Goal: Task Accomplishment & Management: Complete application form

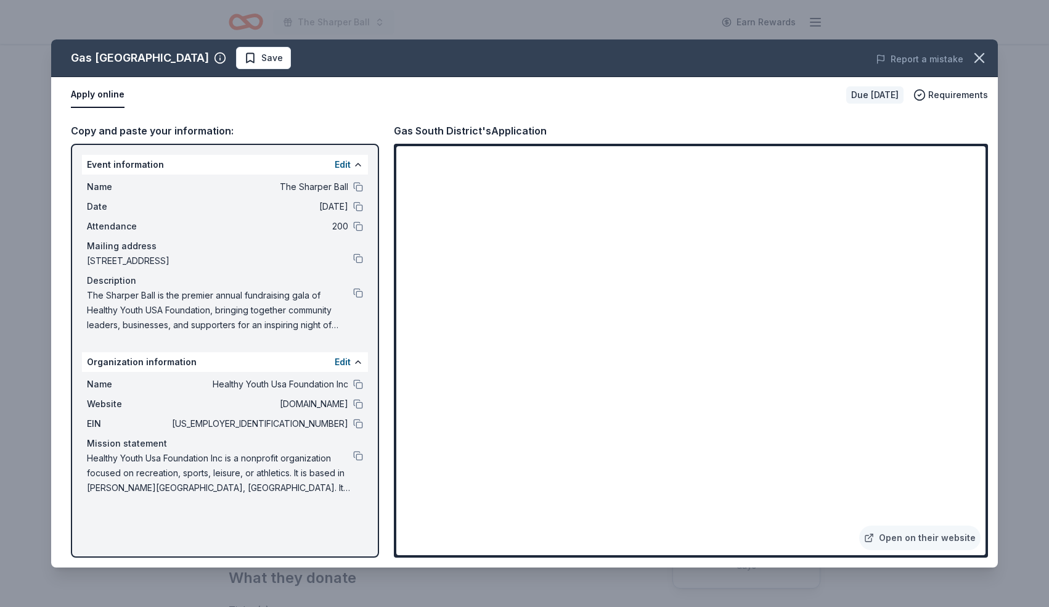
scroll to position [345, 0]
click at [979, 62] on icon "button" at bounding box center [979, 57] width 17 height 17
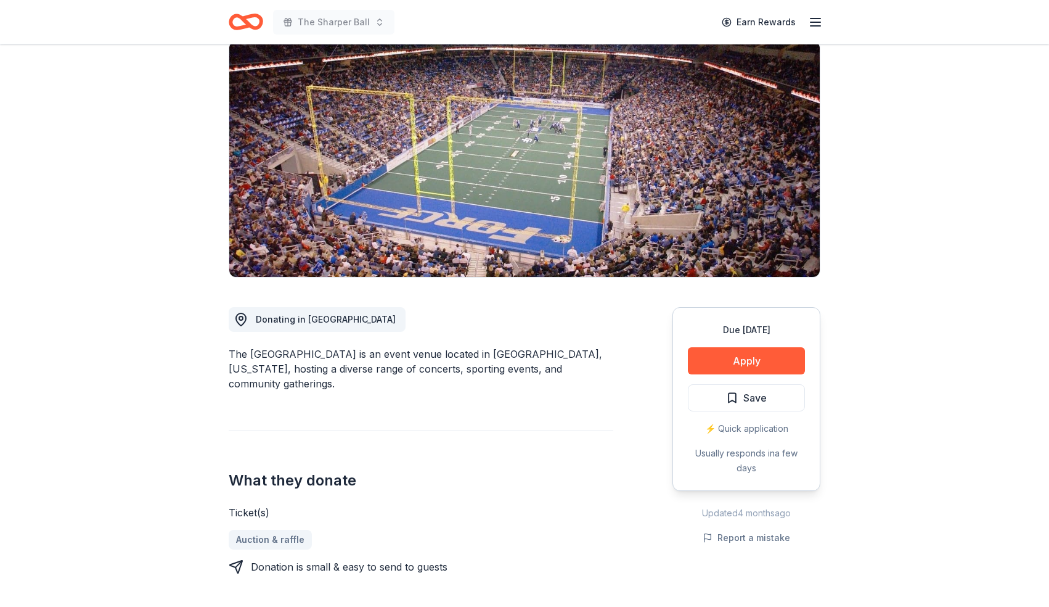
scroll to position [74, 0]
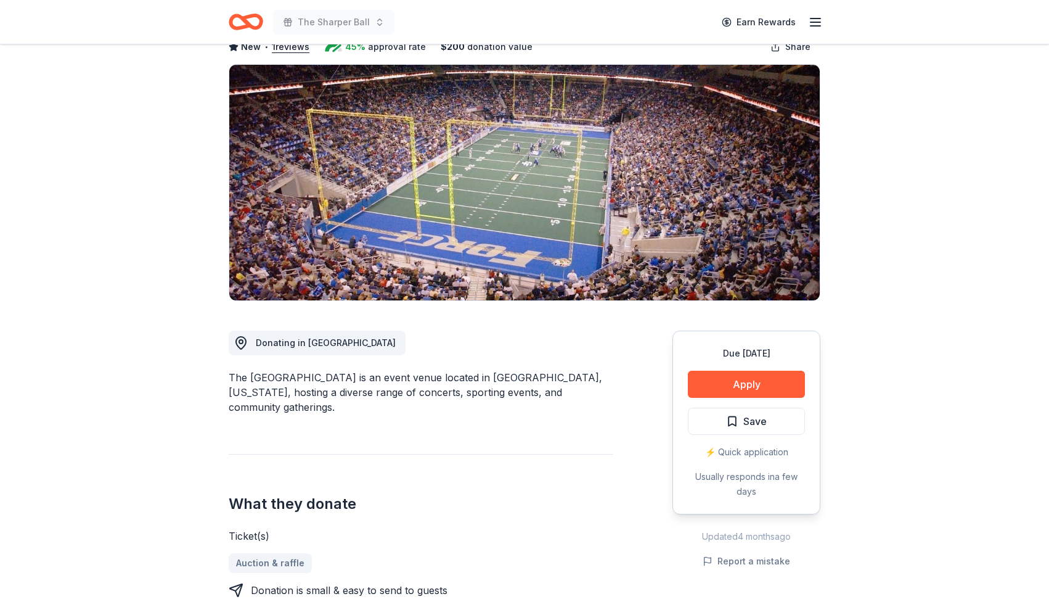
click at [252, 21] on icon "Home" at bounding box center [246, 21] width 35 height 29
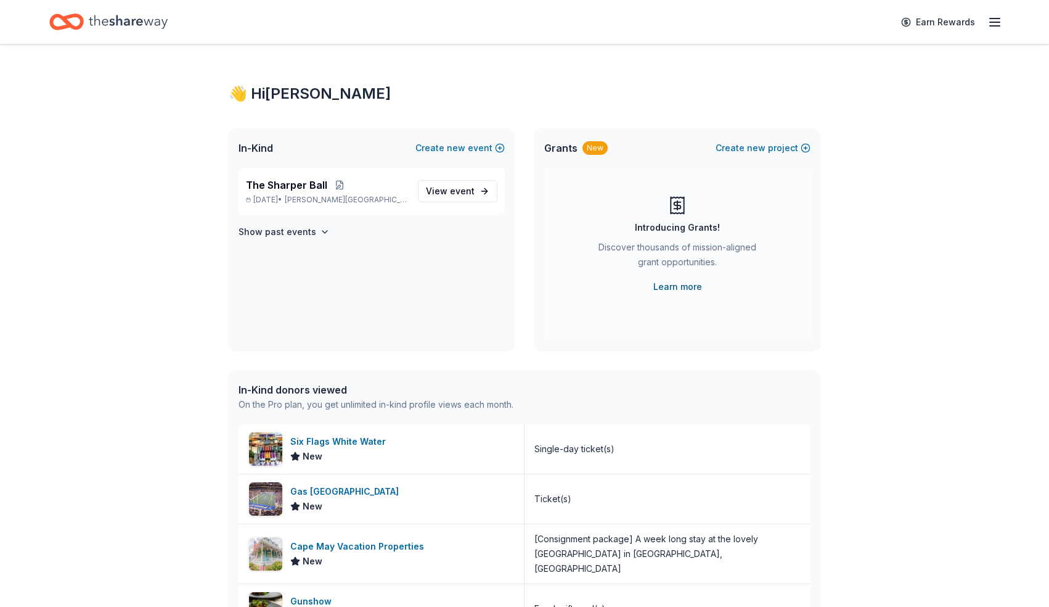
click at [667, 291] on link "Learn more" at bounding box center [678, 286] width 49 height 15
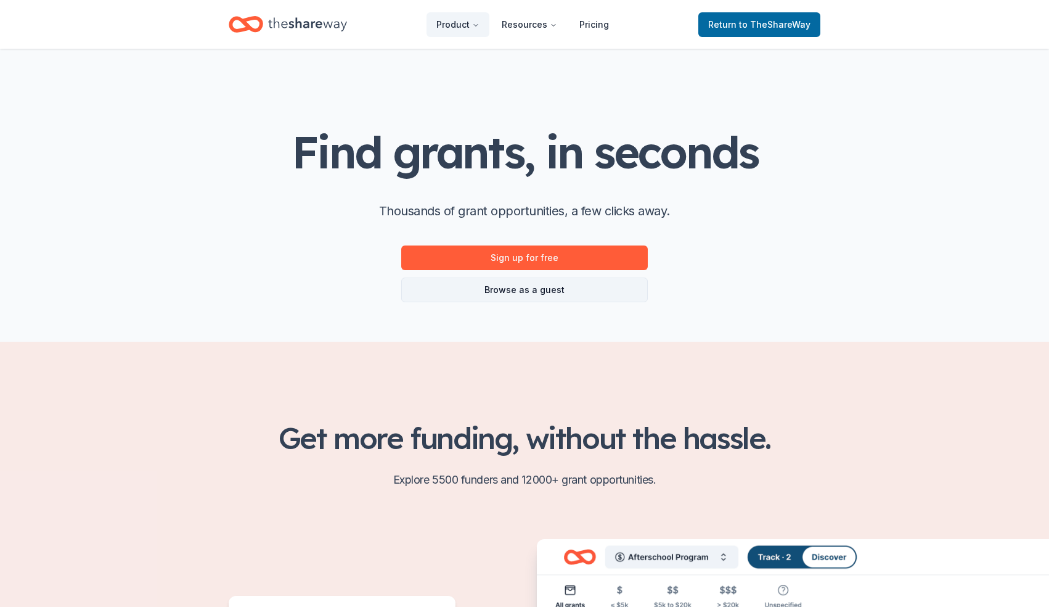
click at [624, 292] on link "Browse as a guest" at bounding box center [524, 289] width 247 height 25
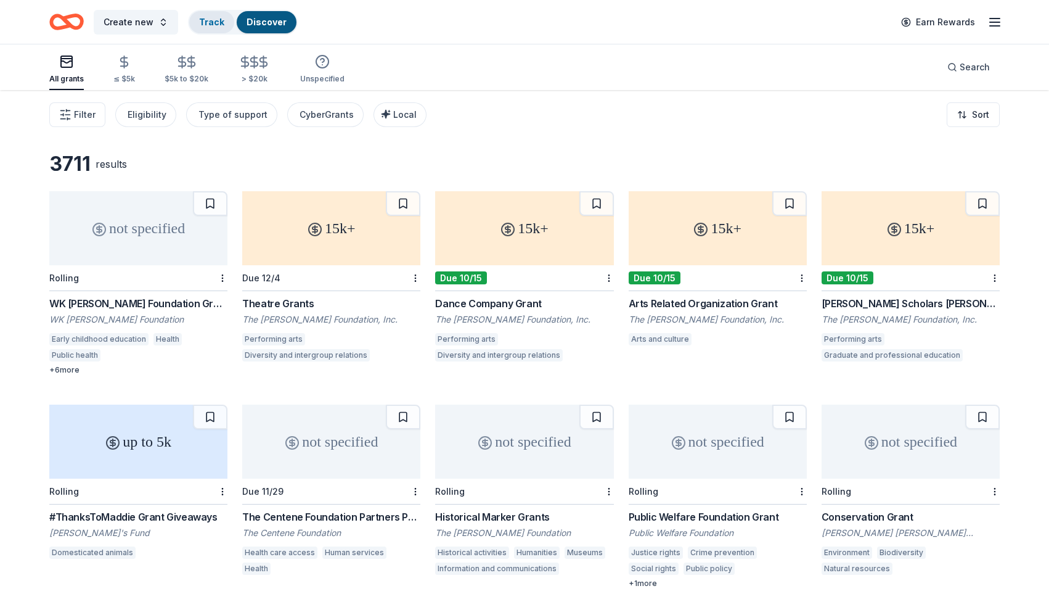
click at [222, 25] on div "Track" at bounding box center [211, 22] width 45 height 22
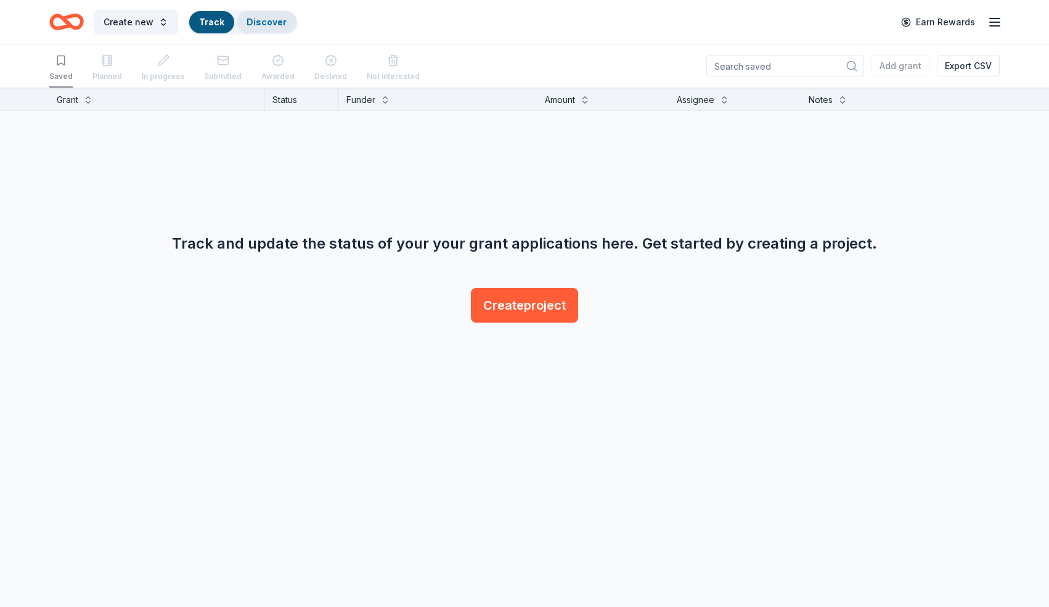
click at [285, 20] on div "Discover" at bounding box center [267, 22] width 60 height 22
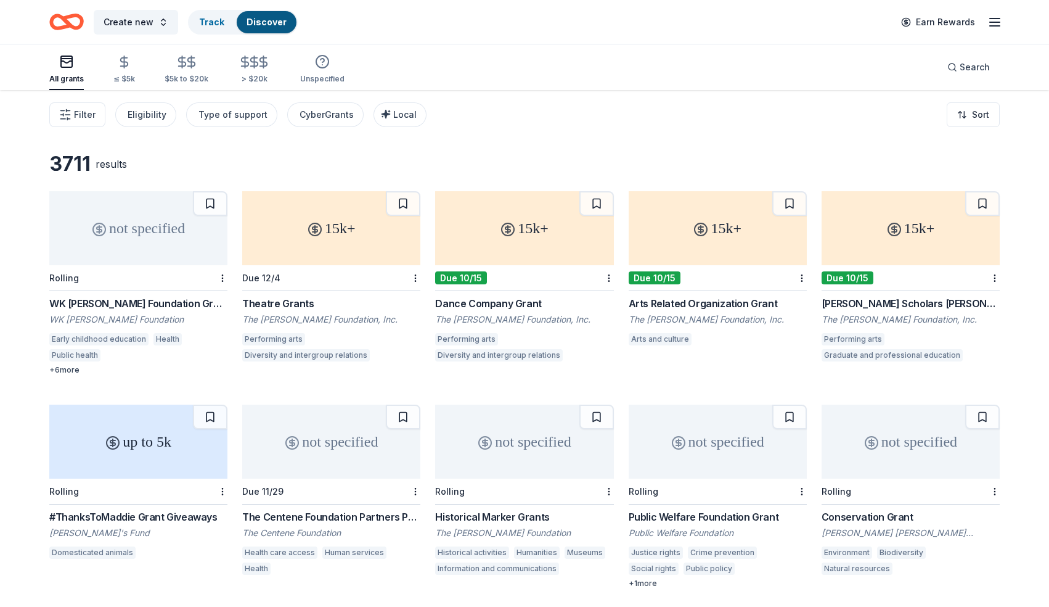
click at [75, 31] on icon "Home" at bounding box center [66, 21] width 35 height 29
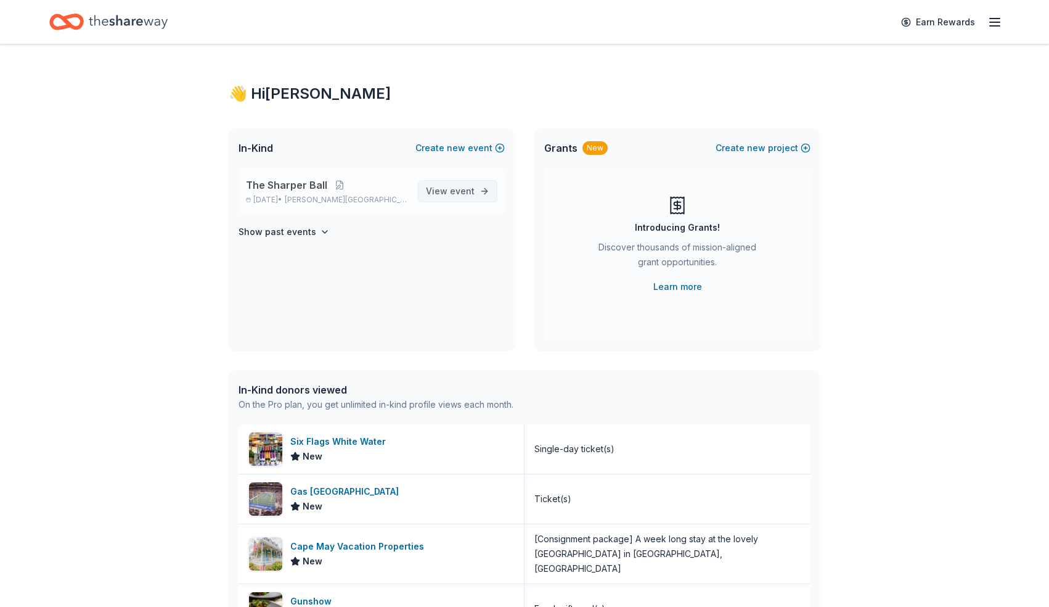
click at [445, 191] on span "View event" at bounding box center [450, 191] width 49 height 15
click at [448, 195] on span "View event" at bounding box center [450, 191] width 49 height 15
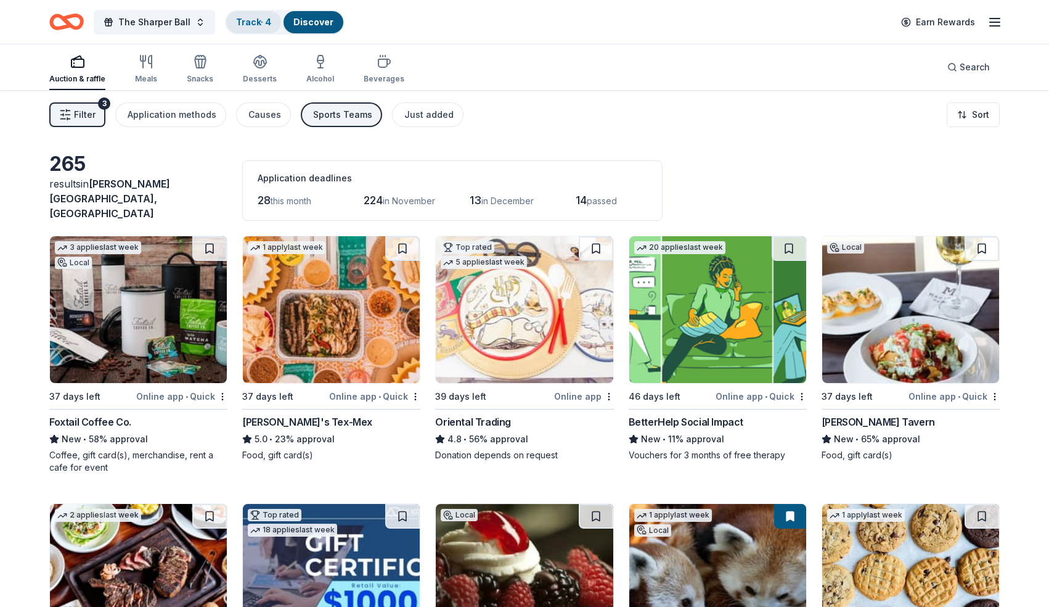
click at [258, 24] on link "Track · 4" at bounding box center [253, 22] width 35 height 10
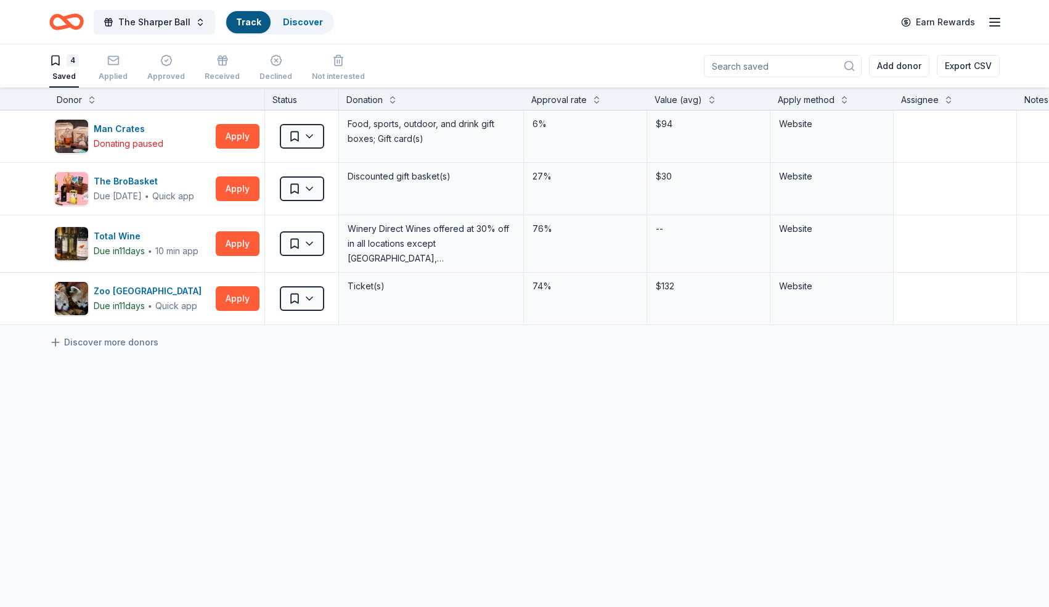
scroll to position [1, 0]
click at [123, 67] on div "Applied" at bounding box center [113, 67] width 29 height 27
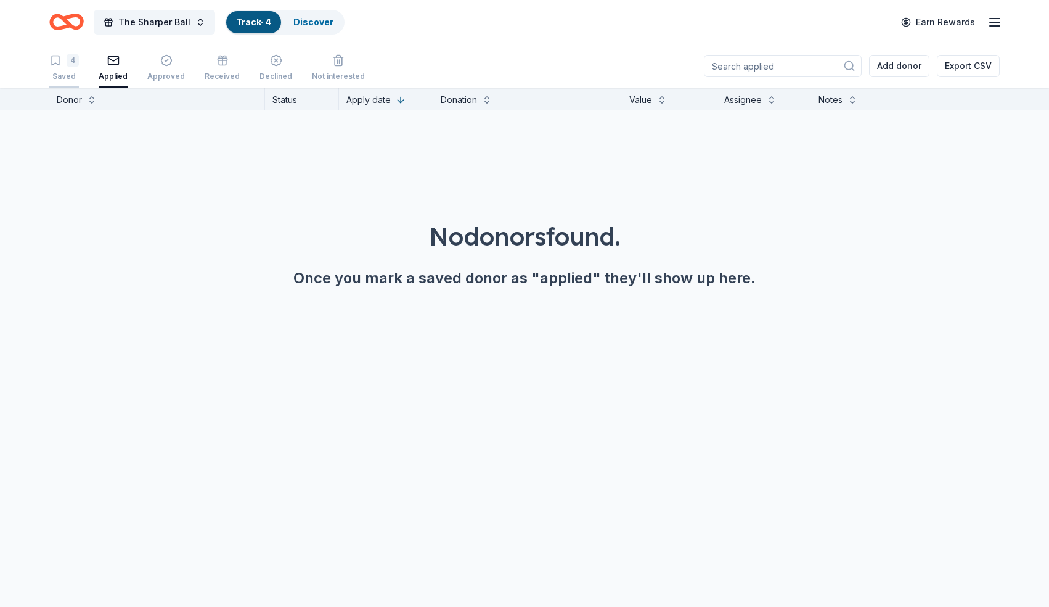
click at [72, 64] on div "4" at bounding box center [73, 60] width 12 height 12
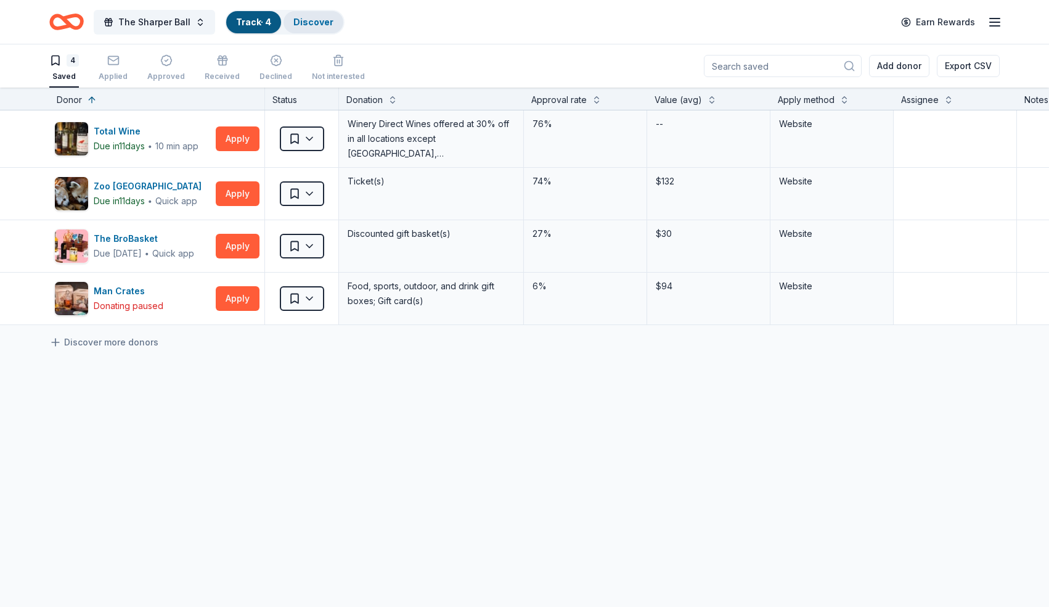
click at [313, 24] on link "Discover" at bounding box center [313, 22] width 40 height 10
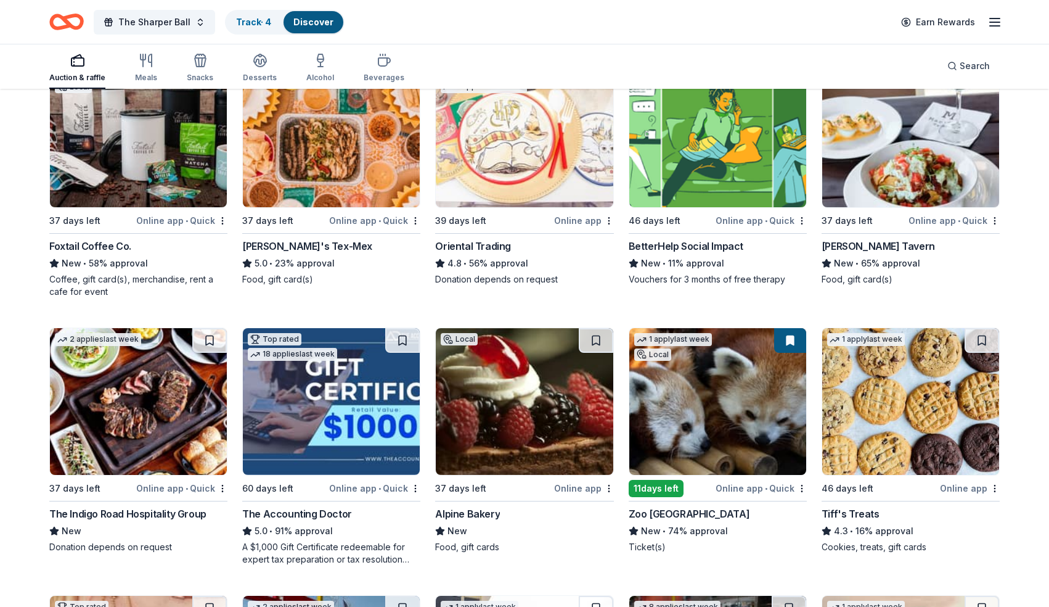
scroll to position [176, 0]
click at [117, 420] on img at bounding box center [138, 400] width 177 height 147
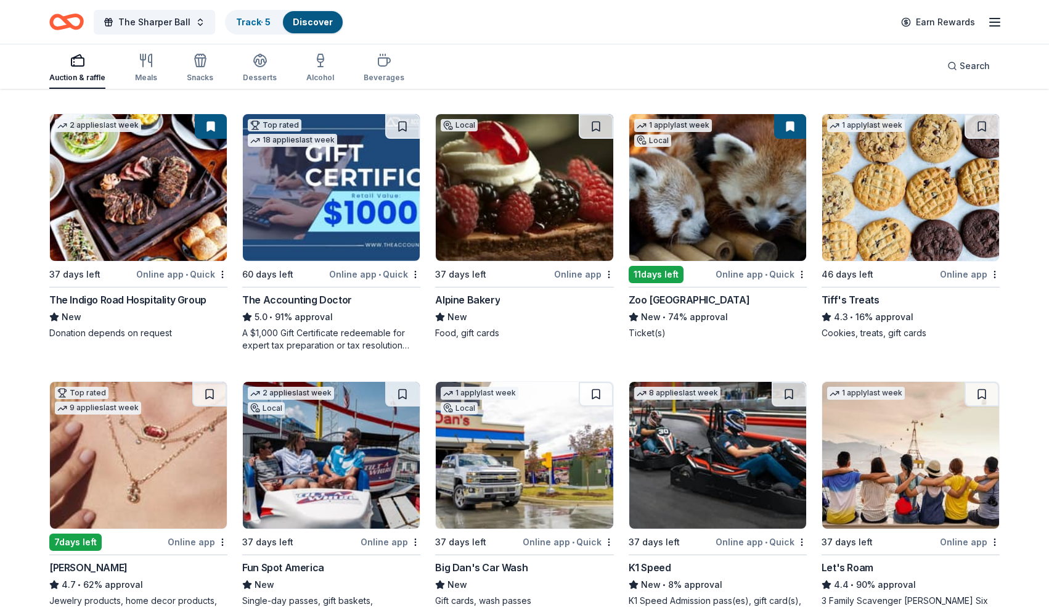
scroll to position [398, 0]
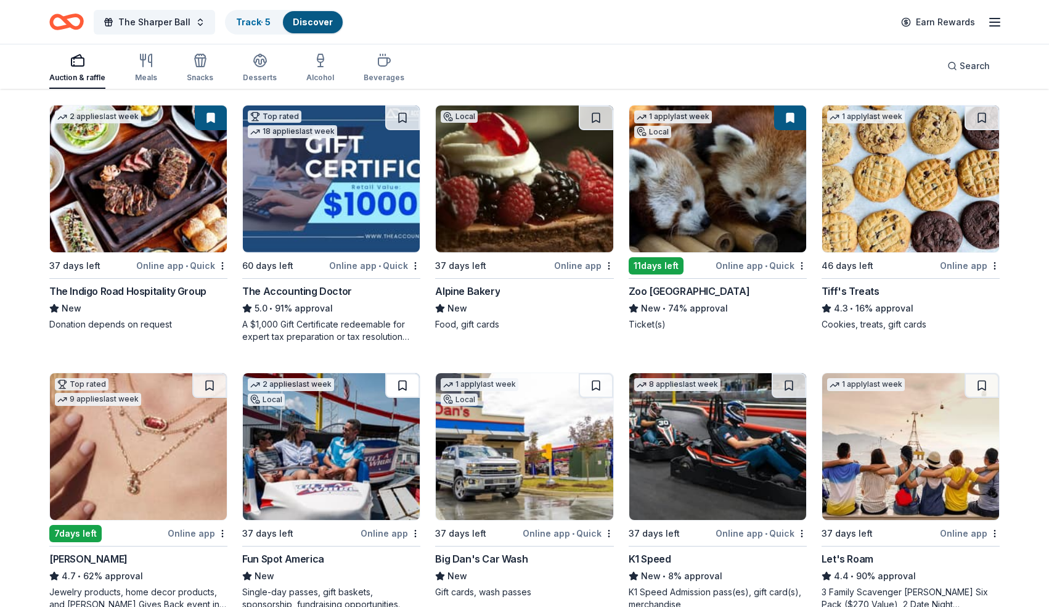
click at [404, 379] on button at bounding box center [402, 385] width 35 height 25
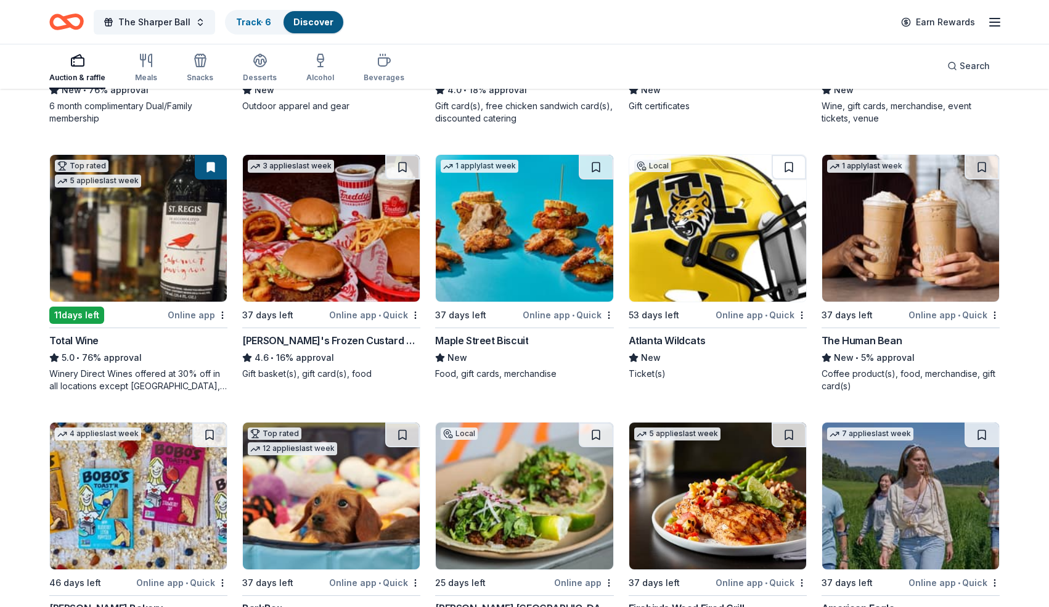
scroll to position [1418, 0]
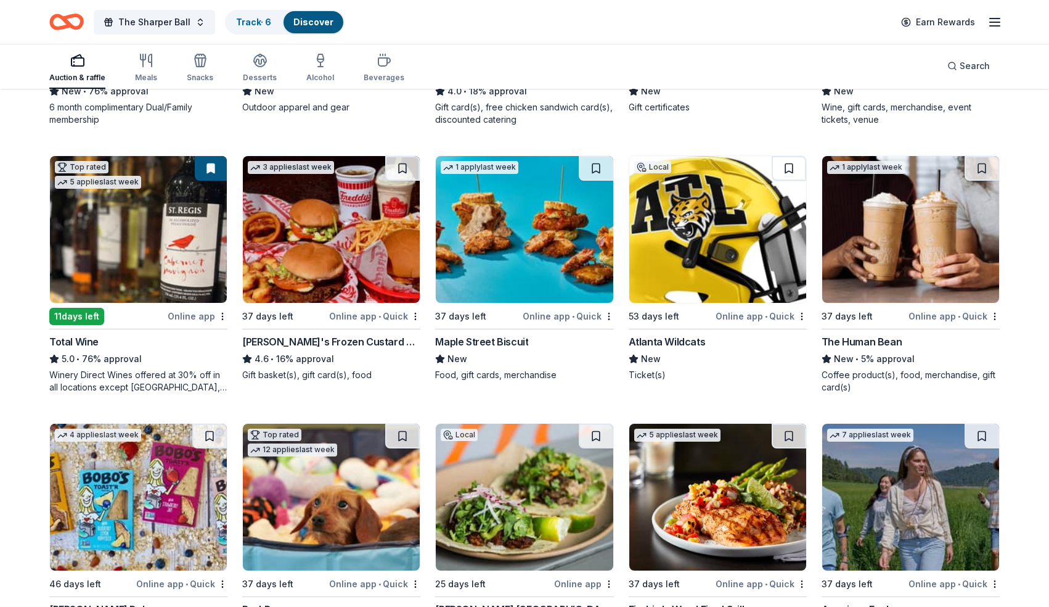
click at [694, 245] on img at bounding box center [717, 229] width 177 height 147
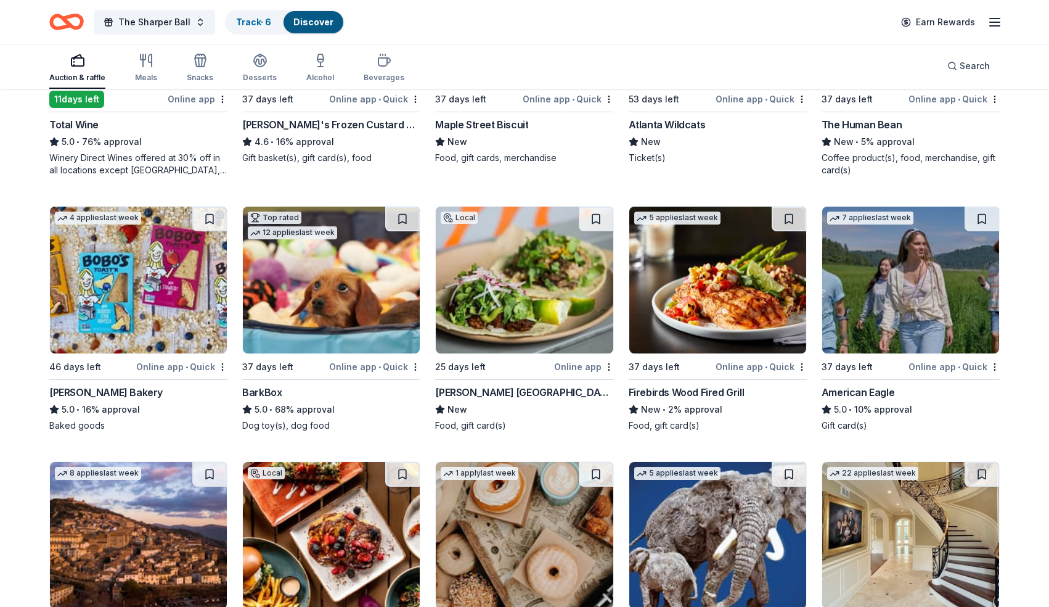
scroll to position [1640, 0]
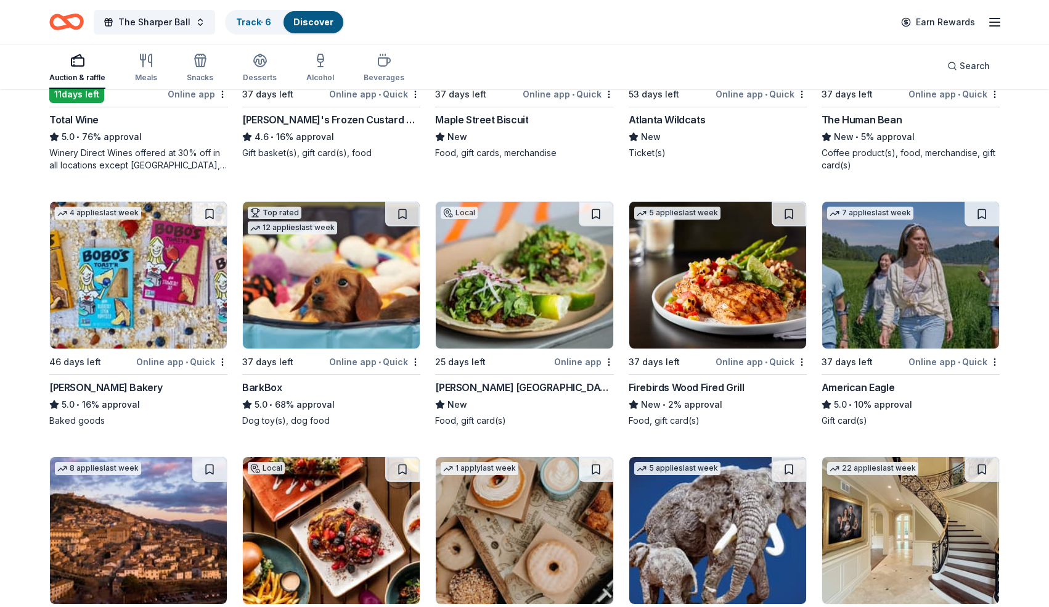
click at [391, 281] on img at bounding box center [331, 275] width 177 height 147
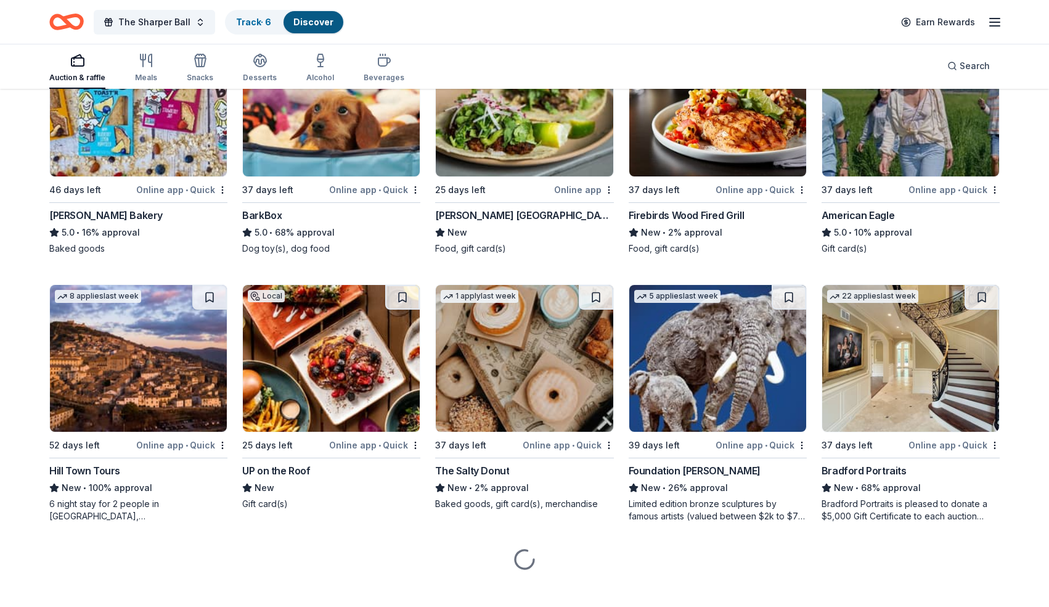
scroll to position [1813, 0]
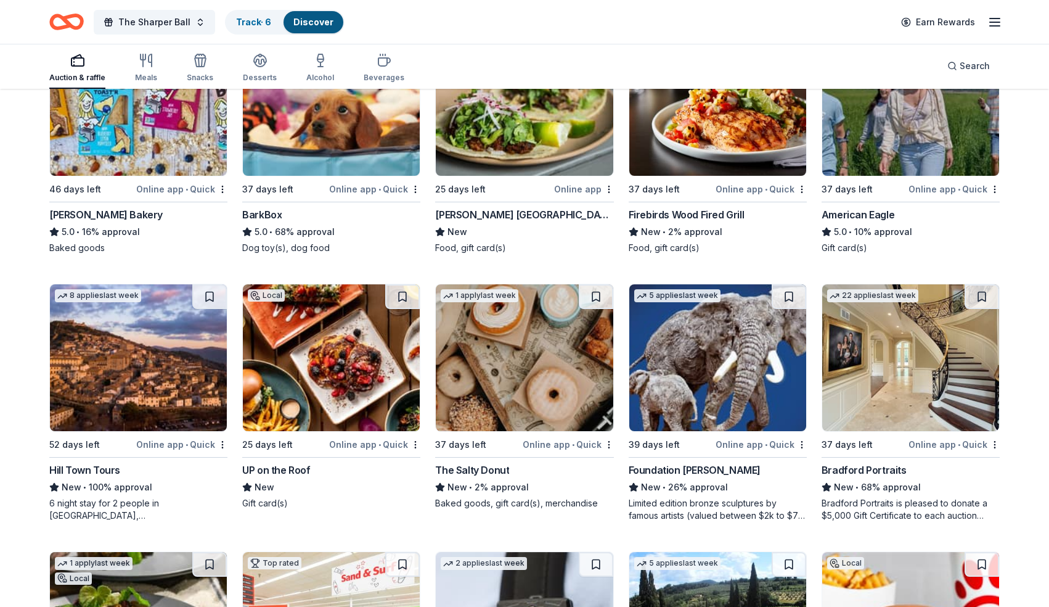
click at [167, 365] on img at bounding box center [138, 357] width 177 height 147
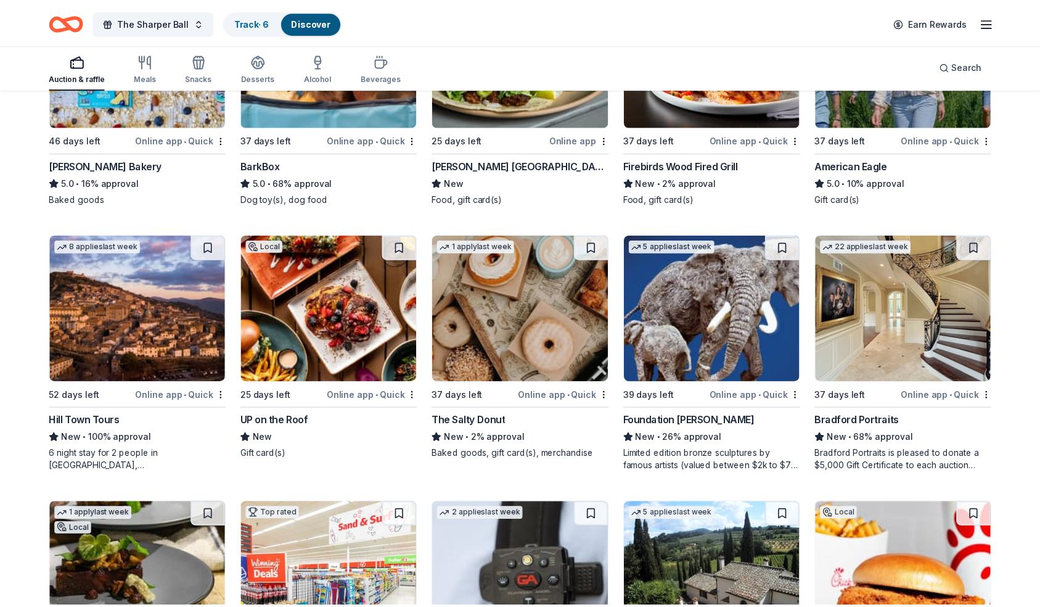
scroll to position [1887, 0]
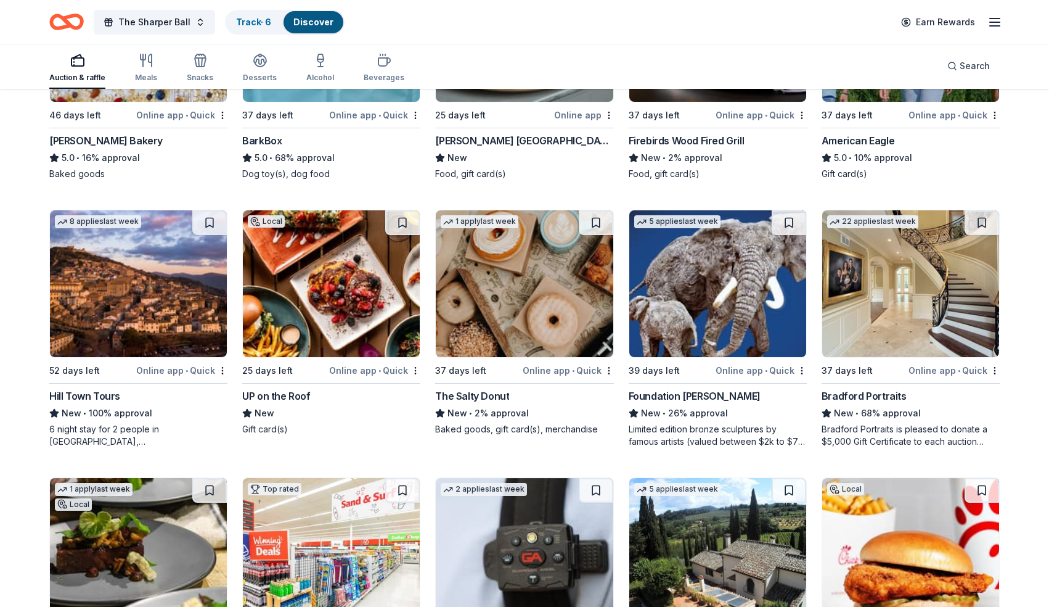
click at [914, 295] on img at bounding box center [910, 283] width 177 height 147
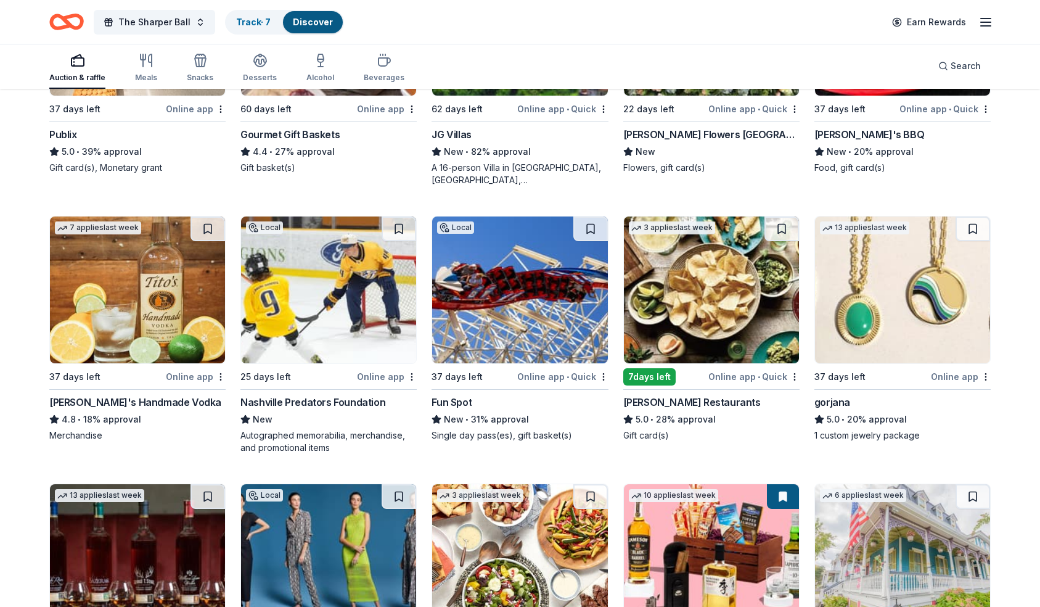
scroll to position [2858, 0]
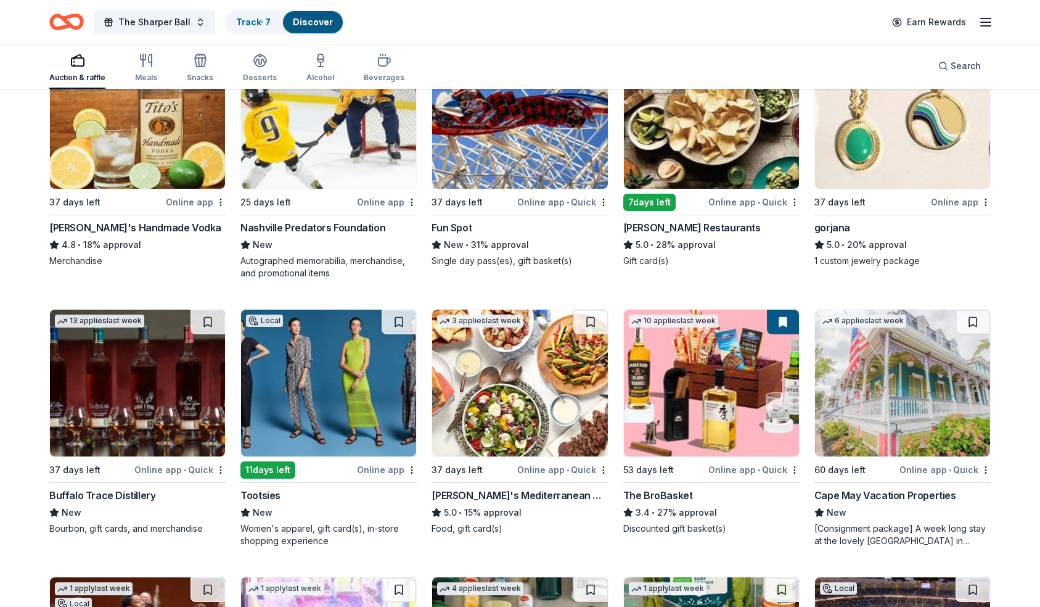
click at [162, 393] on img at bounding box center [137, 383] width 175 height 147
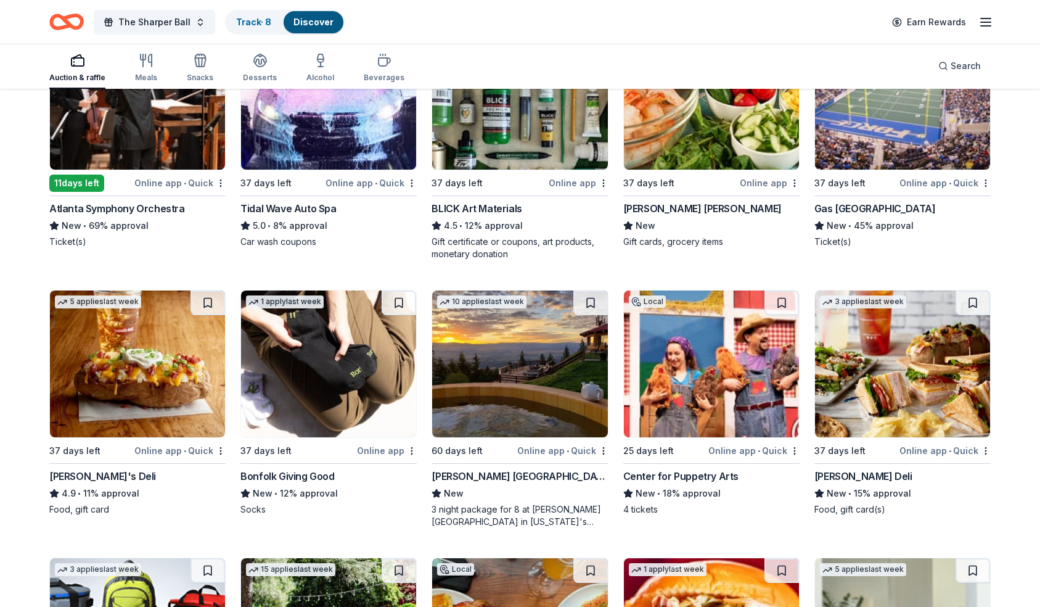
scroll to position [3412, 0]
click at [492, 347] on img at bounding box center [519, 363] width 175 height 147
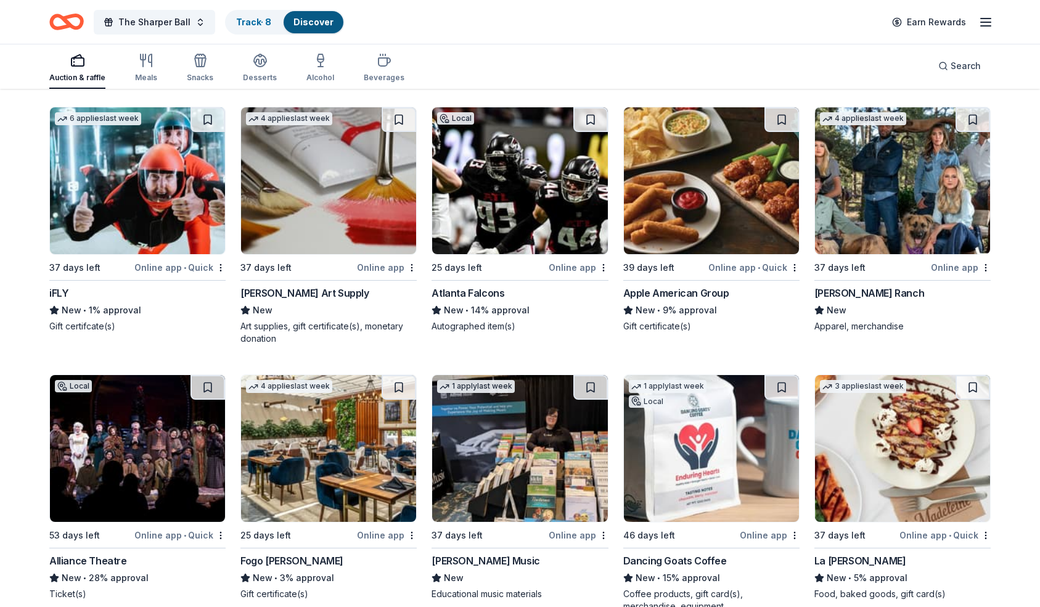
scroll to position [4675, 0]
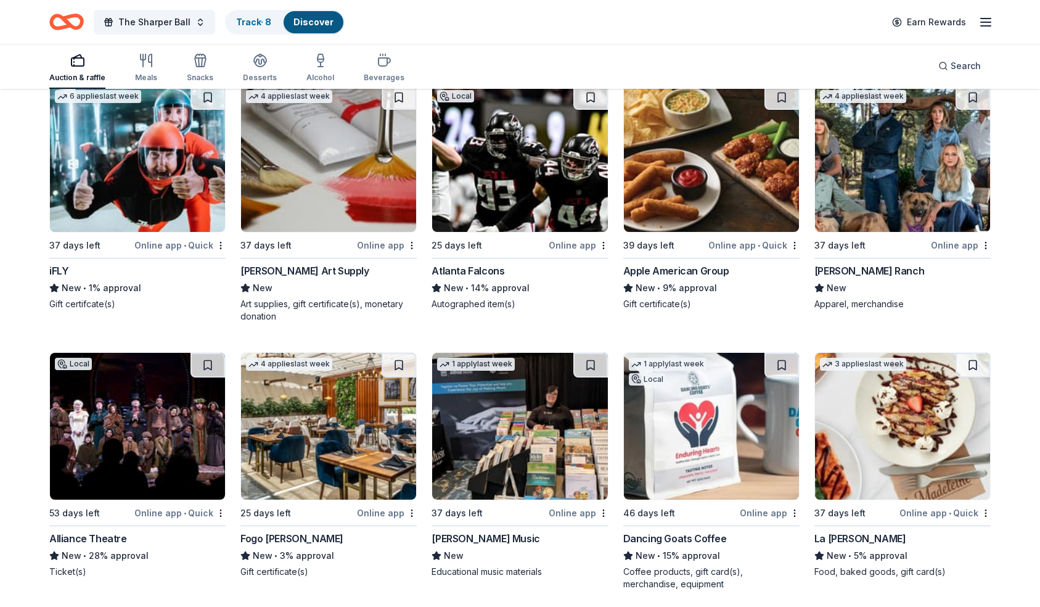
click at [117, 409] on img at bounding box center [137, 426] width 175 height 147
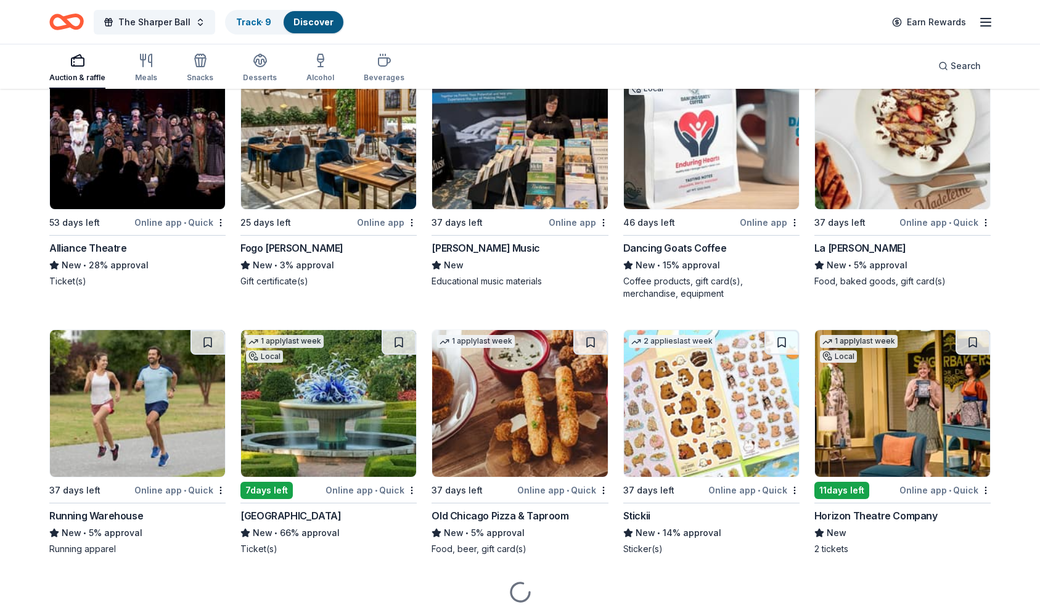
scroll to position [4982, 0]
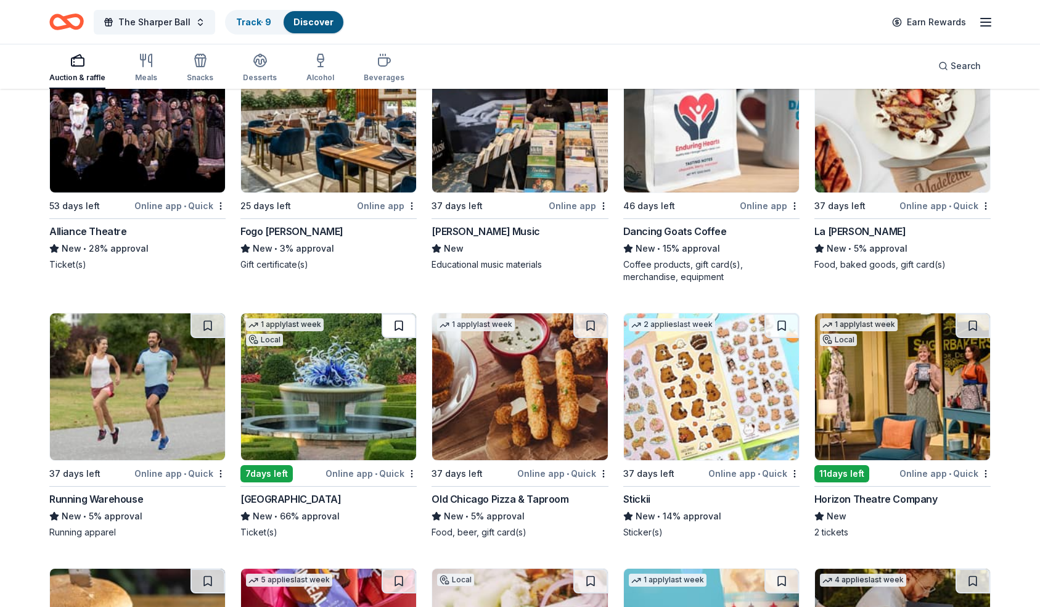
click at [392, 318] on button at bounding box center [399, 325] width 35 height 25
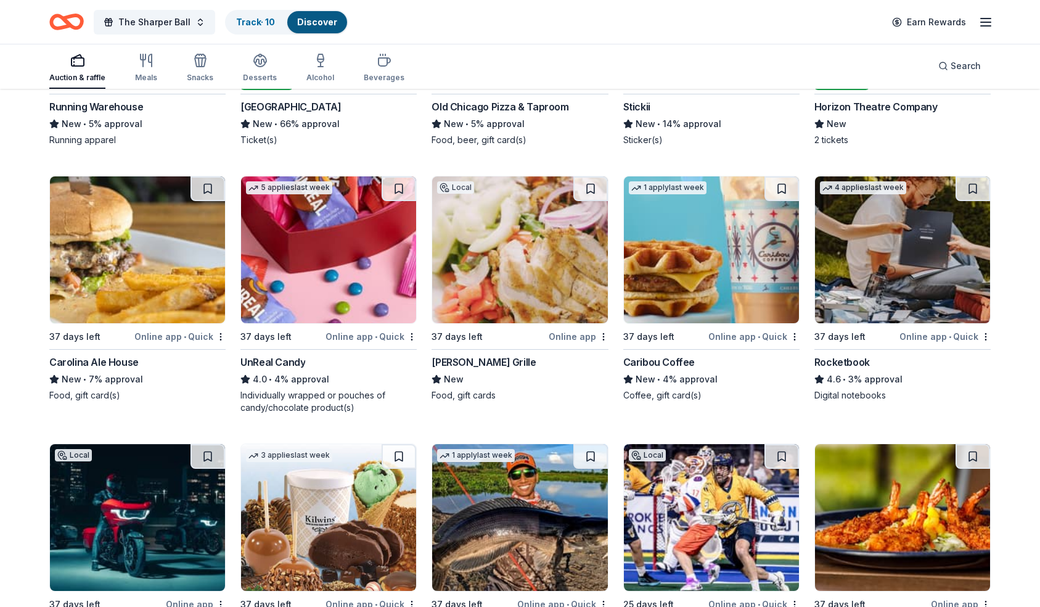
scroll to position [5539, 0]
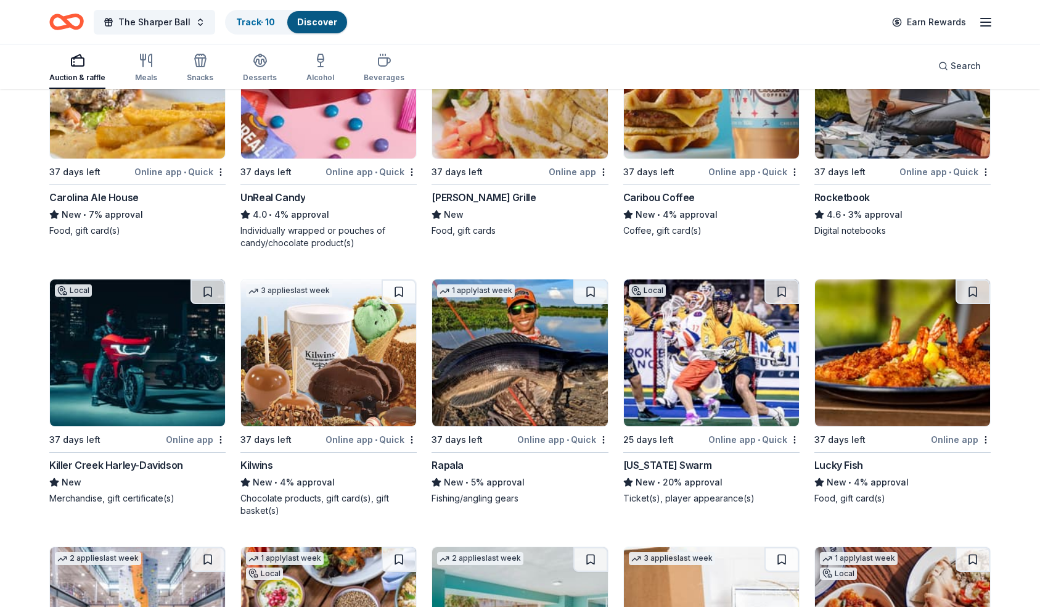
click at [166, 330] on img at bounding box center [137, 352] width 175 height 147
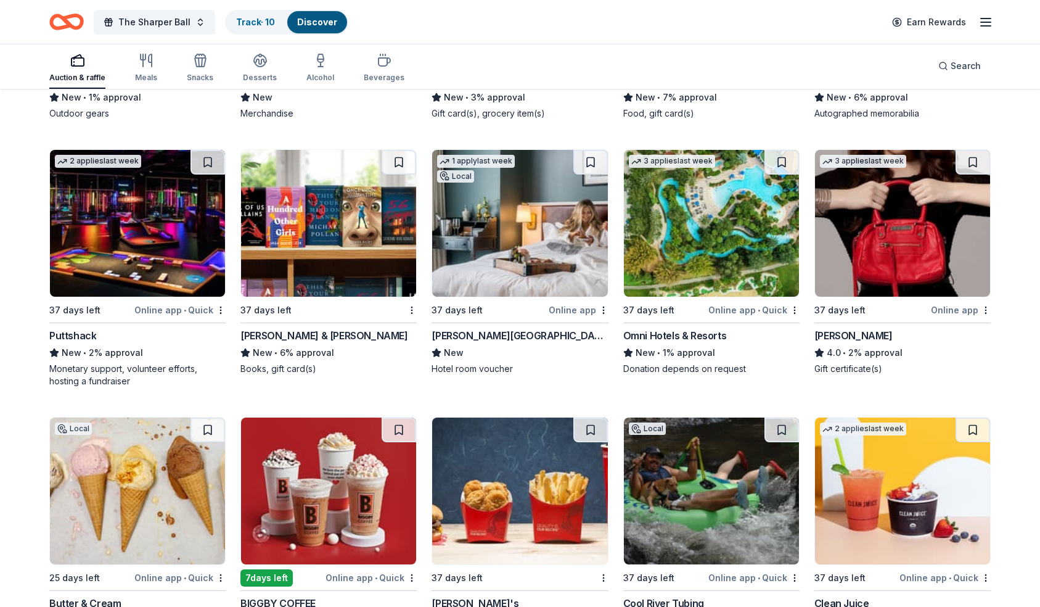
scroll to position [9378, 0]
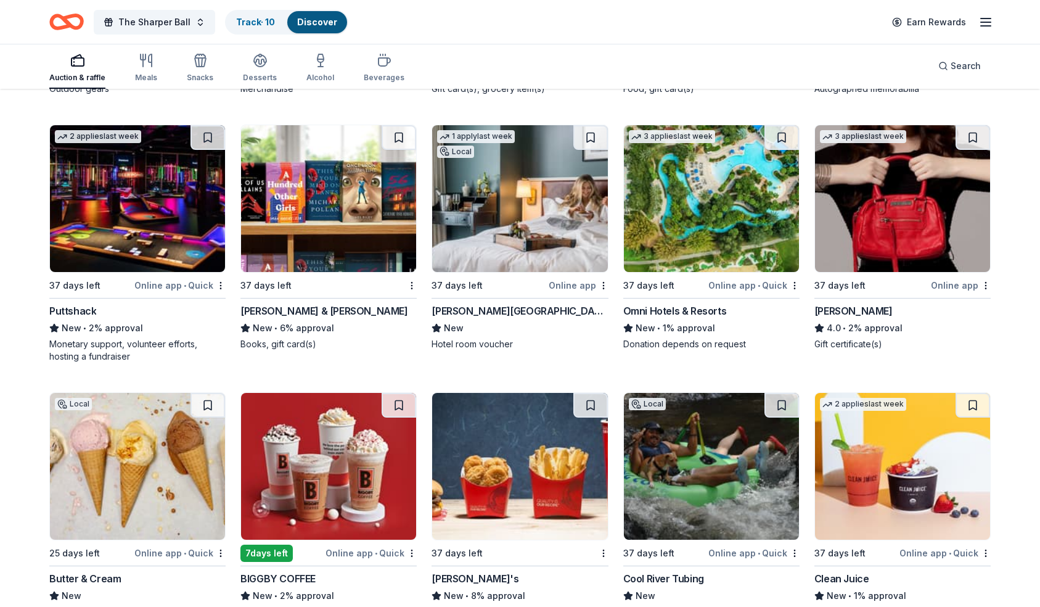
click at [713, 218] on img at bounding box center [711, 198] width 175 height 147
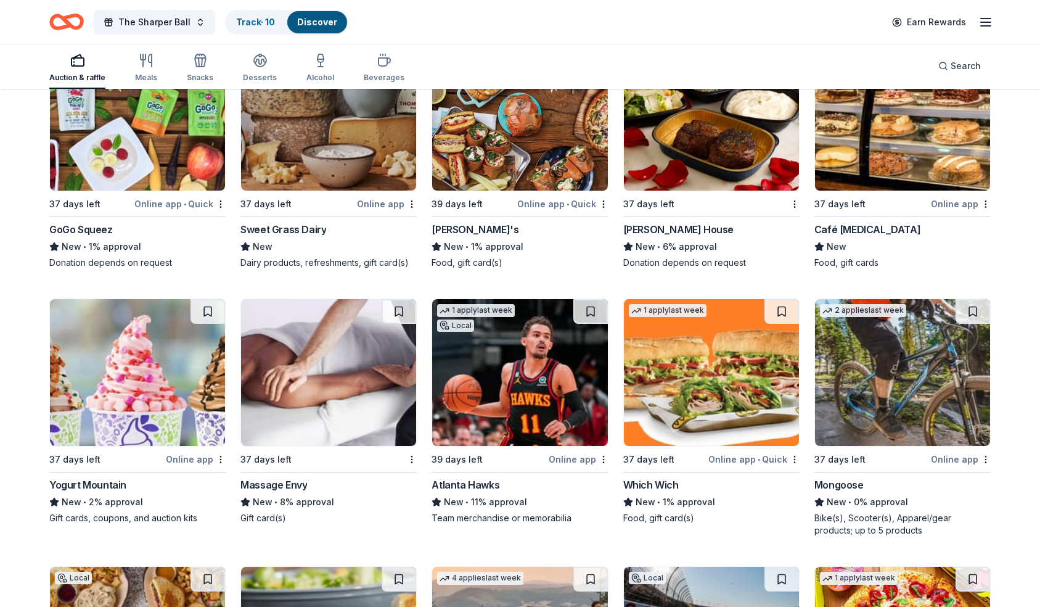
scroll to position [9995, 0]
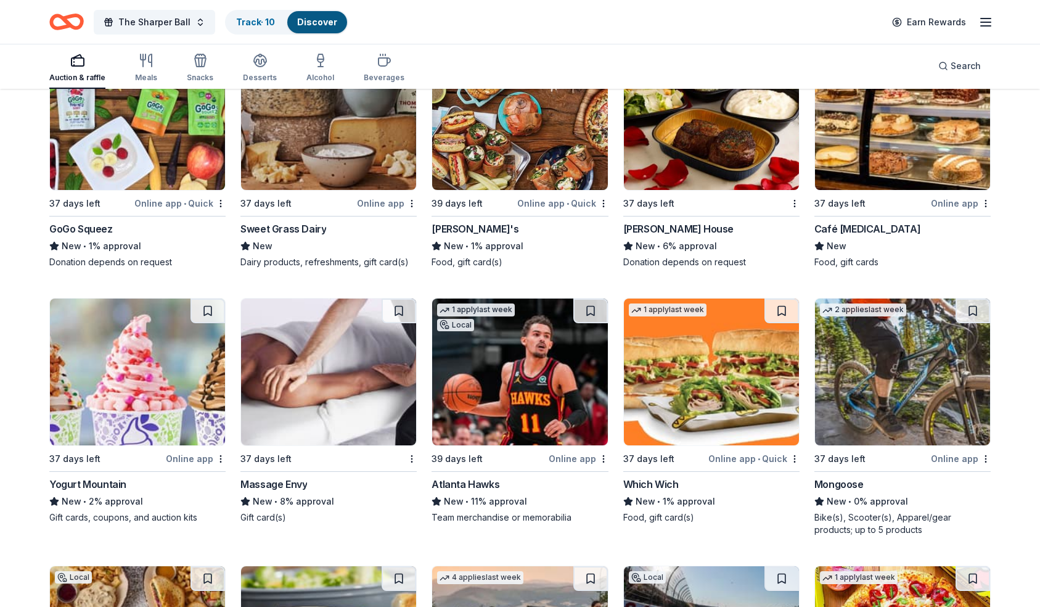
click at [356, 335] on img at bounding box center [328, 371] width 175 height 147
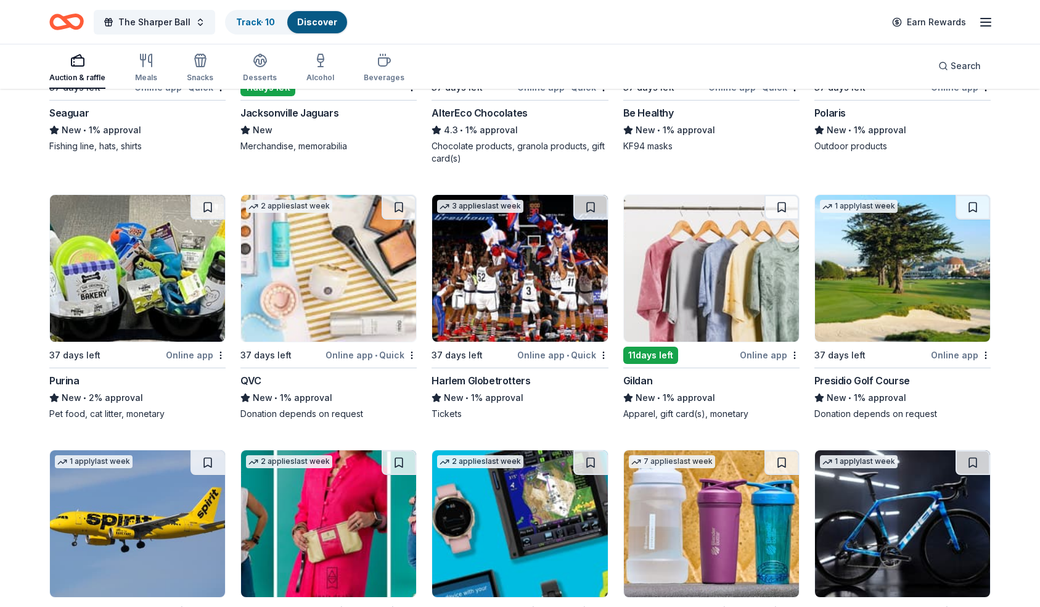
scroll to position [11850, 0]
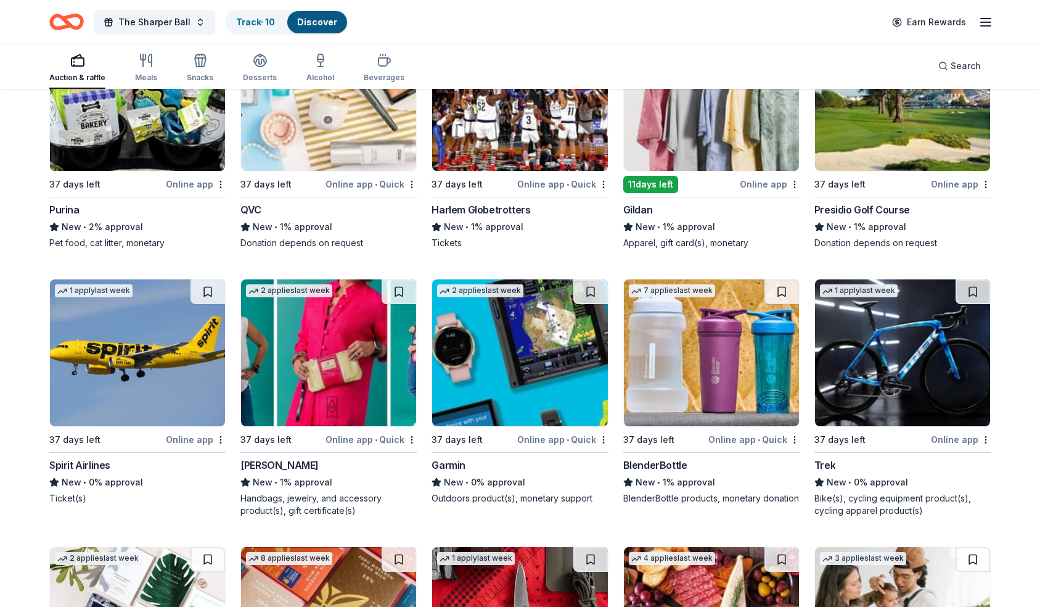
click at [171, 332] on img at bounding box center [137, 352] width 175 height 147
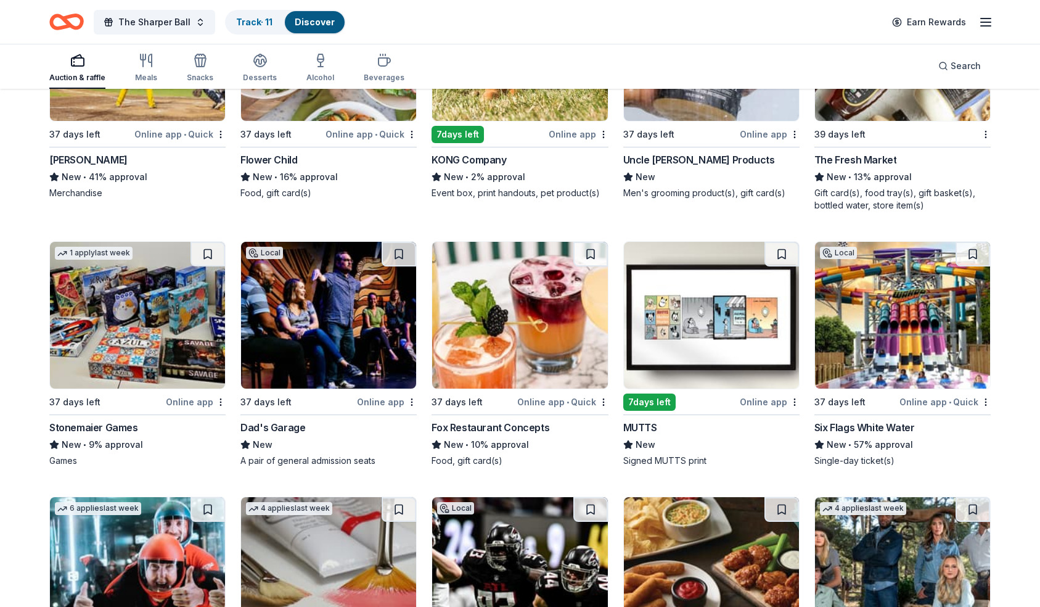
scroll to position [3619, 0]
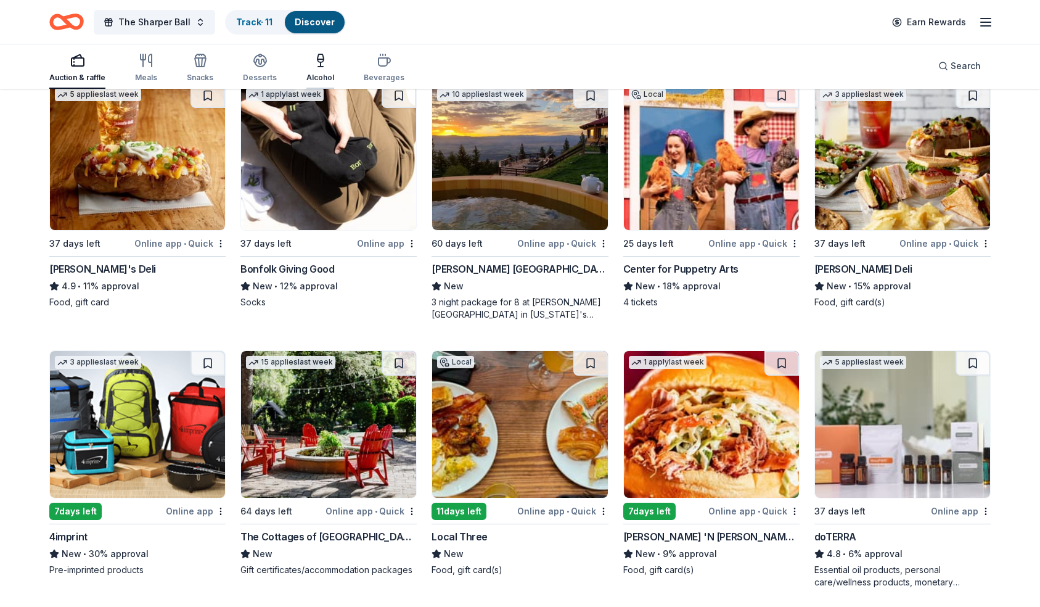
click at [314, 73] on div "Alcohol" at bounding box center [320, 78] width 28 height 10
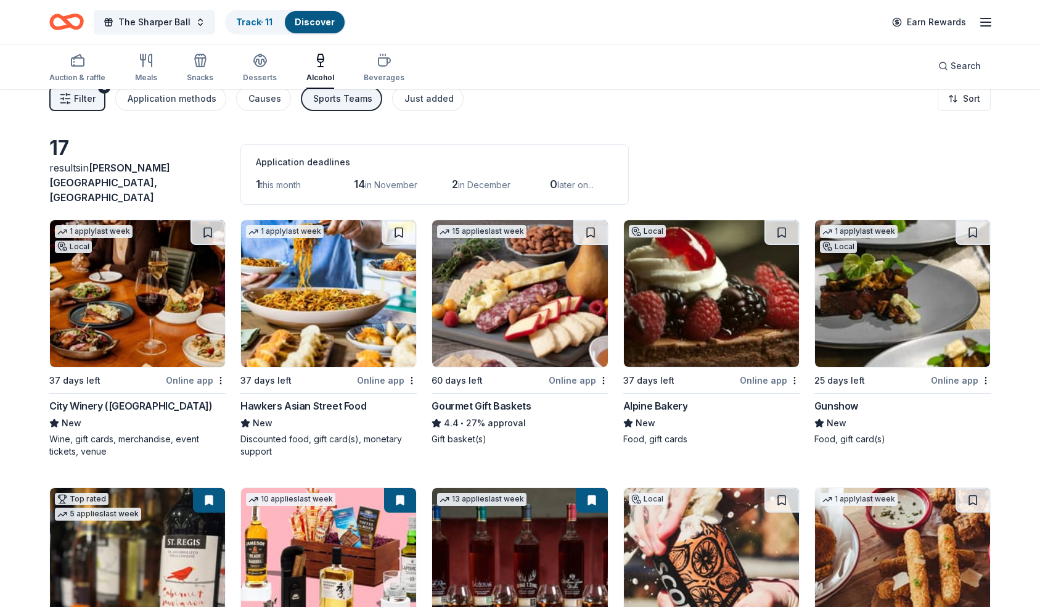
scroll to position [39, 0]
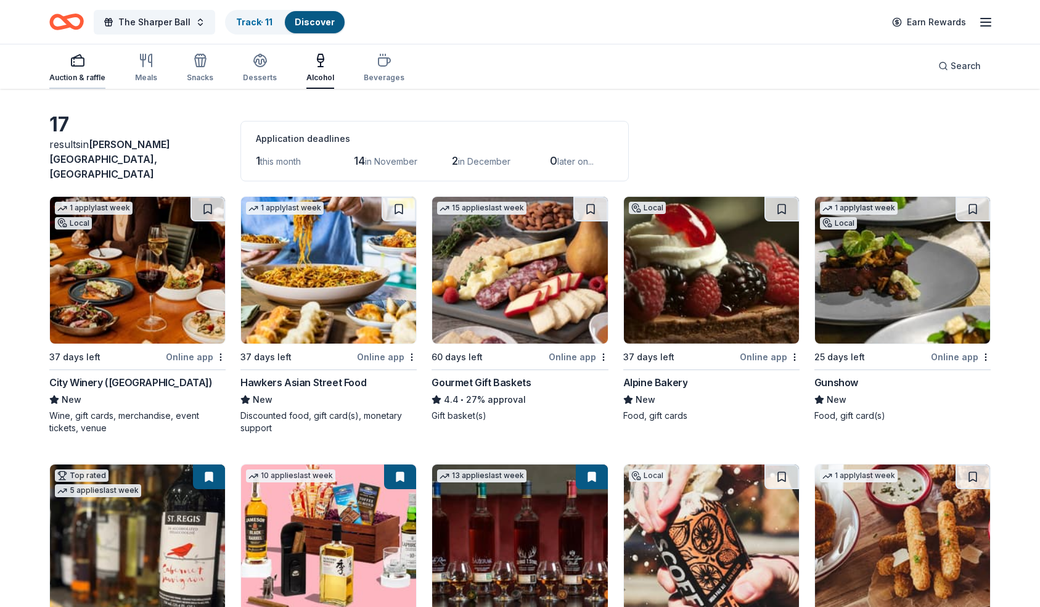
click at [83, 73] on div "Auction & raffle" at bounding box center [77, 78] width 56 height 10
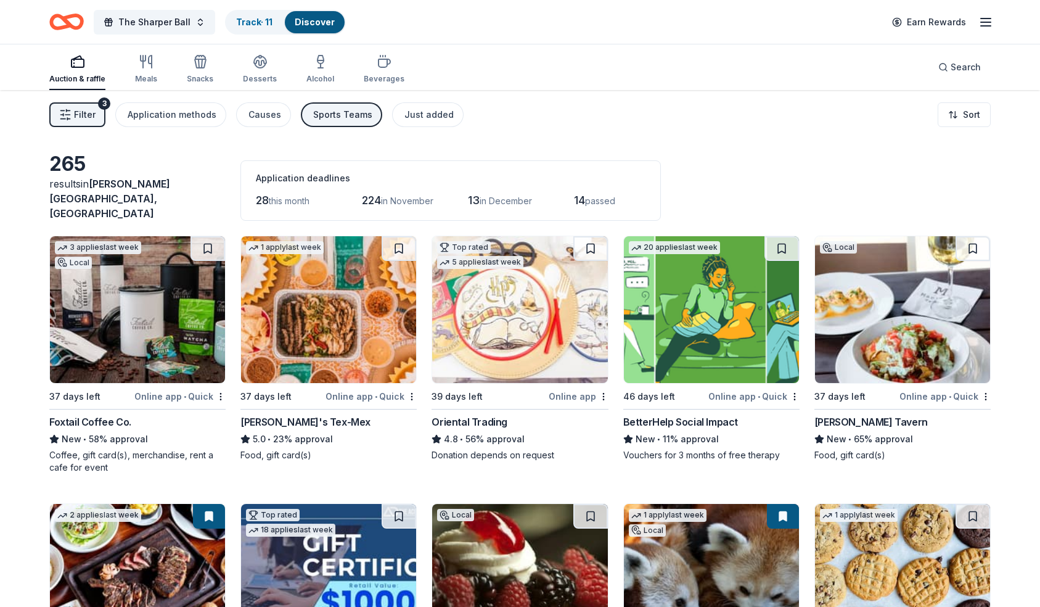
click at [335, 116] on div "Sports Teams" at bounding box center [342, 114] width 59 height 15
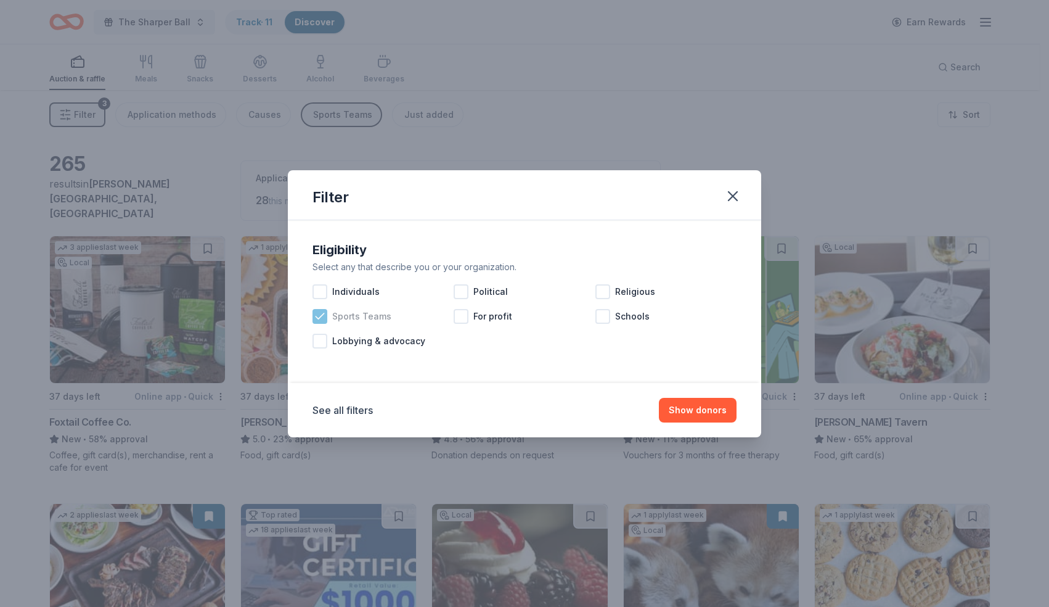
click at [318, 318] on icon at bounding box center [320, 316] width 12 height 12
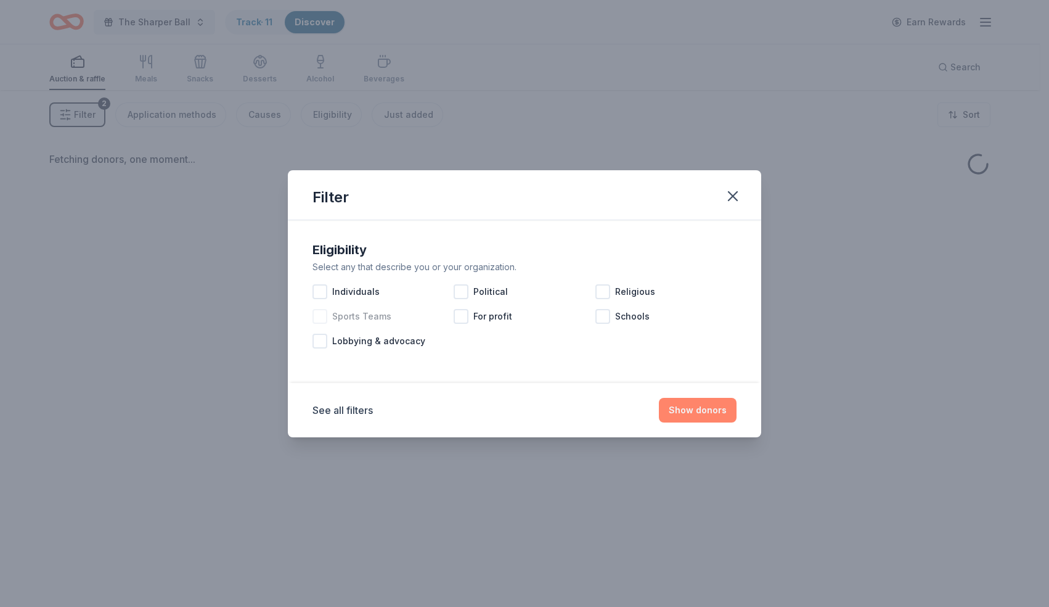
click at [703, 404] on button "Show donors" at bounding box center [698, 410] width 78 height 25
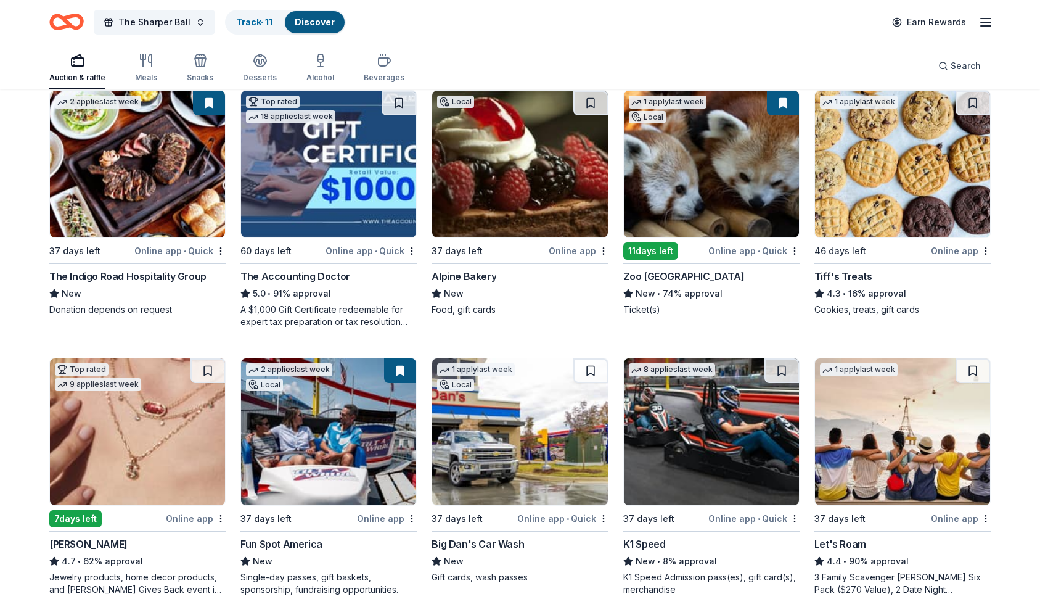
scroll to position [413, 0]
click at [888, 181] on img at bounding box center [902, 164] width 175 height 147
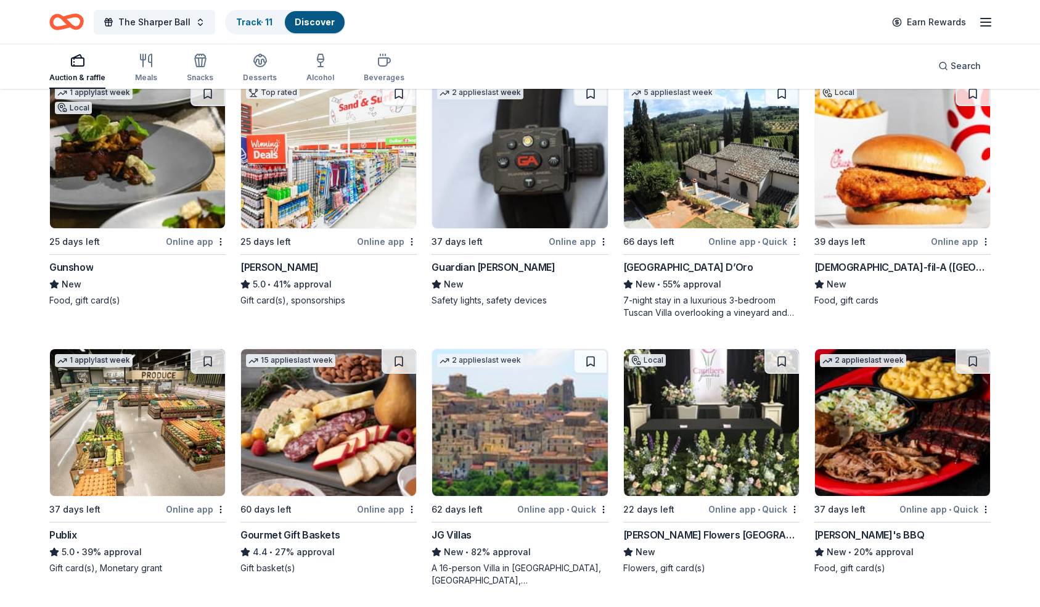
scroll to position [2293, 0]
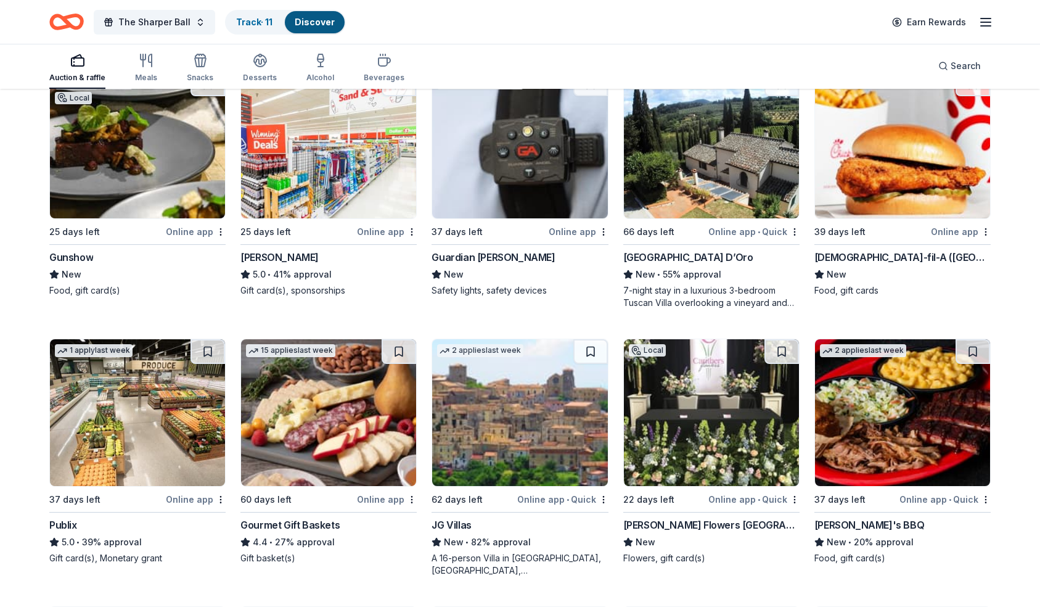
click at [884, 426] on img at bounding box center [902, 412] width 175 height 147
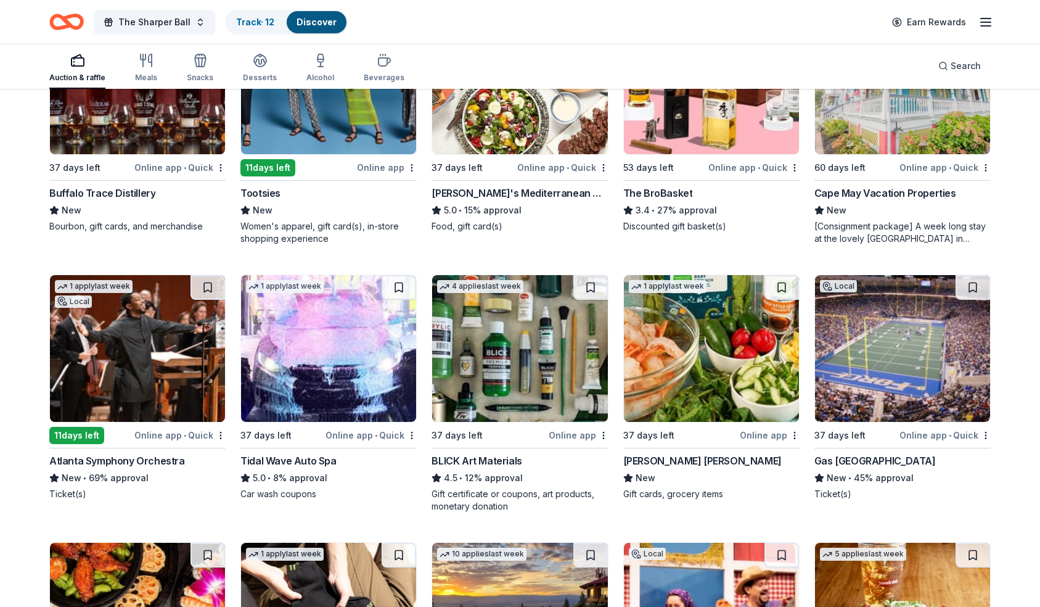
scroll to position [3316, 0]
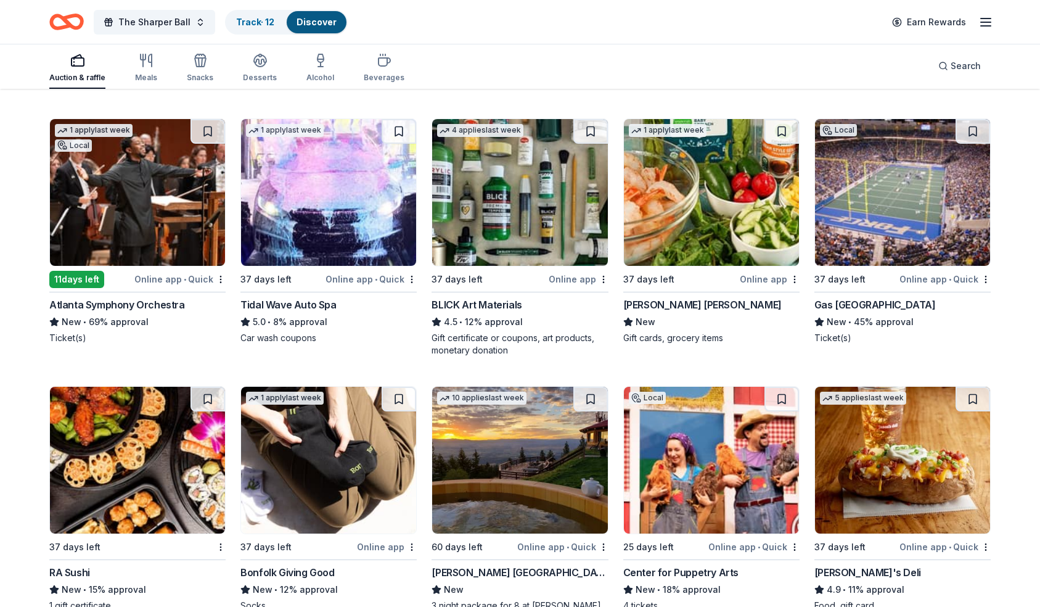
click at [139, 466] on img at bounding box center [137, 460] width 175 height 147
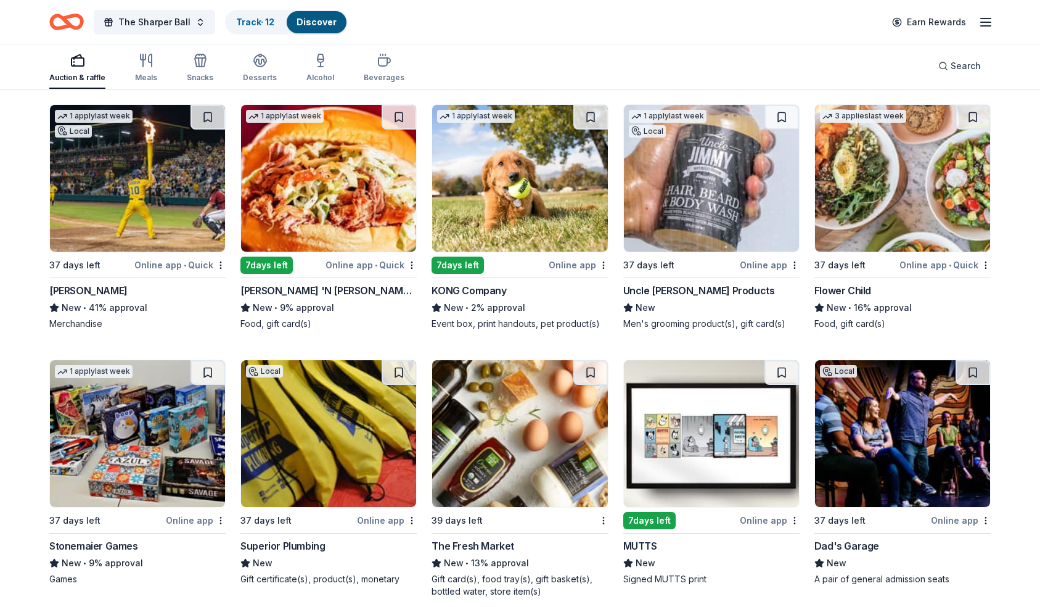
scroll to position [4135, 0]
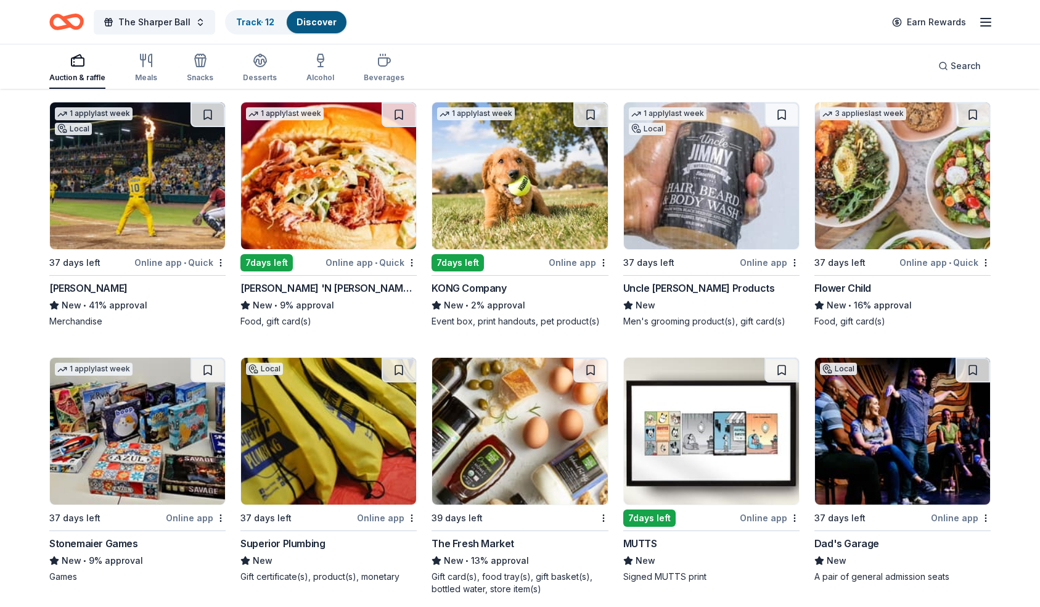
click at [154, 415] on img at bounding box center [137, 431] width 175 height 147
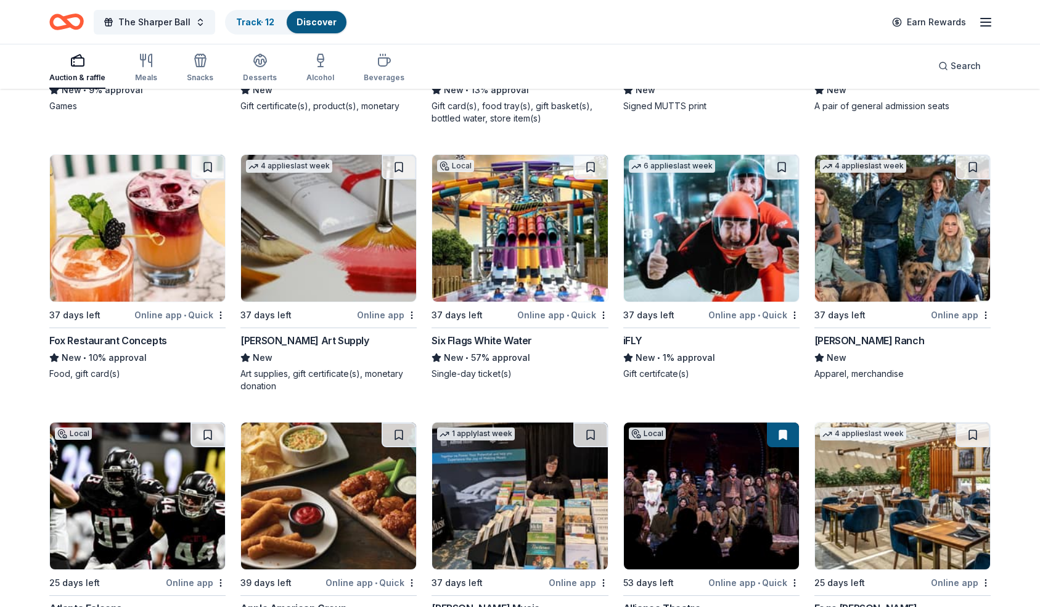
scroll to position [4697, 0]
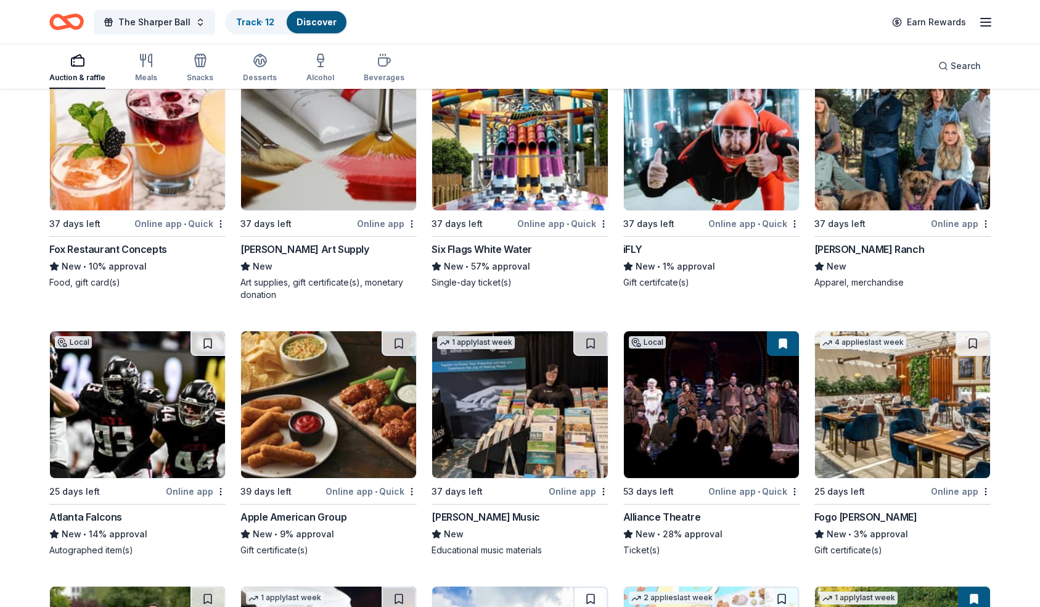
click at [878, 393] on img at bounding box center [902, 404] width 175 height 147
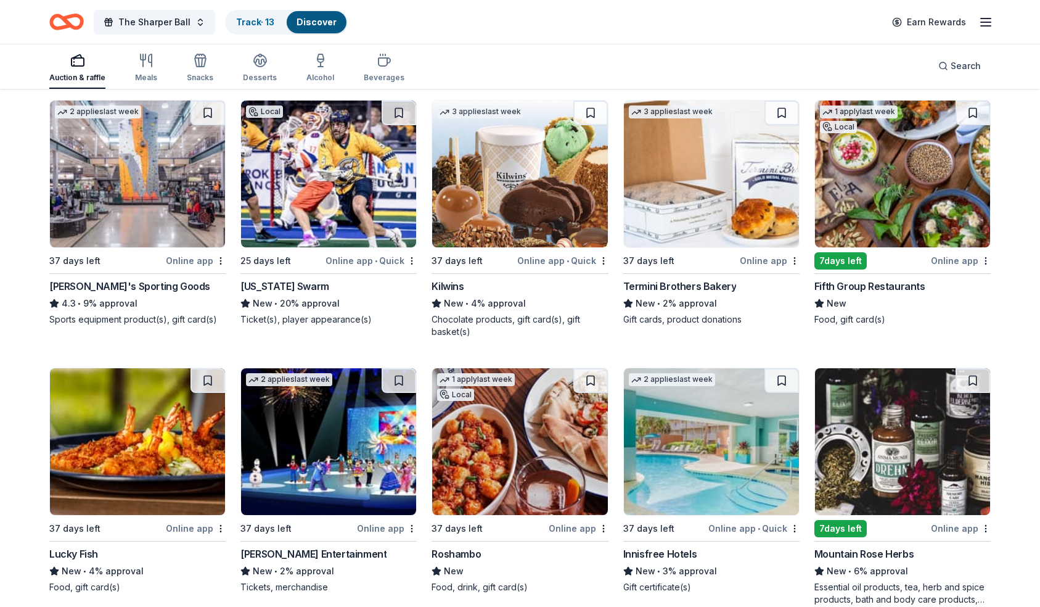
scroll to position [5965, 0]
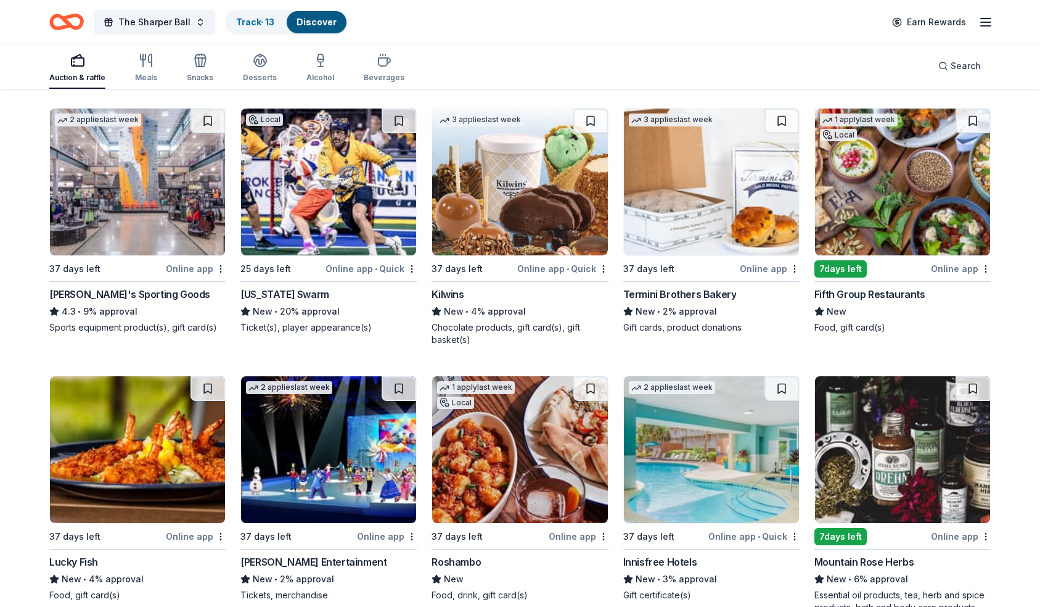
click at [326, 205] on img at bounding box center [328, 182] width 175 height 147
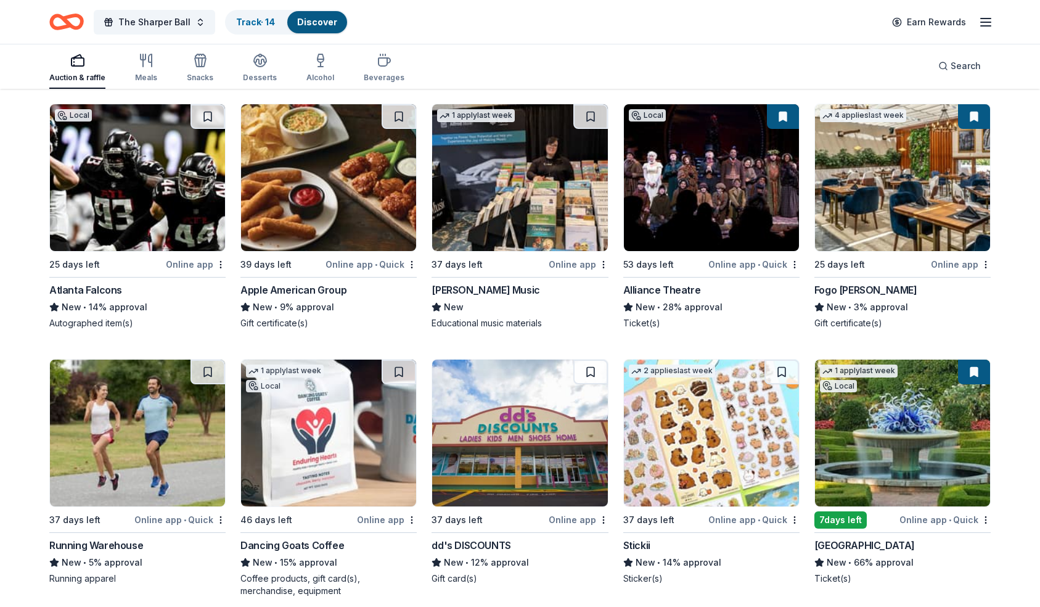
scroll to position [4907, 0]
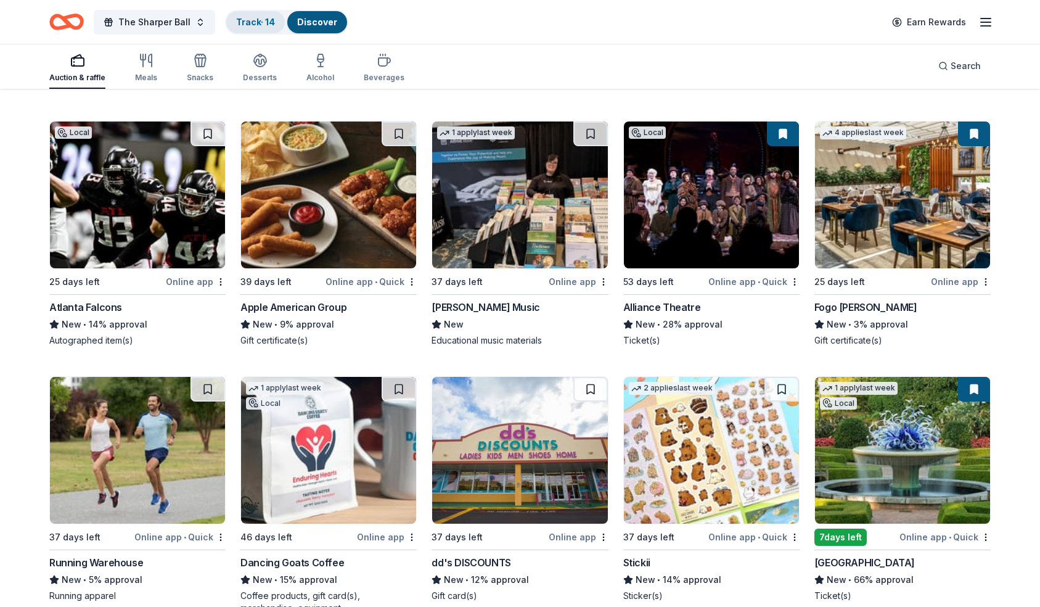
click at [252, 15] on div "Track · 14" at bounding box center [255, 22] width 59 height 22
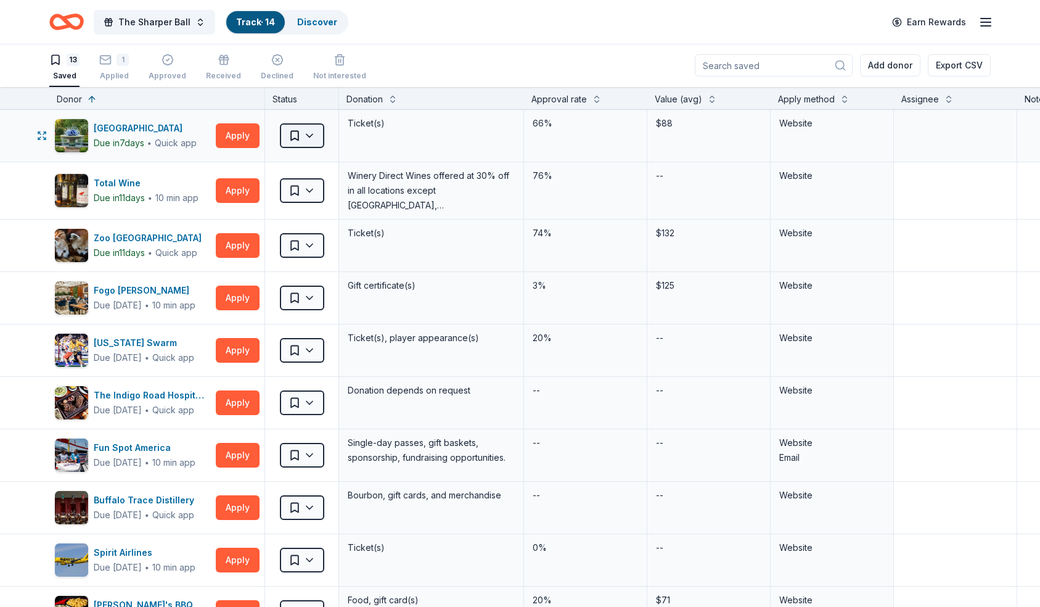
click at [307, 136] on html "The Sharper Ball Track · 14 Discover Earn Rewards 13 Saved 1 Applied Approved R…" at bounding box center [520, 302] width 1040 height 607
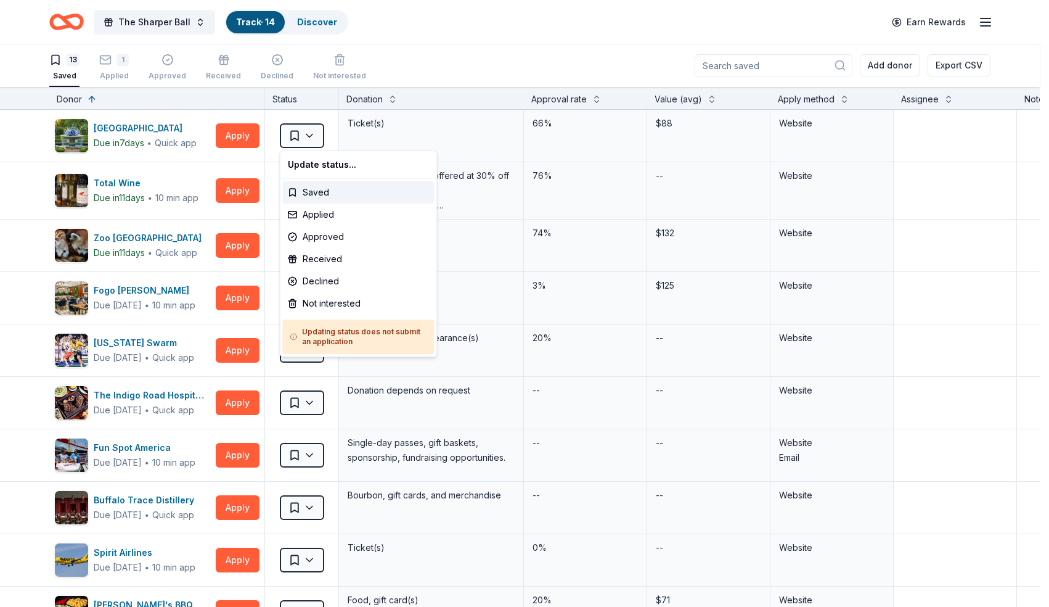
click at [440, 36] on html "The Sharper Ball Track · 14 Discover Earn Rewards 13 Saved 1 Applied Approved R…" at bounding box center [524, 302] width 1049 height 607
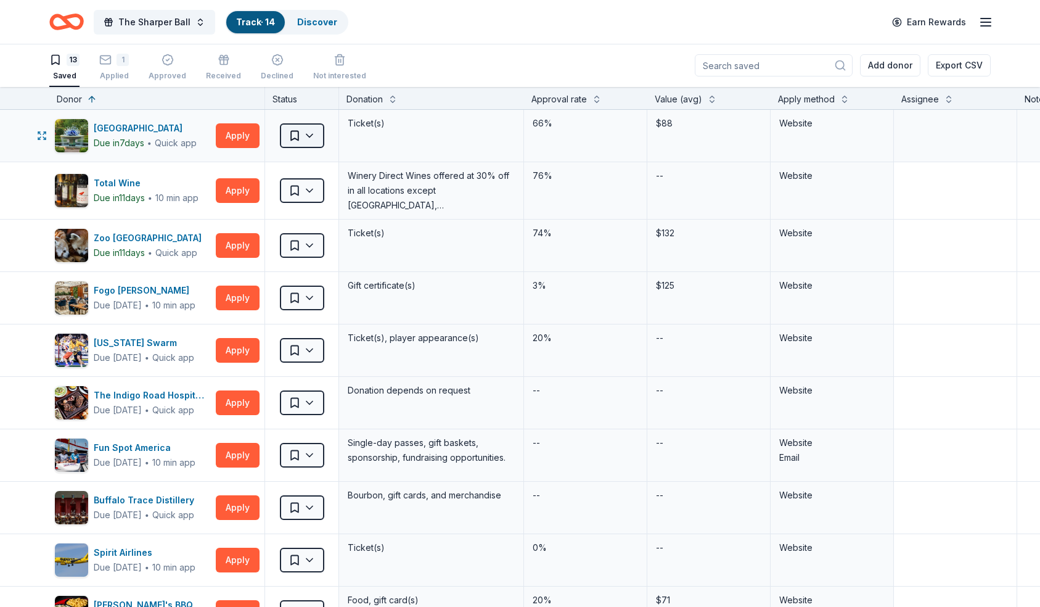
scroll to position [0, 0]
click at [158, 29] on span "The Sharper Ball" at bounding box center [154, 22] width 72 height 15
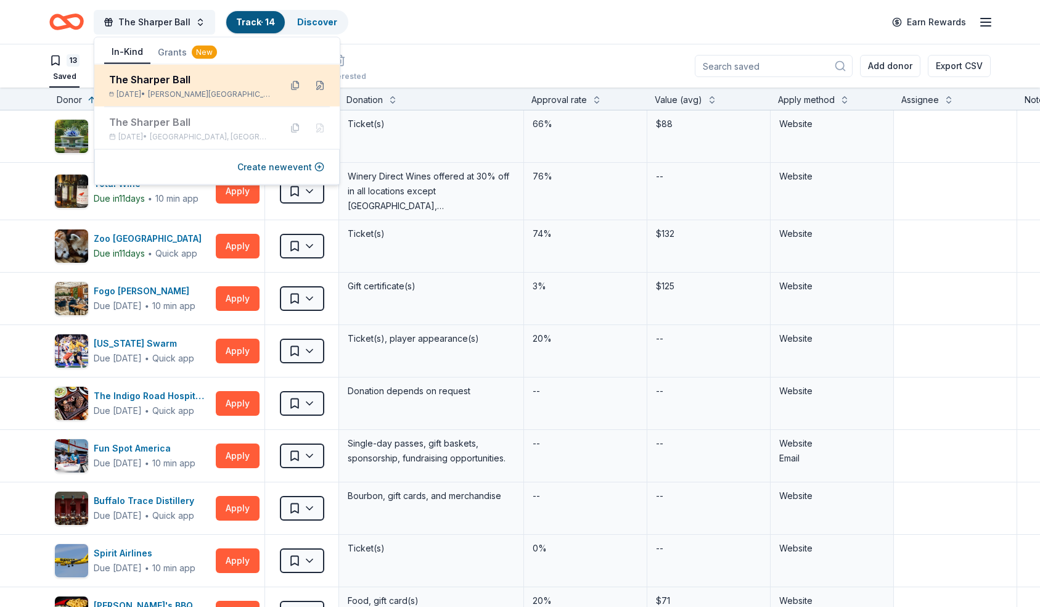
click at [157, 75] on div "The Sharper Ball" at bounding box center [190, 79] width 162 height 15
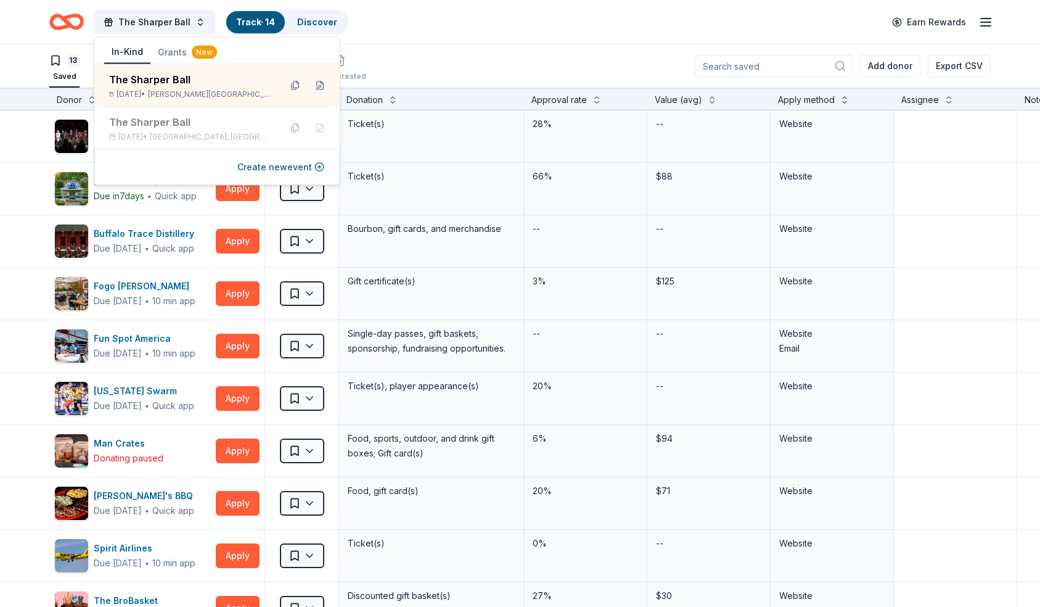
click at [388, 52] on div "13 Saved 1 Applied Approved Received Declined Not interested Add donor Export C…" at bounding box center [519, 65] width 941 height 43
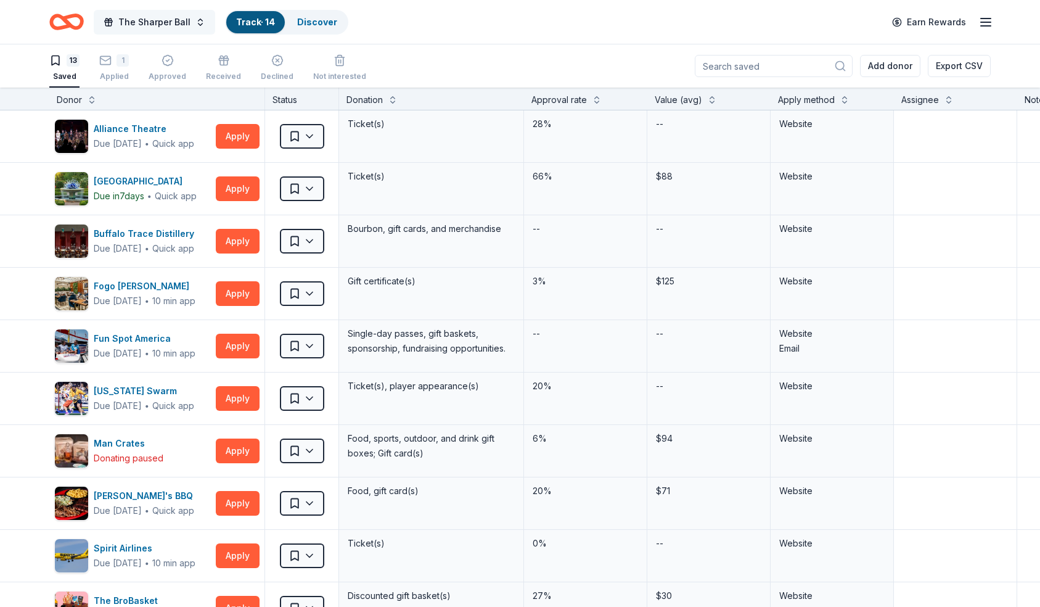
click at [125, 25] on span "The Sharper Ball" at bounding box center [154, 22] width 72 height 15
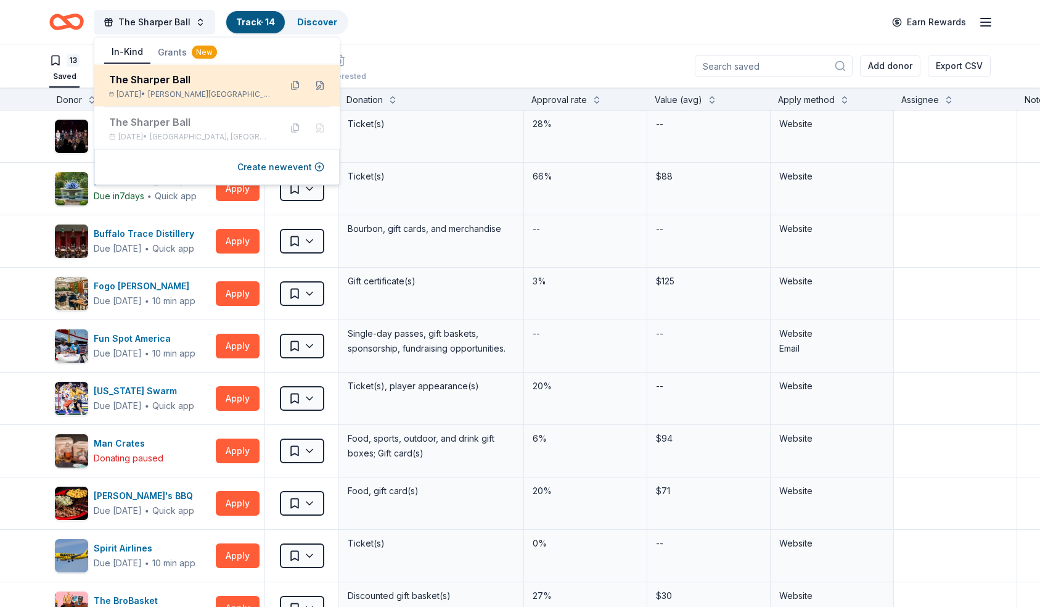
click at [128, 82] on div "The Sharper Ball" at bounding box center [190, 79] width 162 height 15
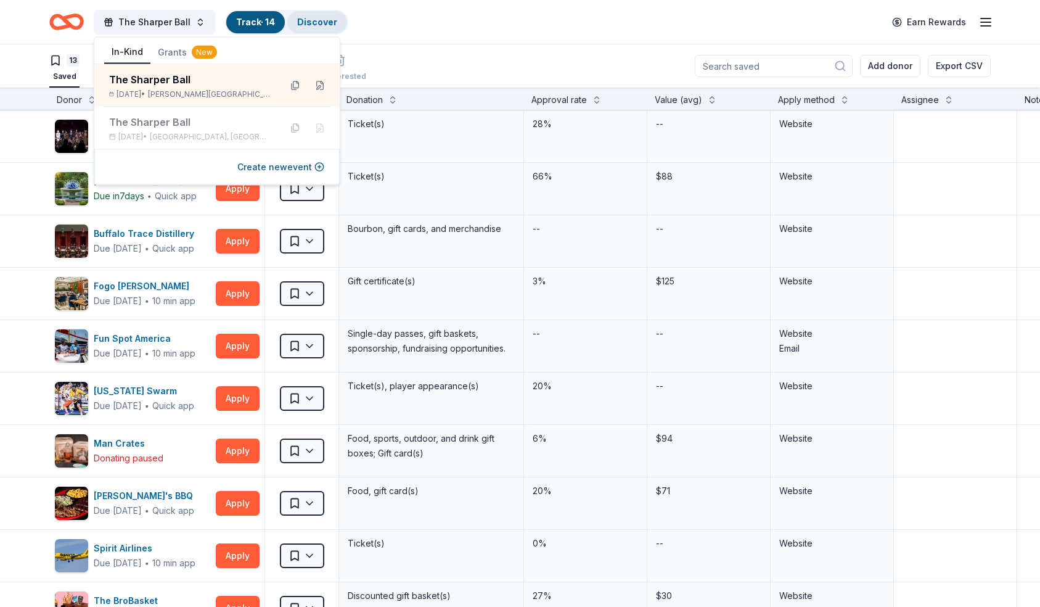
click at [324, 20] on link "Discover" at bounding box center [317, 22] width 40 height 10
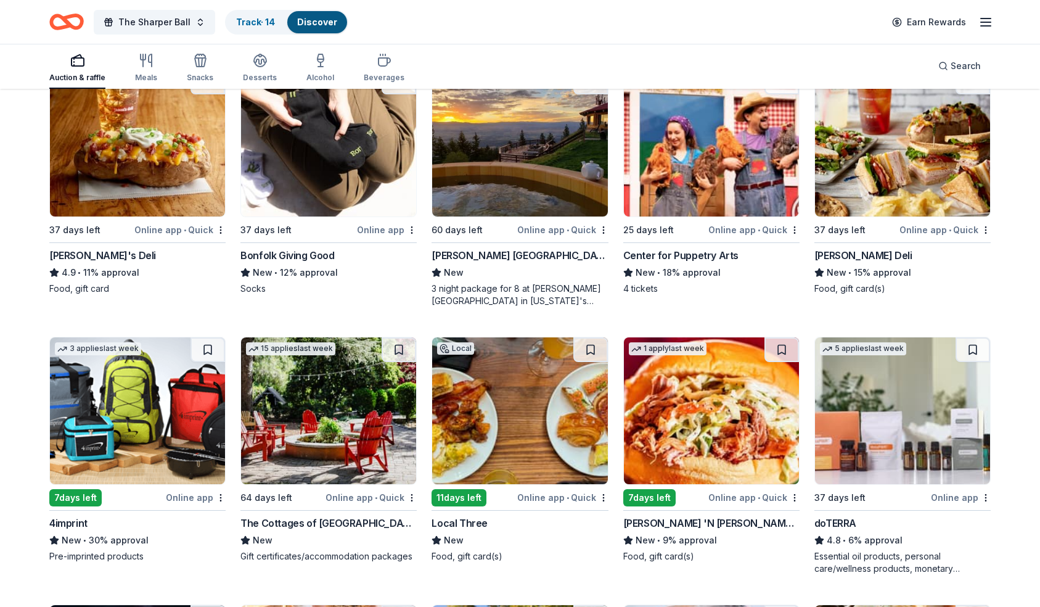
scroll to position [3640, 0]
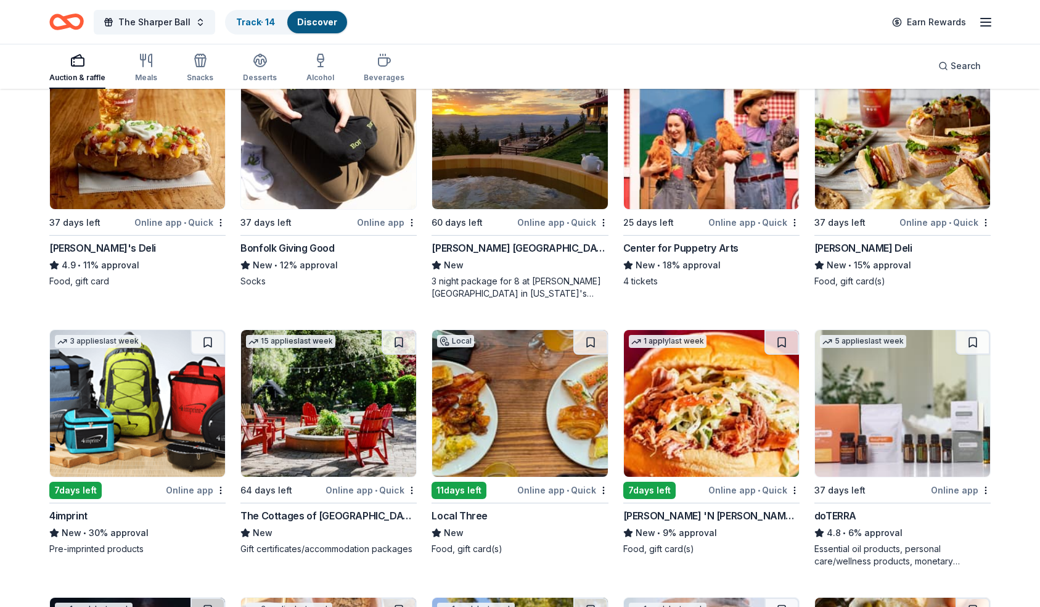
click at [528, 375] on img at bounding box center [519, 403] width 175 height 147
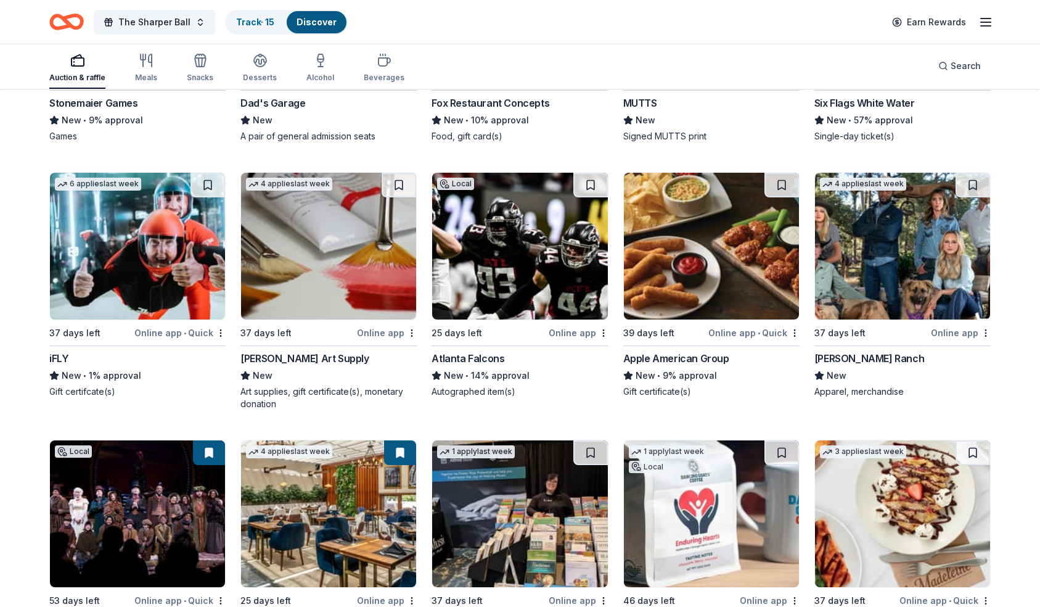
scroll to position [4588, 0]
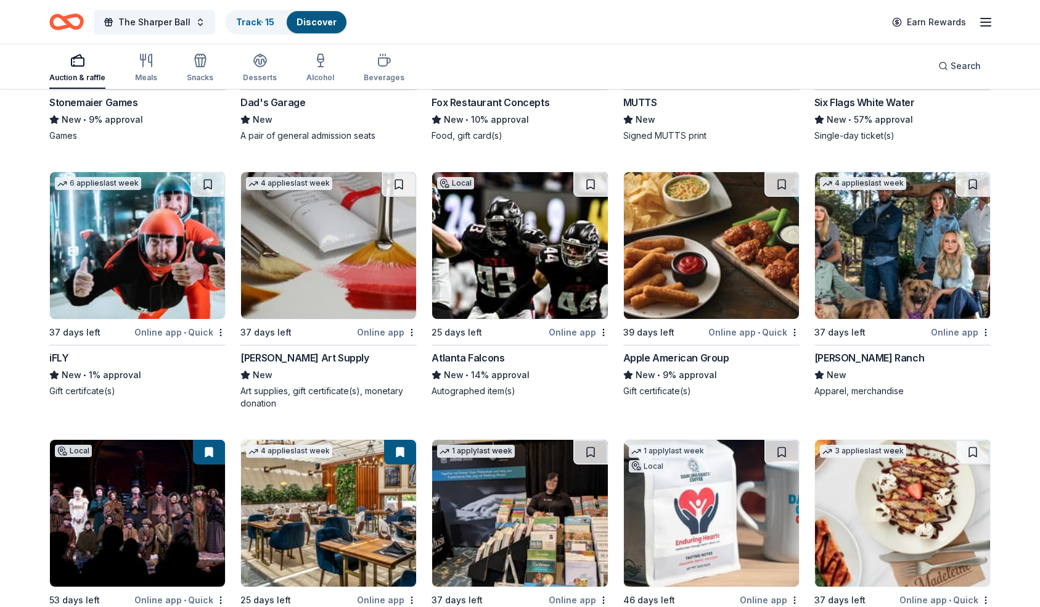
click at [353, 271] on img at bounding box center [328, 245] width 175 height 147
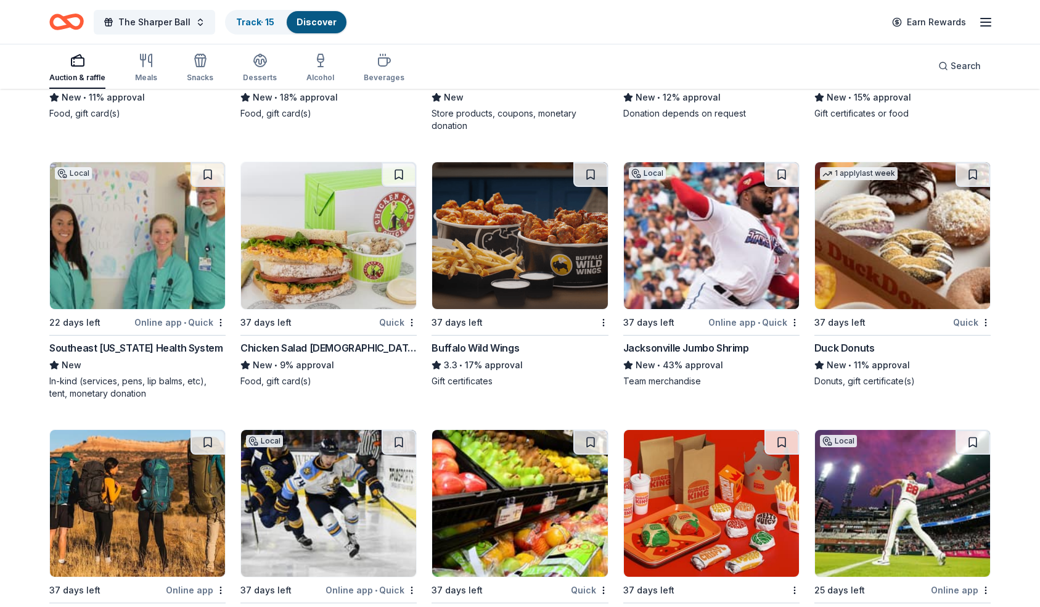
scroll to position [8810, 0]
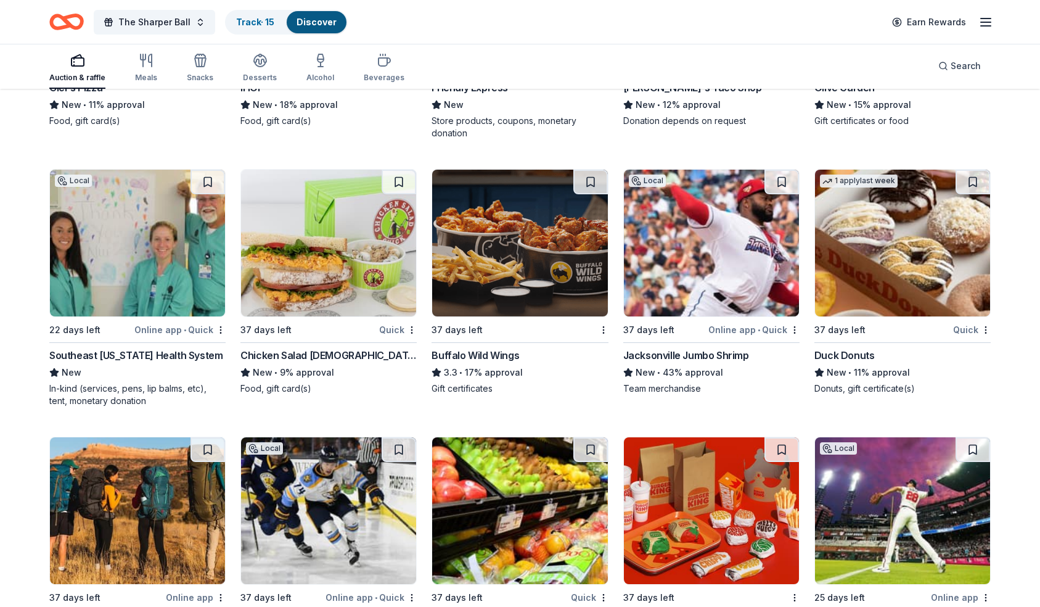
click at [546, 274] on img at bounding box center [519, 243] width 175 height 147
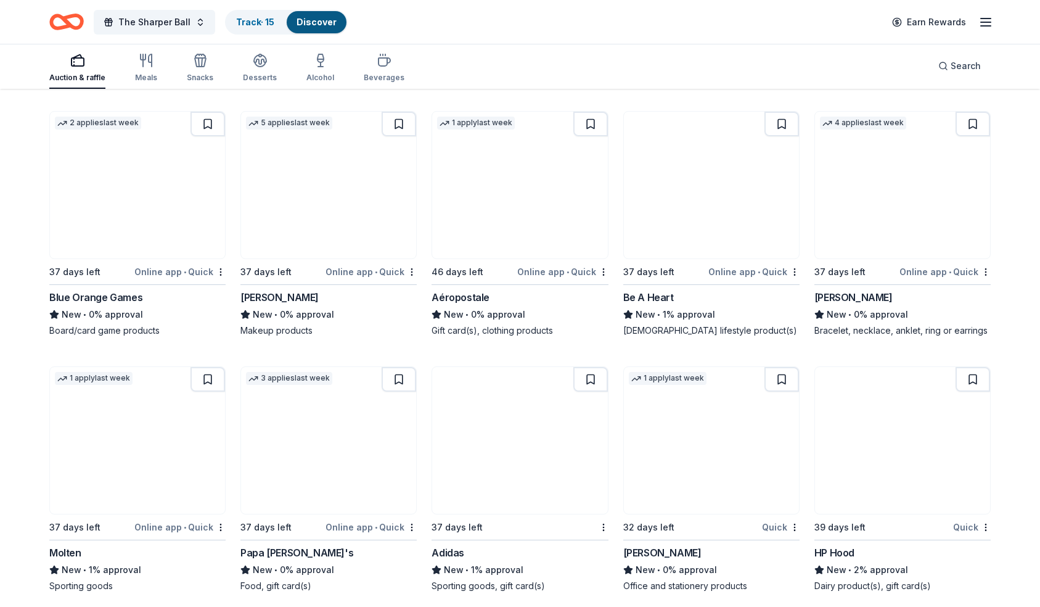
scroll to position [13588, 0]
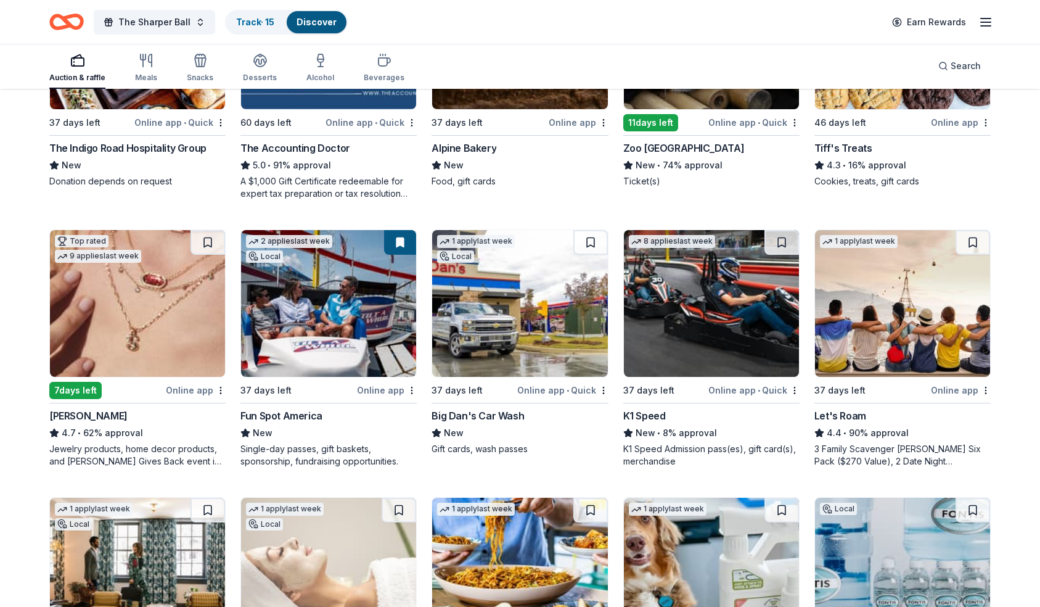
scroll to position [549, 0]
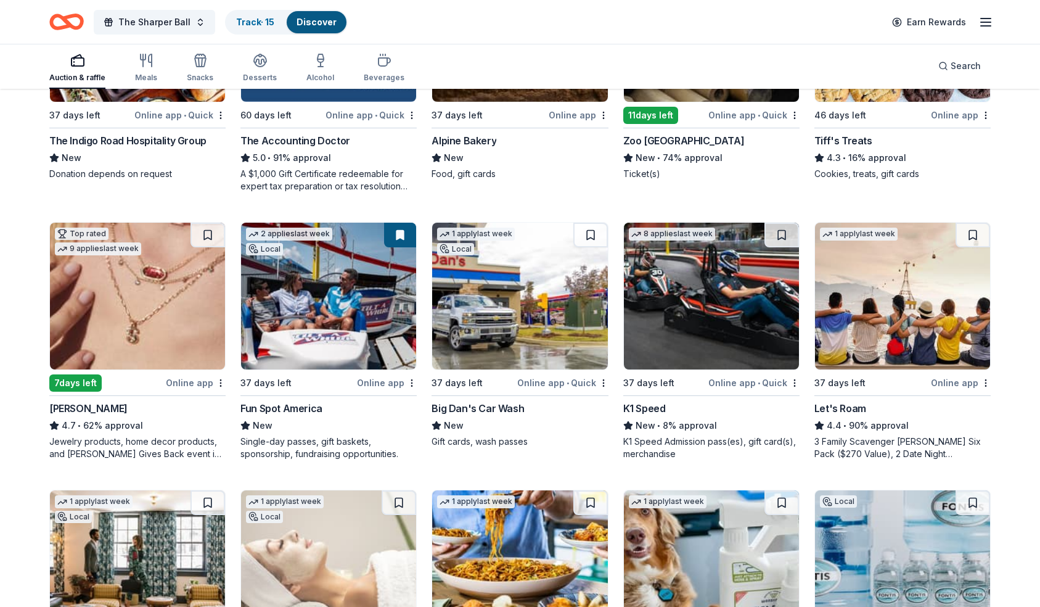
click at [709, 292] on img at bounding box center [711, 296] width 175 height 147
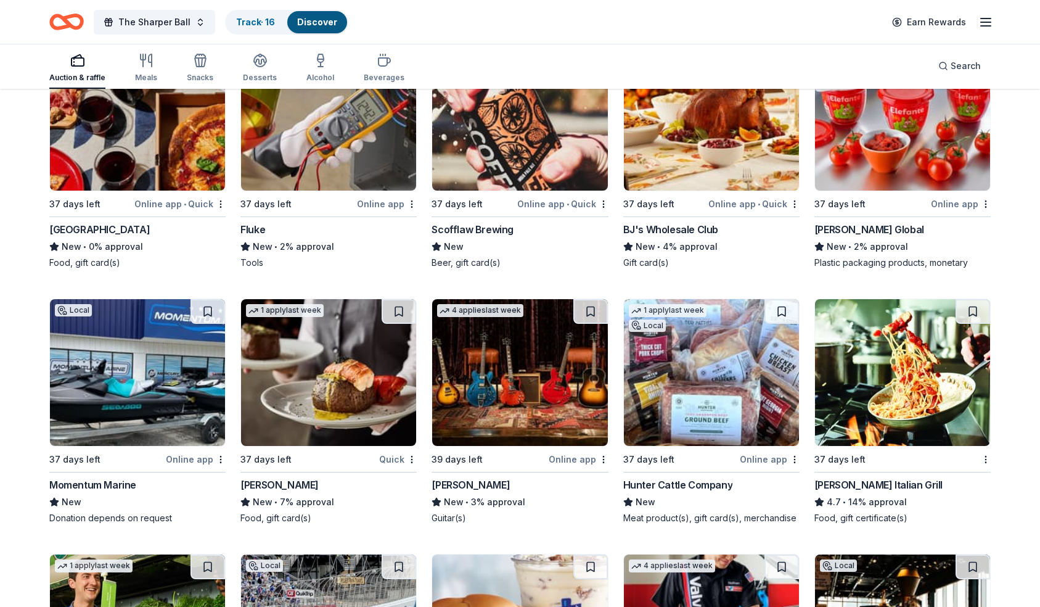
scroll to position [7021, 0]
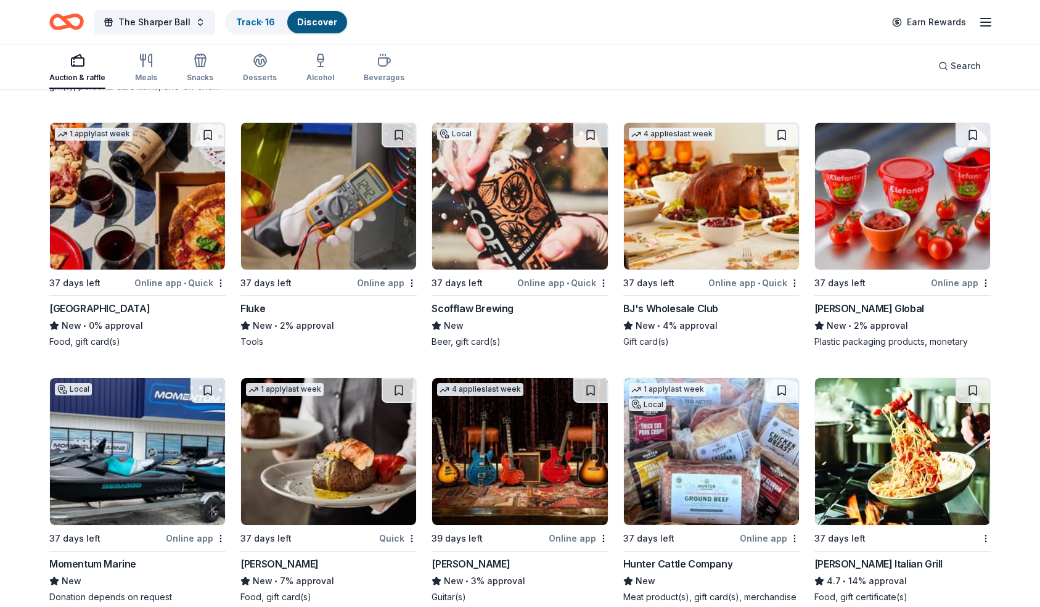
click at [182, 215] on img at bounding box center [137, 196] width 175 height 147
click at [982, 26] on line "button" at bounding box center [986, 26] width 10 height 0
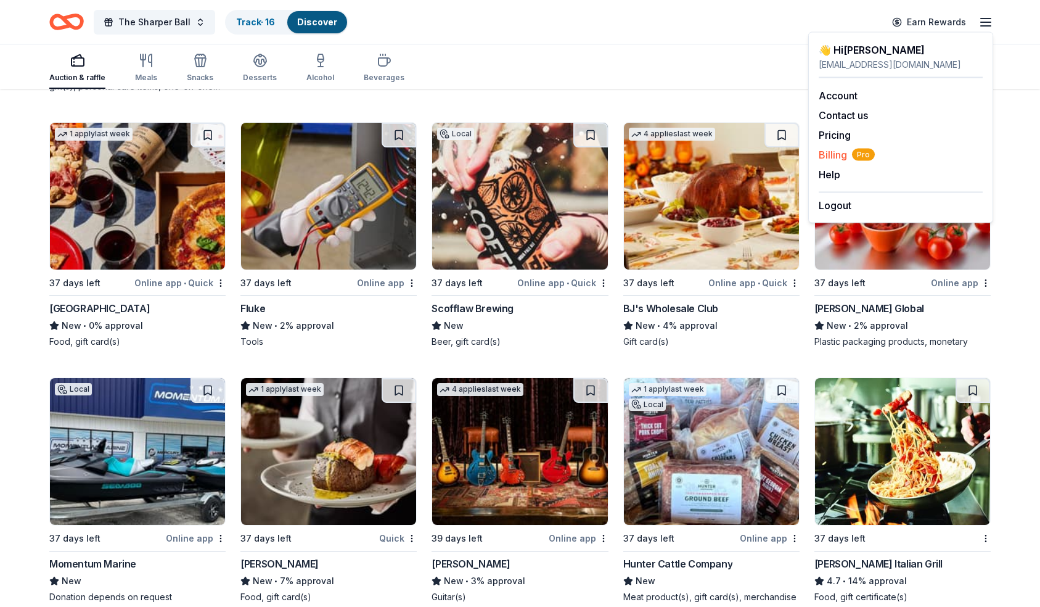
click at [836, 155] on span "Billing Pro" at bounding box center [847, 154] width 56 height 15
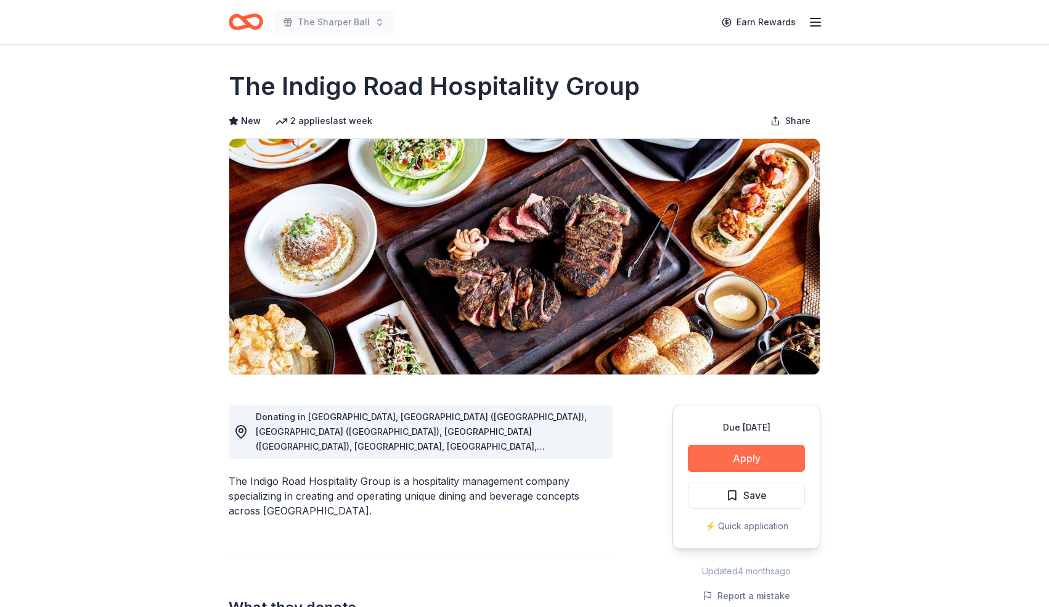
click at [712, 452] on button "Apply" at bounding box center [746, 458] width 117 height 27
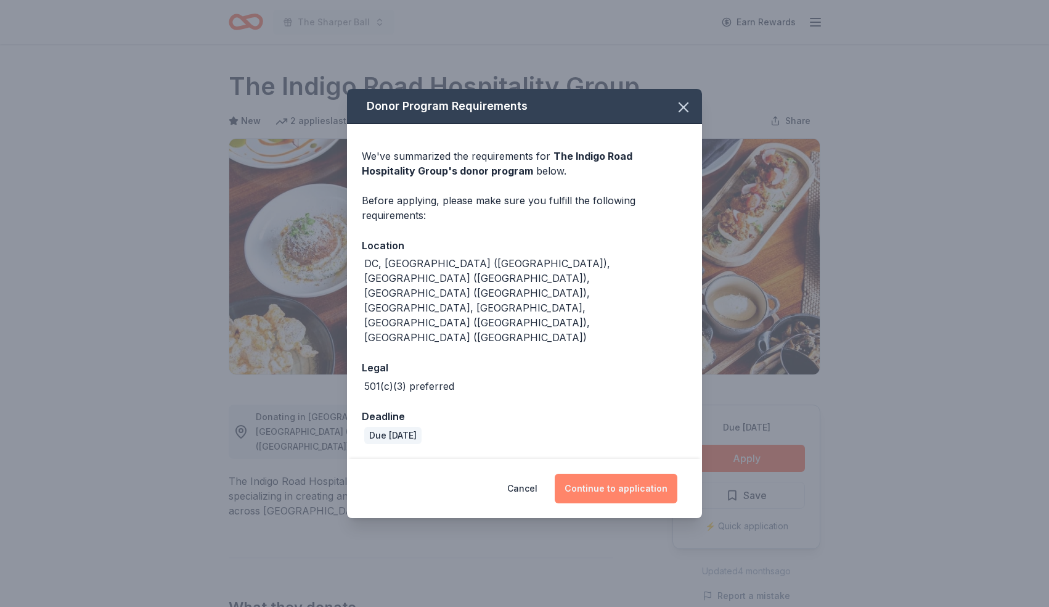
click at [583, 474] on button "Continue to application" at bounding box center [616, 489] width 123 height 30
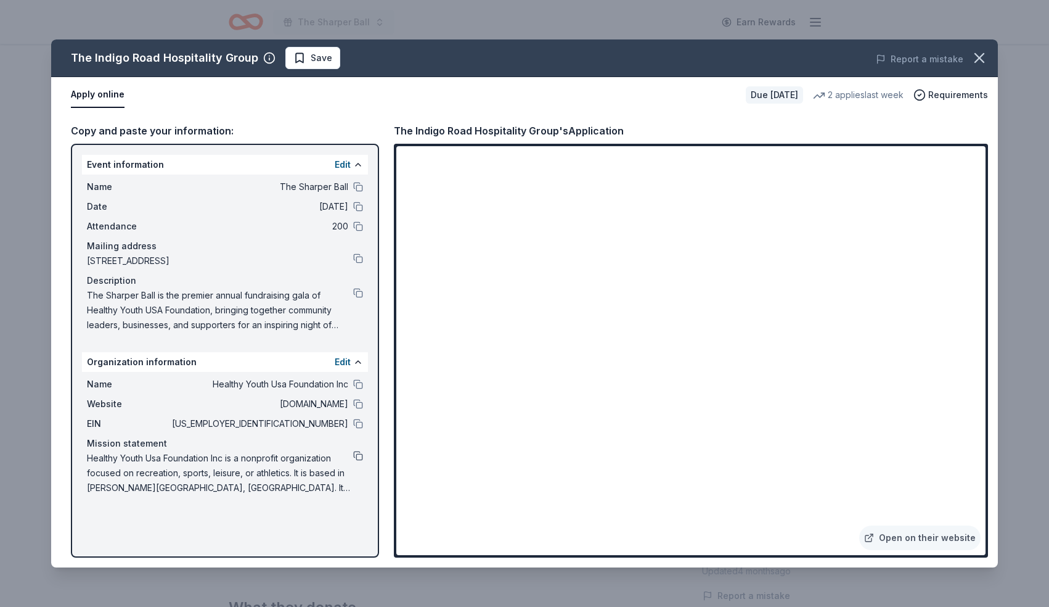
click at [357, 456] on button at bounding box center [358, 456] width 10 height 10
click at [358, 403] on button at bounding box center [358, 404] width 10 height 10
drag, startPoint x: 273, startPoint y: 318, endPoint x: 270, endPoint y: 361, distance: 43.2
click at [270, 361] on div "Event information Edit Name The Sharper Ball Date 12/21/25 Attendance 200 Maili…" at bounding box center [225, 351] width 308 height 414
drag, startPoint x: 281, startPoint y: 306, endPoint x: 281, endPoint y: 343, distance: 37.6
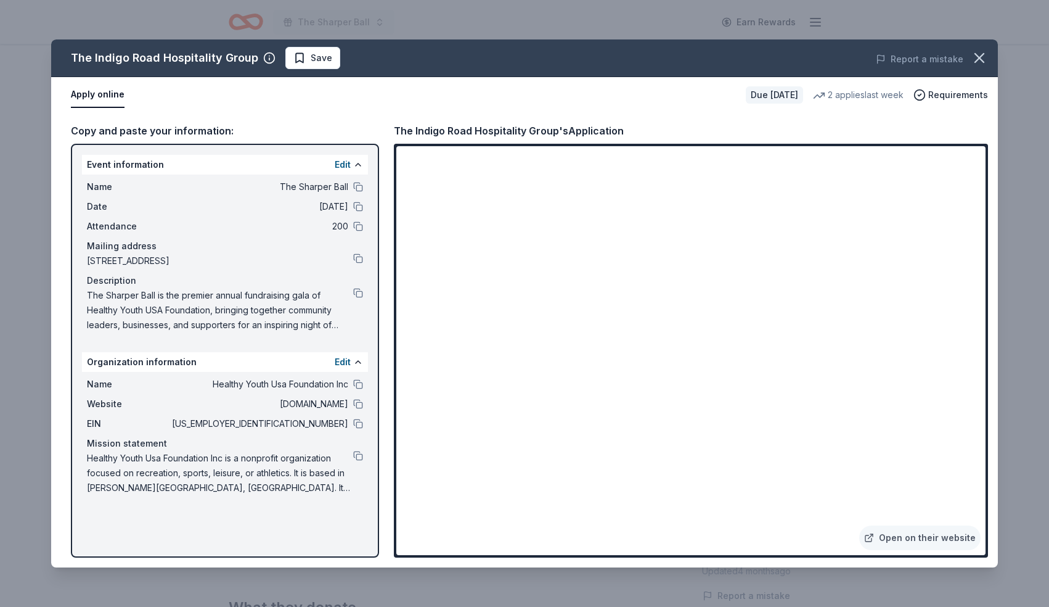
click at [281, 343] on div "Event information Edit Name The Sharper Ball Date 12/21/25 Attendance 200 Maili…" at bounding box center [225, 351] width 308 height 414
click at [311, 61] on span "Save" at bounding box center [322, 58] width 22 height 15
click at [974, 62] on icon "button" at bounding box center [979, 57] width 17 height 17
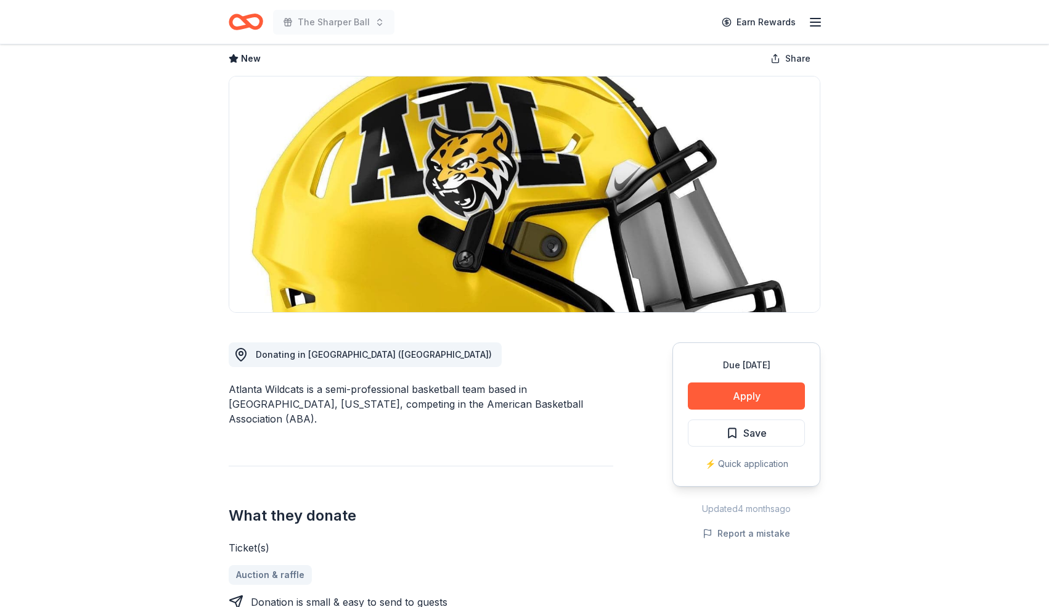
scroll to position [49, 0]
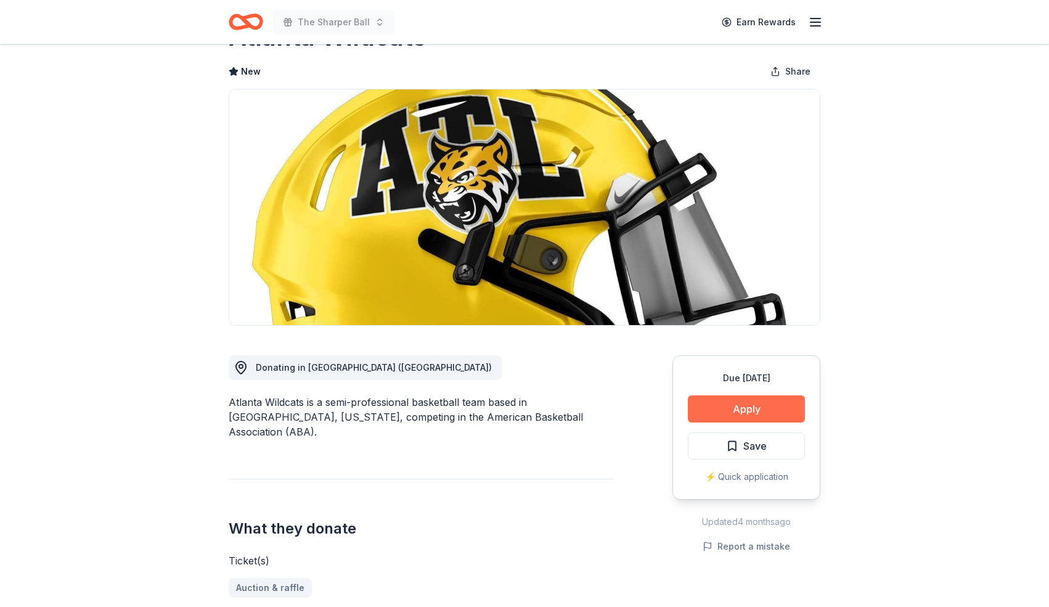
click at [763, 402] on button "Apply" at bounding box center [746, 408] width 117 height 27
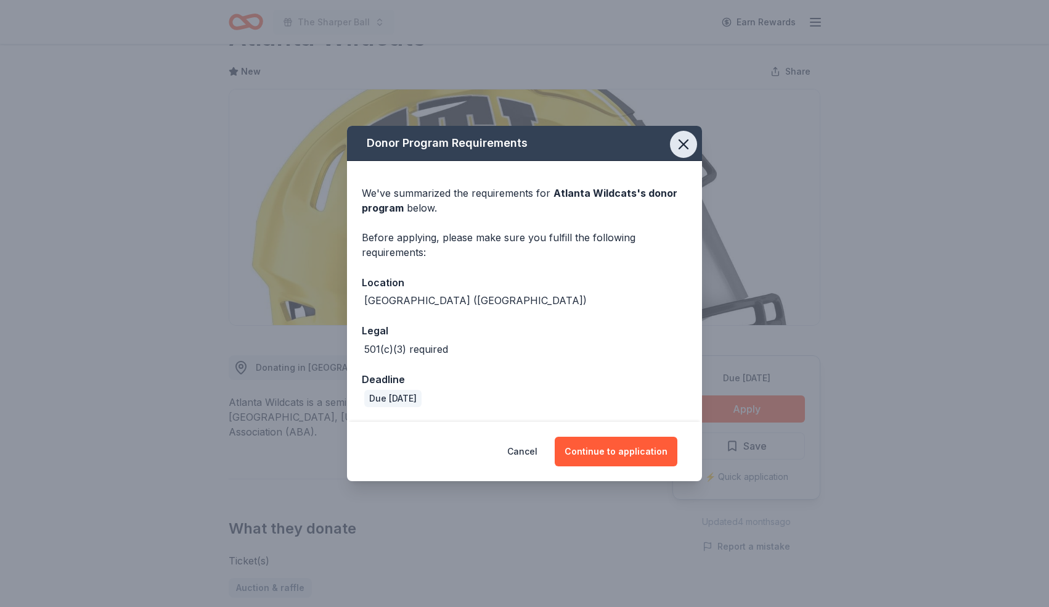
click at [687, 147] on icon "button" at bounding box center [683, 144] width 9 height 9
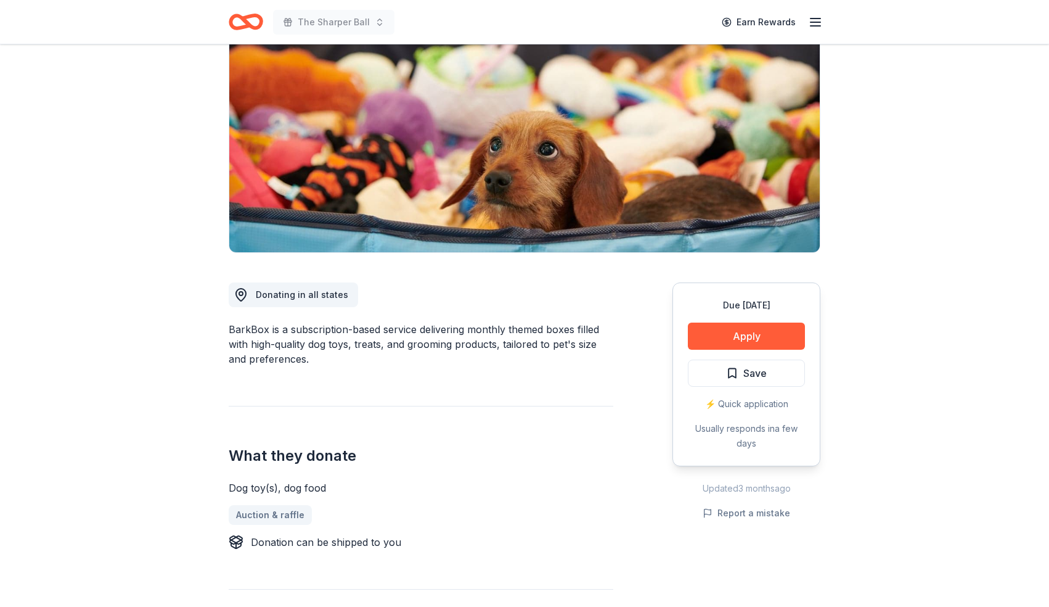
scroll to position [123, 0]
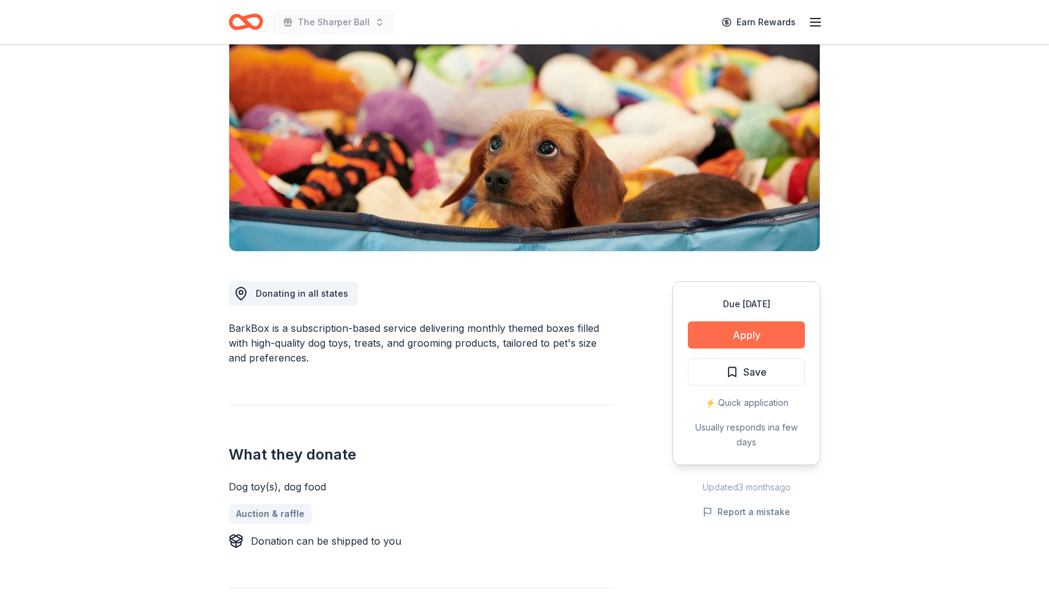
click at [751, 333] on button "Apply" at bounding box center [746, 334] width 117 height 27
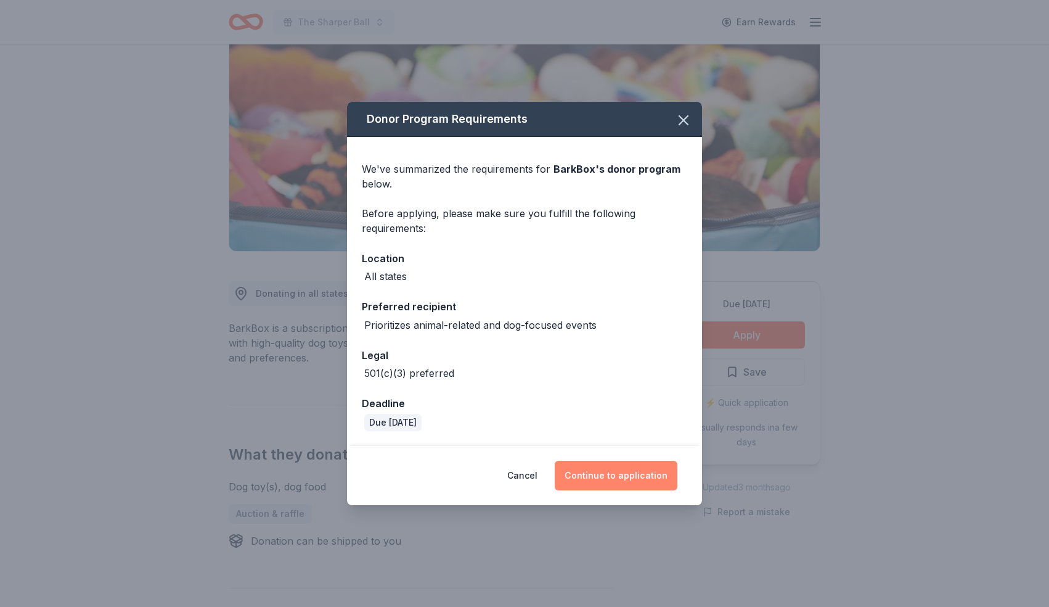
click at [604, 475] on button "Continue to application" at bounding box center [616, 476] width 123 height 30
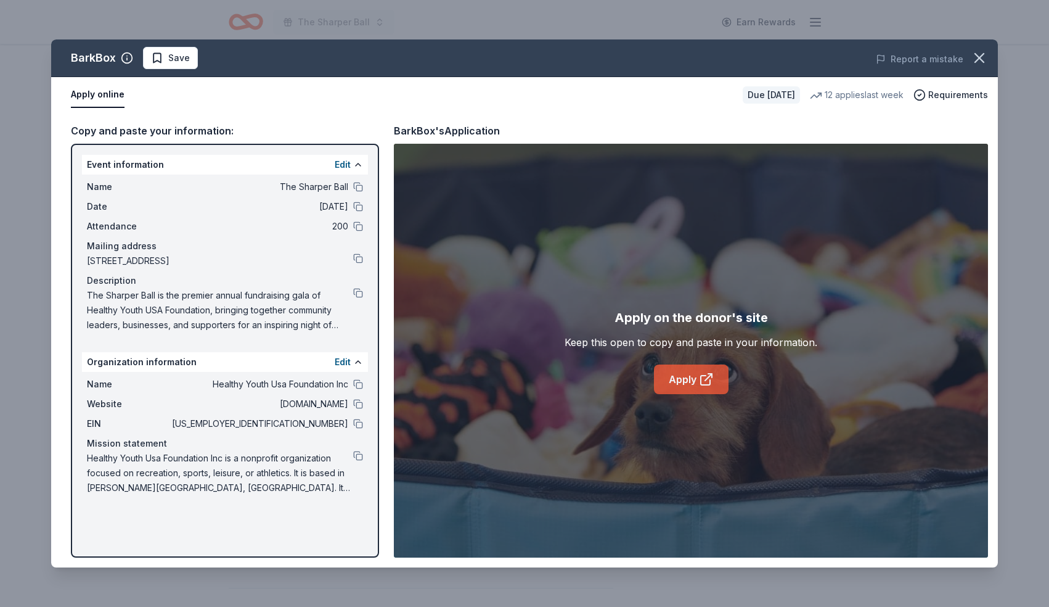
click at [716, 383] on link "Apply" at bounding box center [691, 379] width 75 height 30
click at [975, 55] on icon "button" at bounding box center [979, 57] width 17 height 17
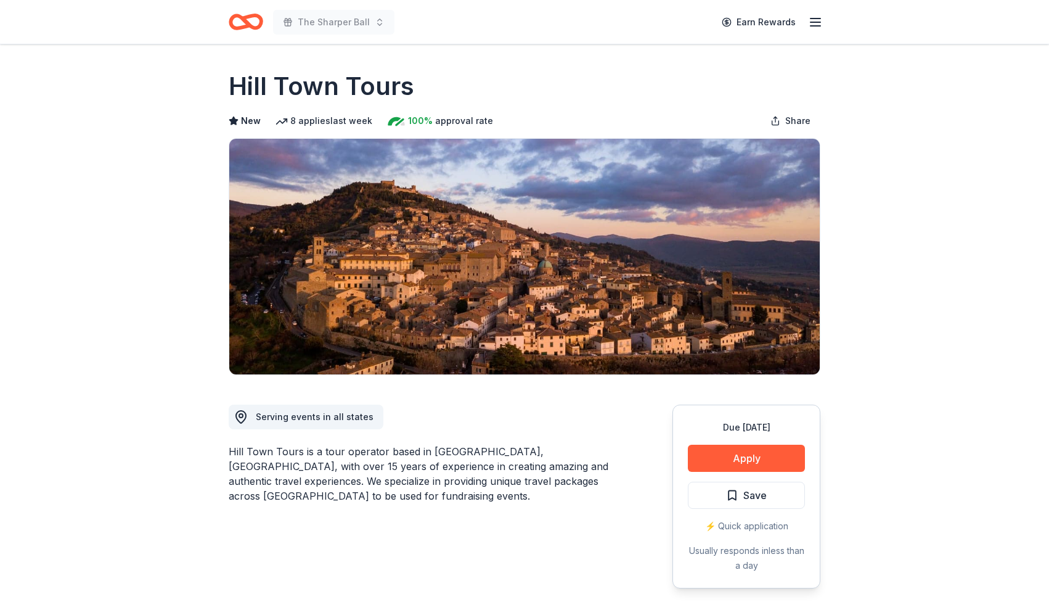
click at [437, 461] on div "Hill Town Tours is a tour operator based in Tuscany, Italy, with over 15 years …" at bounding box center [421, 473] width 385 height 59
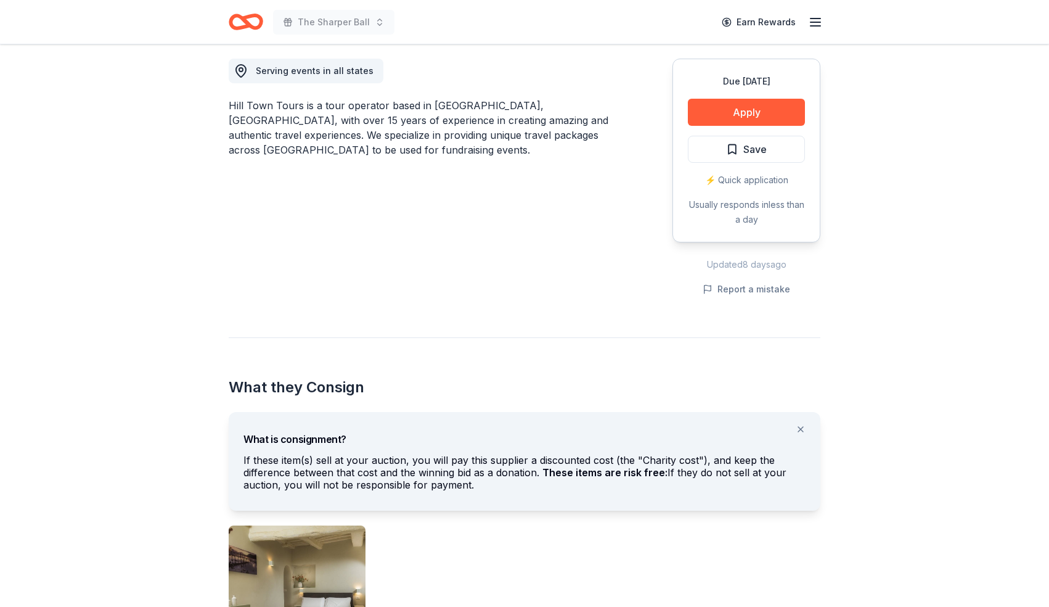
scroll to position [370, 0]
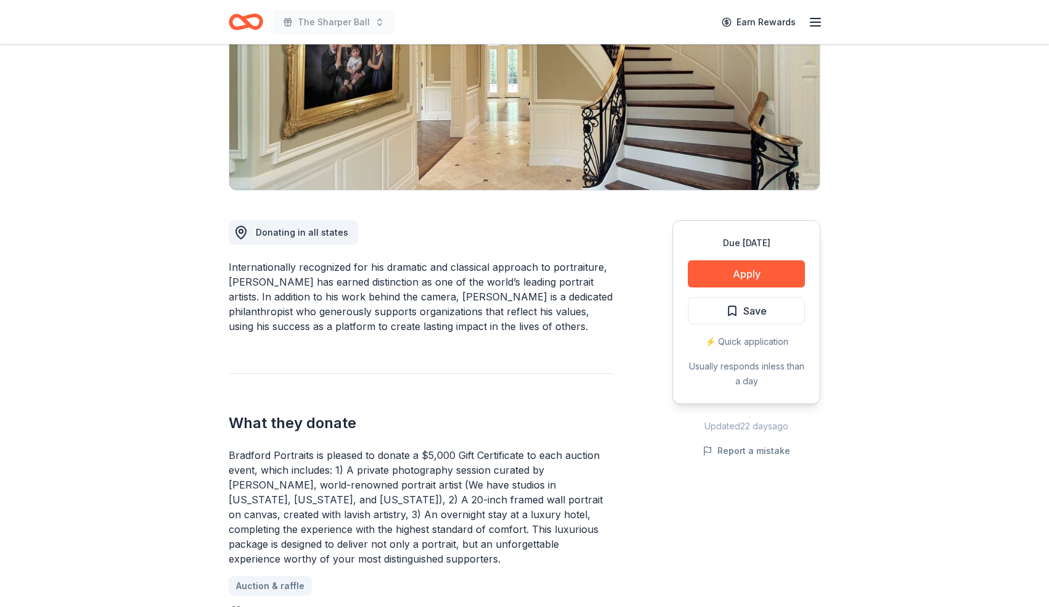
scroll to position [197, 0]
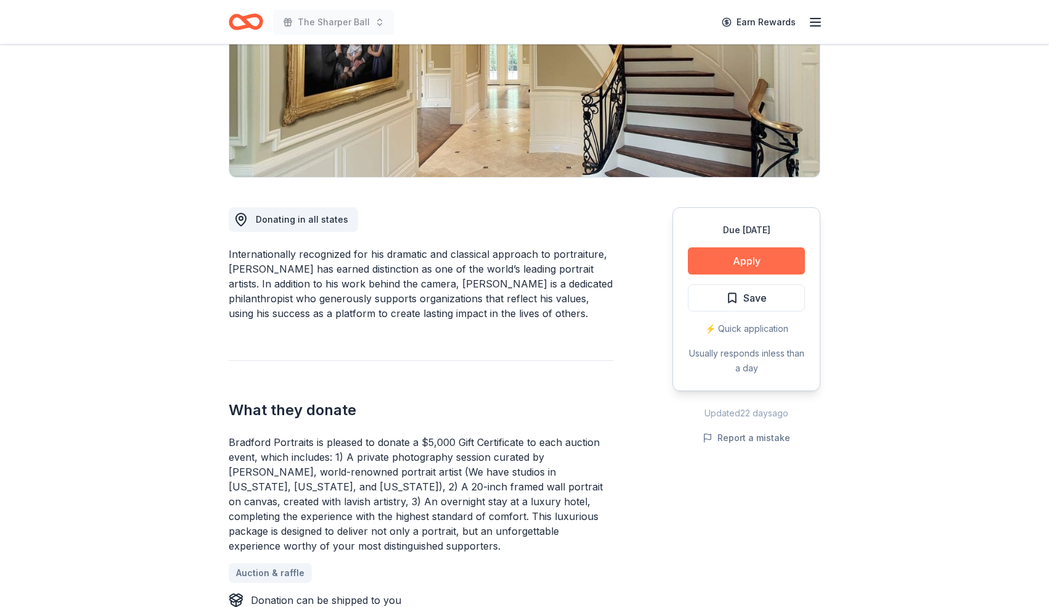
click at [740, 260] on button "Apply" at bounding box center [746, 260] width 117 height 27
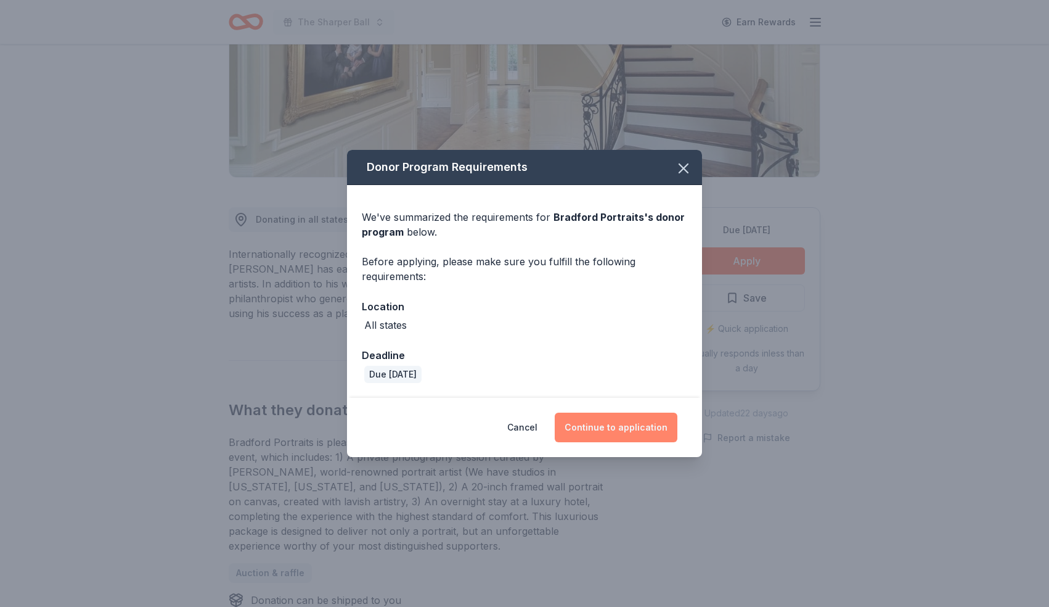
click at [624, 423] on button "Continue to application" at bounding box center [616, 427] width 123 height 30
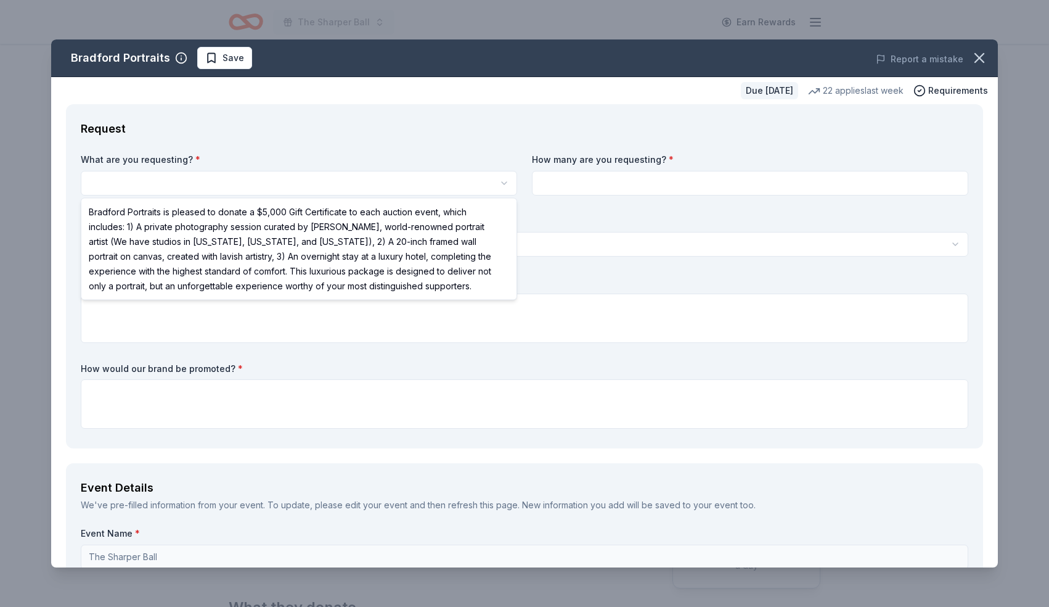
scroll to position [0, 0]
click at [380, 173] on html "The Sharper Ball Earn Rewards Due in 37 days Share Bradford Portraits New 22 ap…" at bounding box center [524, 303] width 1049 height 607
select select "Bradford Portraits is pleased to donate a $5,000 Gift Certificate to each aucti…"
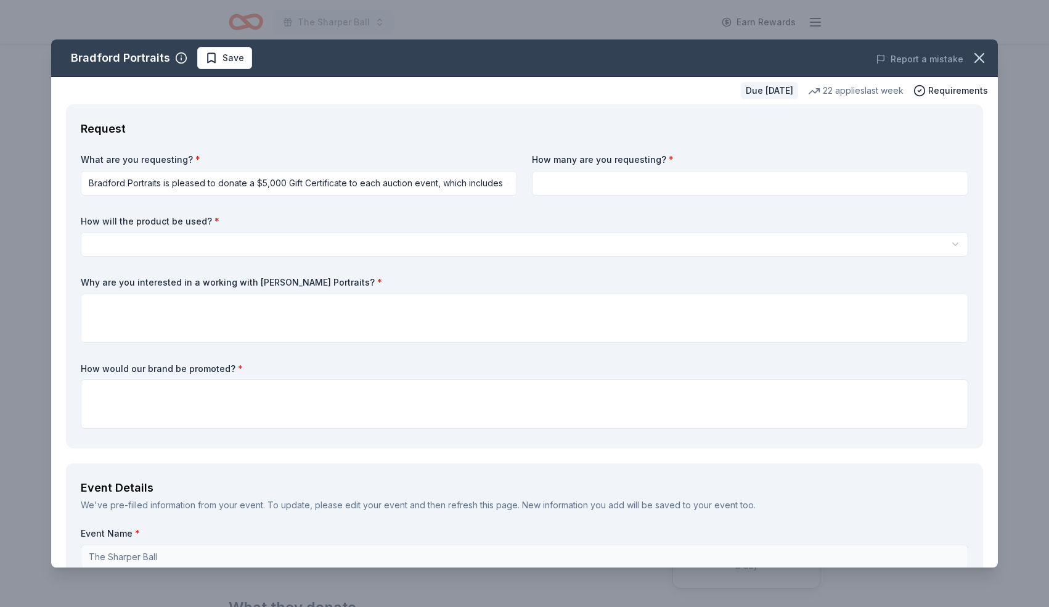
click at [588, 182] on input at bounding box center [750, 183] width 437 height 25
type input "1"
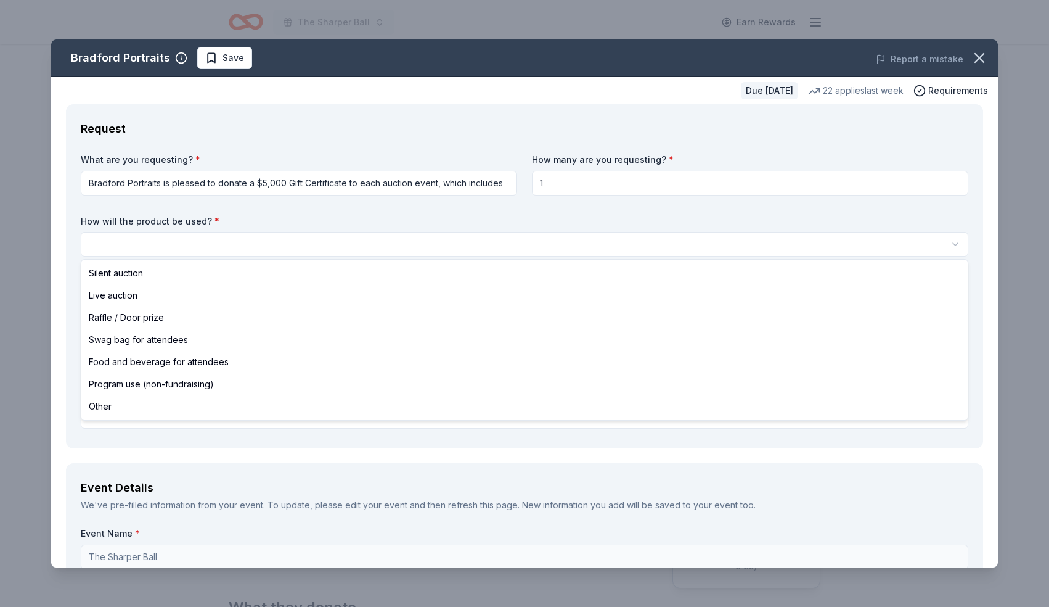
click at [432, 245] on html "The Sharper Ball Earn Rewards Due in 37 days Share Bradford Portraits New 22 ap…" at bounding box center [524, 303] width 1049 height 607
select select "silentAuction"
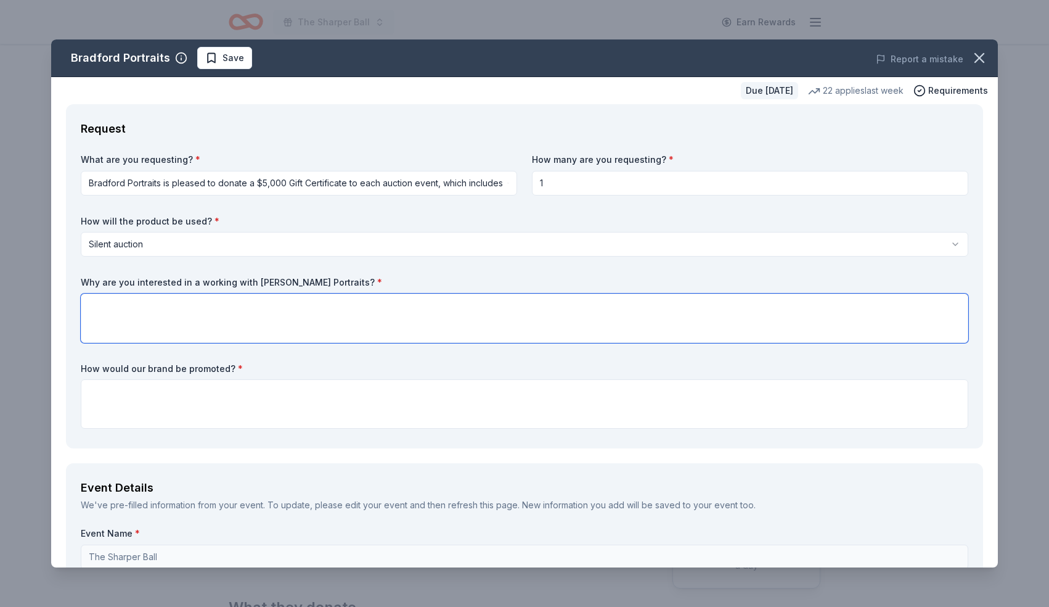
click at [323, 328] on textarea at bounding box center [525, 317] width 888 height 49
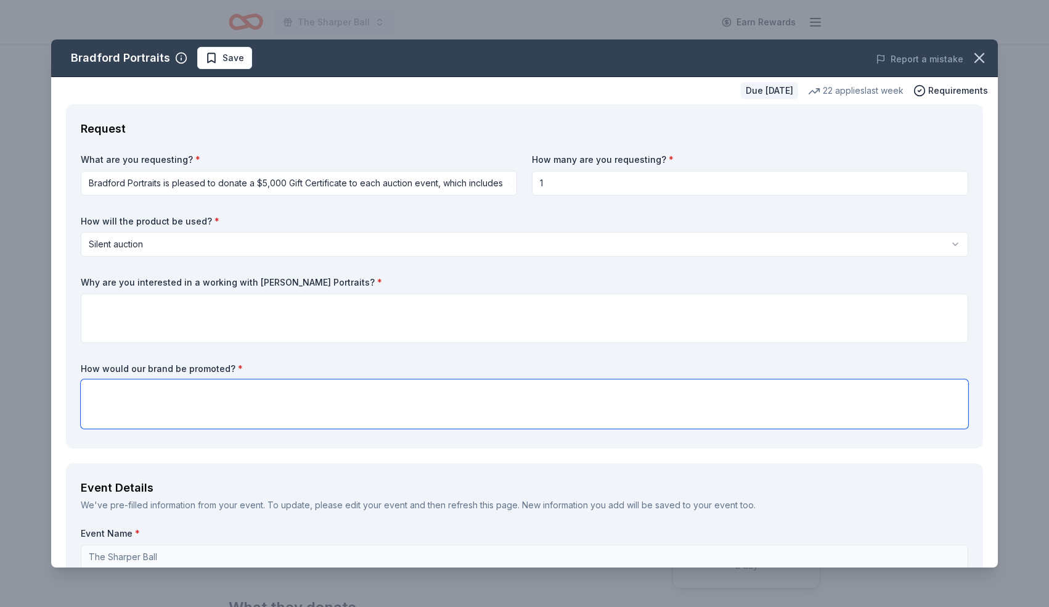
click at [420, 397] on textarea at bounding box center [525, 403] width 888 height 49
paste textarea "Event Program: Sponsor logos featured on printed and digital programs (tiered b…"
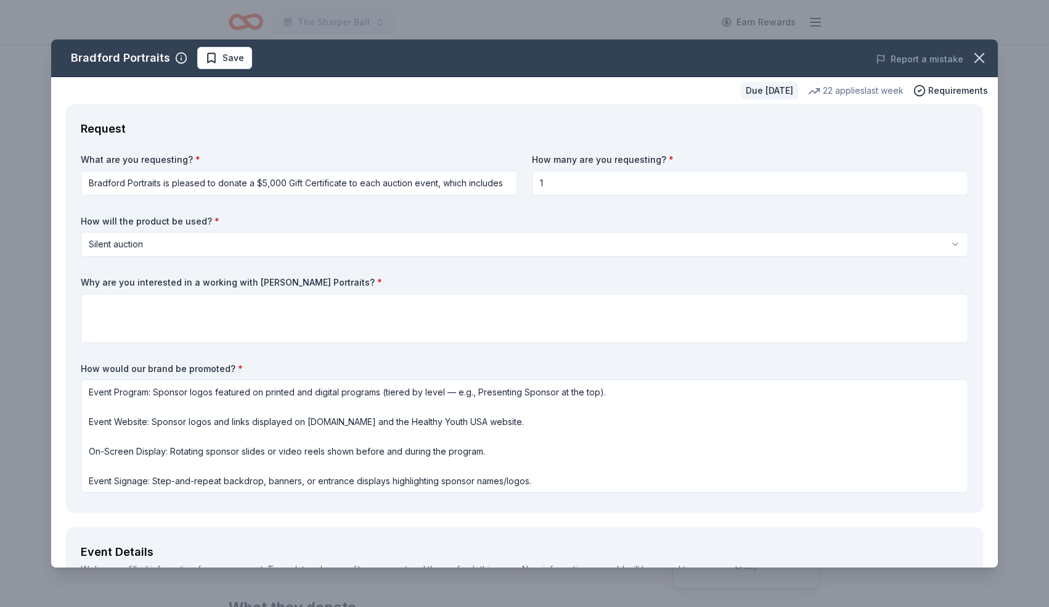
drag, startPoint x: 987, startPoint y: 366, endPoint x: 961, endPoint y: 567, distance: 203.3
click at [961, 567] on div "Bradford Portraits Save Report a mistake Due in 37 days 22 applies last week Re…" at bounding box center [524, 303] width 1049 height 607
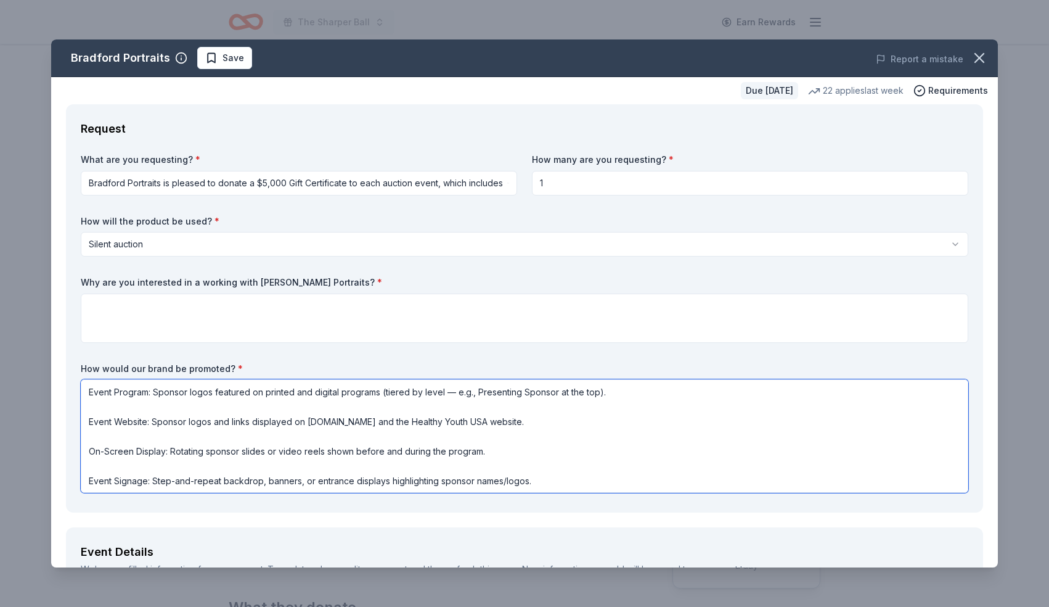
drag, startPoint x: 154, startPoint y: 394, endPoint x: 211, endPoint y: 393, distance: 57.3
click at [211, 393] on textarea "Event Program: Sponsor logos featured on printed and digital programs (tiered b…" at bounding box center [525, 435] width 888 height 113
drag, startPoint x: 603, startPoint y: 394, endPoint x: 368, endPoint y: 388, distance: 235.0
click at [368, 388] on textarea "Event Program: Your Name featured on printed and digital programs (tiered by le…" at bounding box center [525, 435] width 888 height 113
drag, startPoint x: 153, startPoint y: 420, endPoint x: 209, endPoint y: 425, distance: 56.3
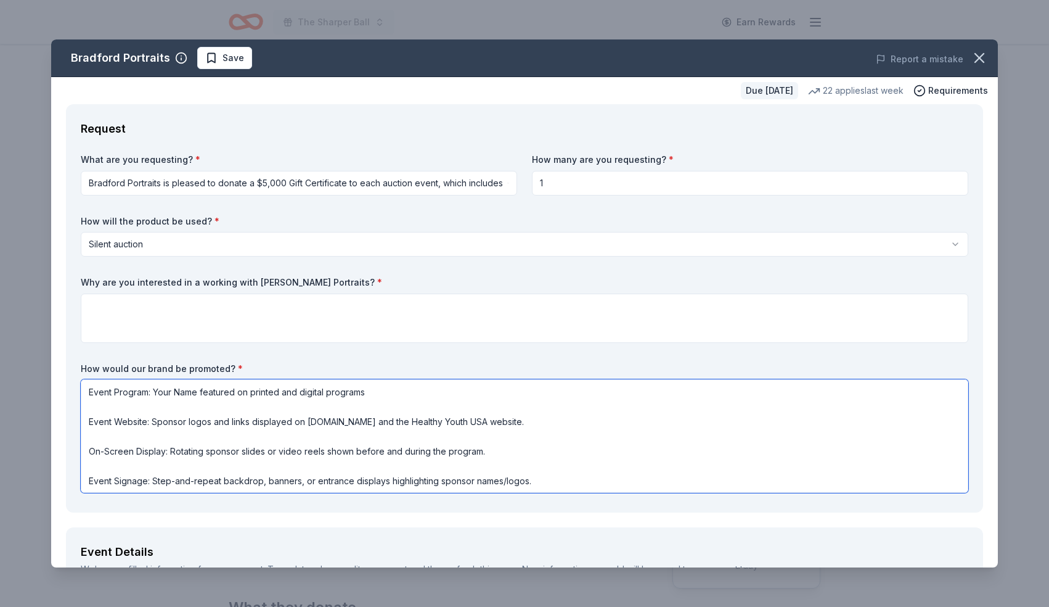
click at [209, 425] on textarea "Event Program: Your Name featured on printed and digital programs Event Website…" at bounding box center [525, 435] width 888 height 113
click at [323, 461] on textarea "Event Program: Your Name featured on printed and digital programs Event Website…" at bounding box center [525, 435] width 888 height 113
type textarea "Event Program: Your Name featured on printed and digital programs Event Website…"
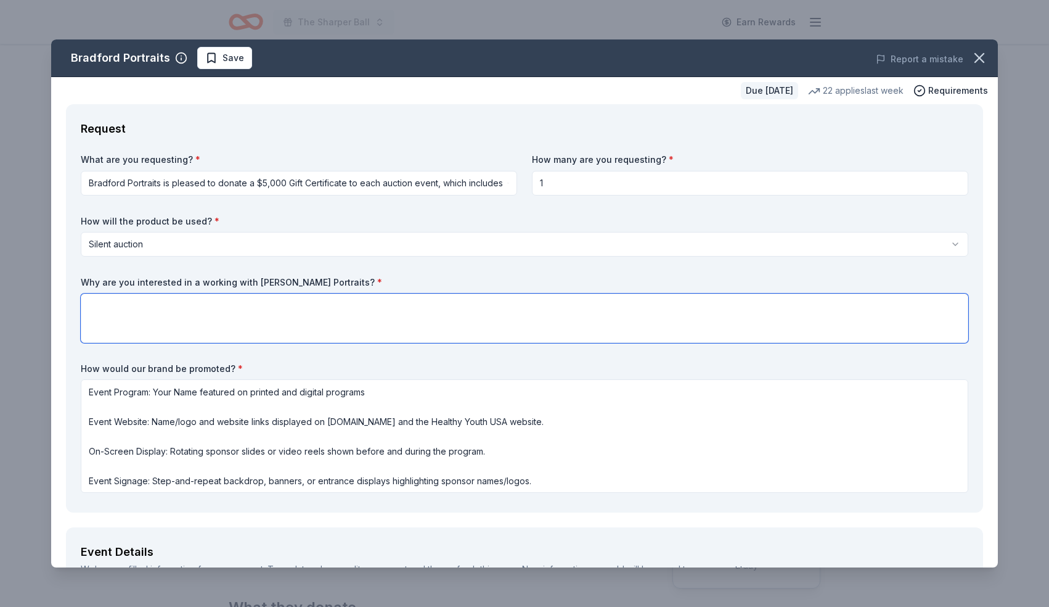
click at [392, 312] on textarea at bounding box center [525, 317] width 888 height 49
type textarea "We are interested becuase the level of quality and excellence seen in your port…"
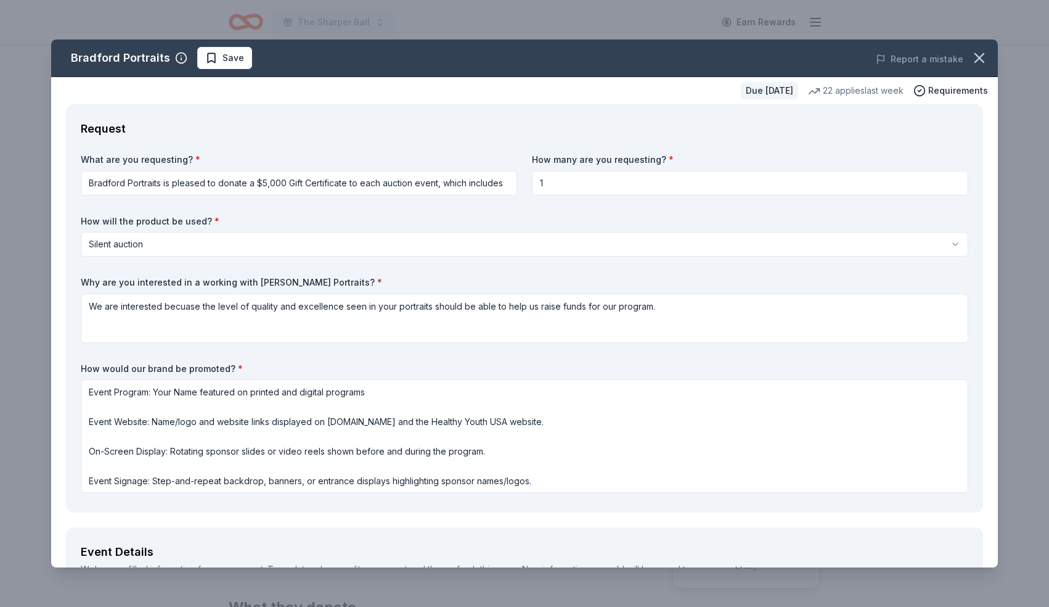
click at [887, 379] on div "How would our brand be promoted? * Event Program: Your Name featured on printed…" at bounding box center [525, 428] width 888 height 131
drag, startPoint x: 887, startPoint y: 379, endPoint x: 968, endPoint y: 446, distance: 105.1
click at [871, 599] on div "Bradford Portraits Save Report a mistake Due in 37 days 22 applies last week Re…" at bounding box center [524, 303] width 1049 height 607
click at [1030, 332] on div "Bradford Portraits Save Report a mistake Due in 37 days 22 applies last week Re…" at bounding box center [524, 303] width 1049 height 607
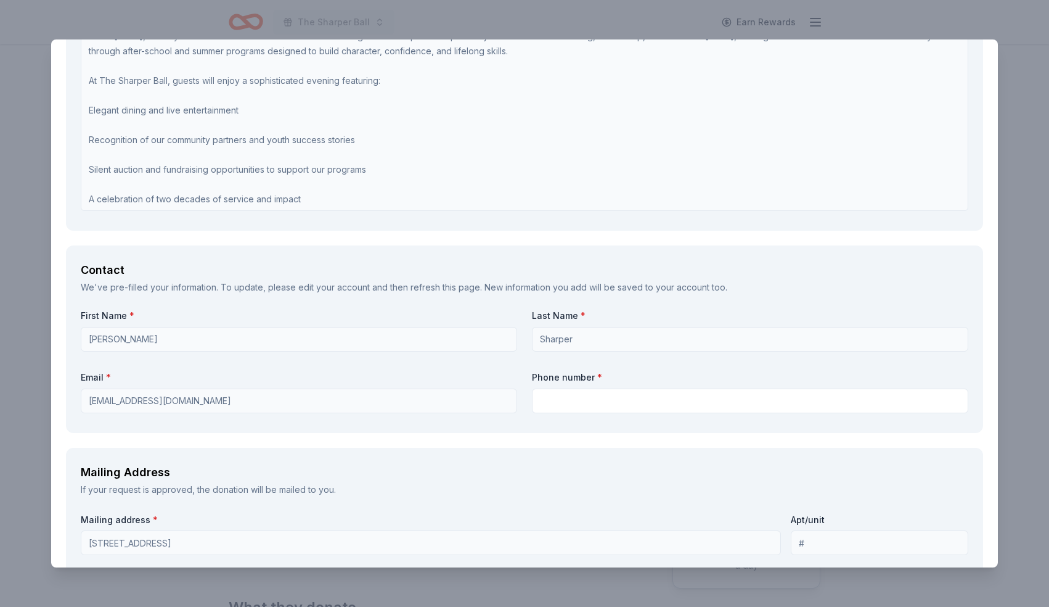
scroll to position [878, 0]
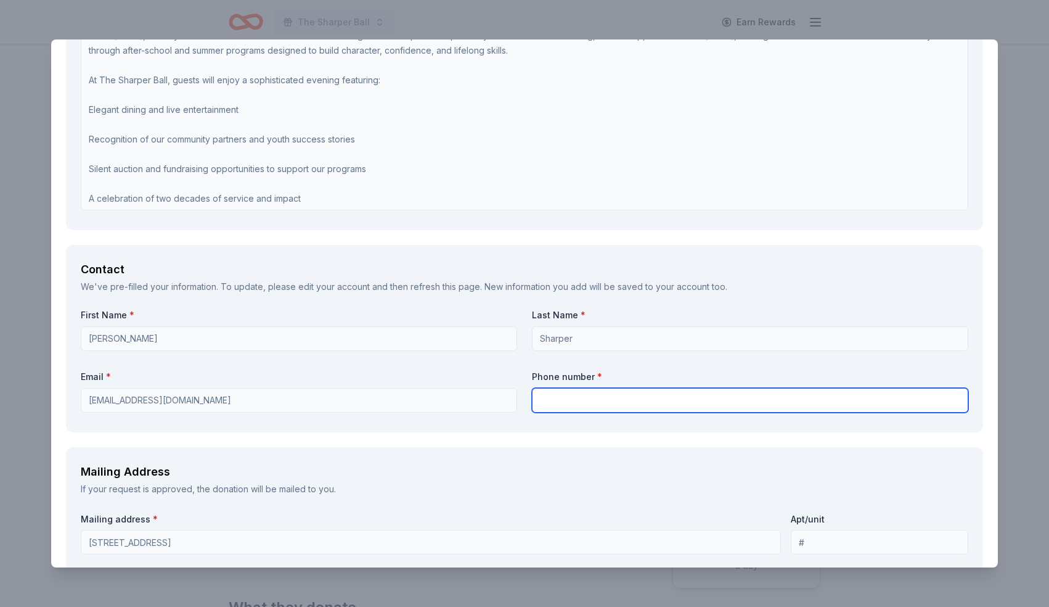
click at [588, 403] on input "text" at bounding box center [750, 400] width 437 height 25
type input "4044688703"
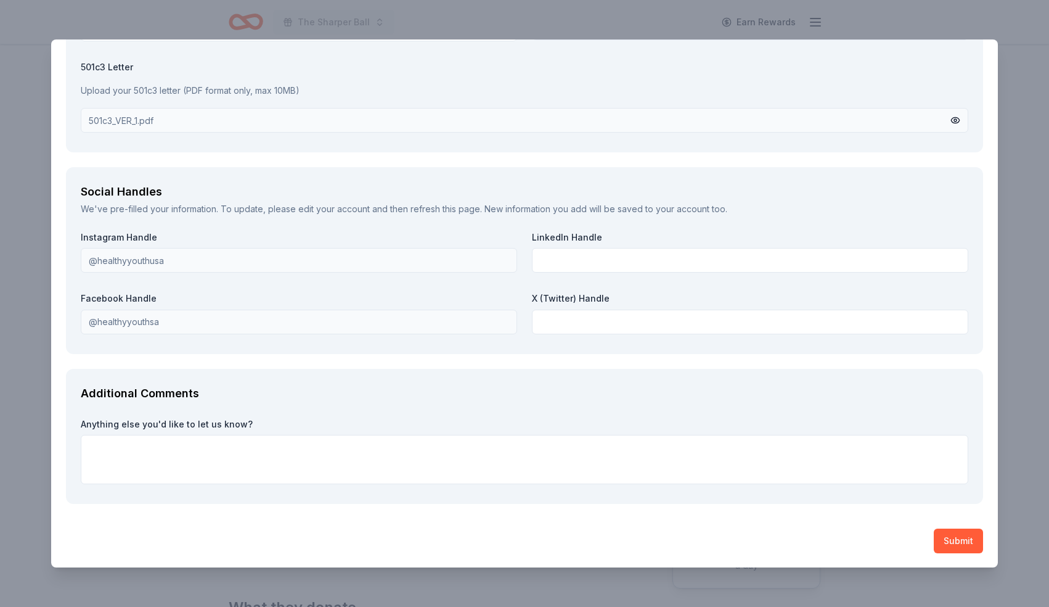
scroll to position [1681, 0]
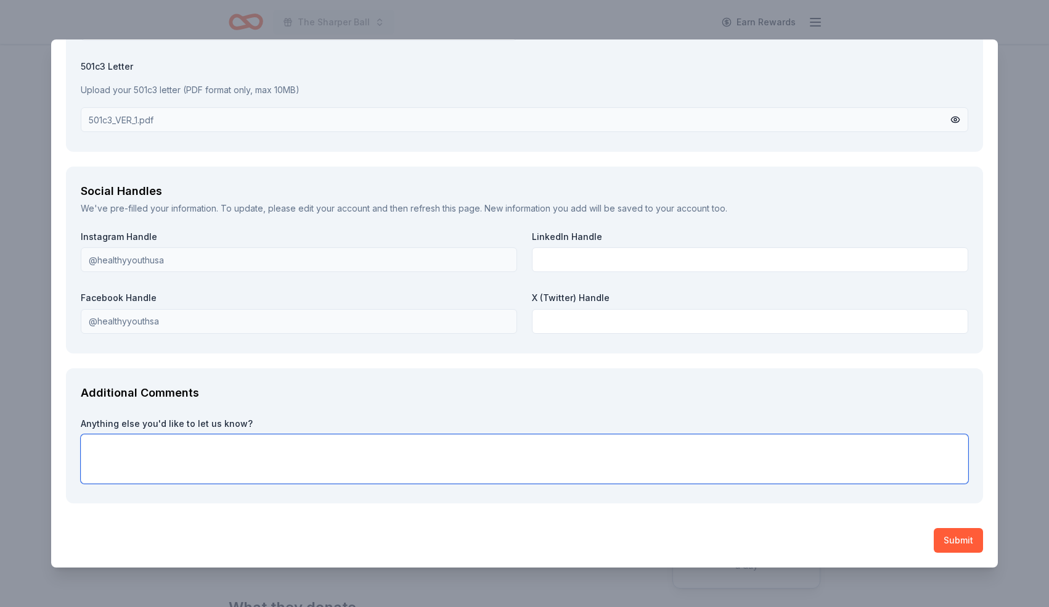
click at [265, 465] on textarea at bounding box center [525, 458] width 888 height 49
paste textarea "The Sharper Ball — A Night of Celebration • A Legacy of Service Date: Sunday, D…"
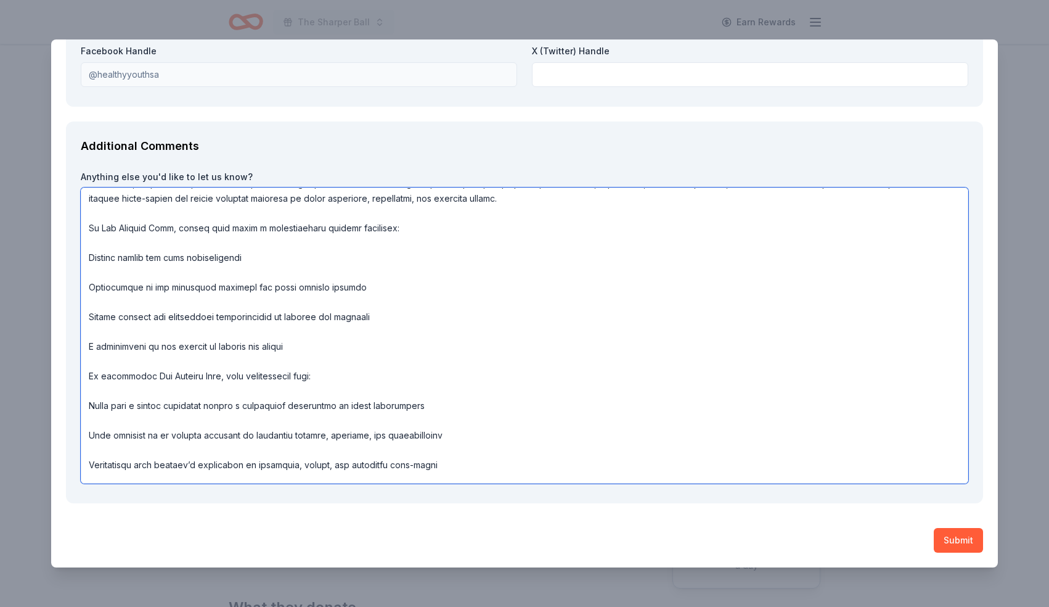
scroll to position [136, 0]
drag, startPoint x: 147, startPoint y: 377, endPoint x: 104, endPoint y: 374, distance: 43.2
click at [103, 375] on textarea at bounding box center [525, 335] width 888 height 296
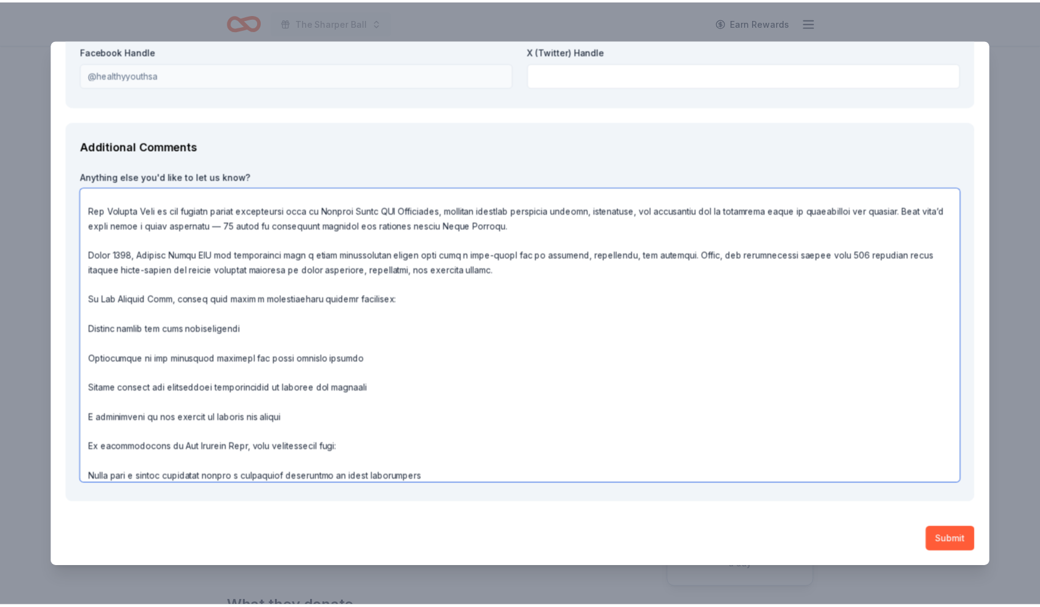
scroll to position [189, 0]
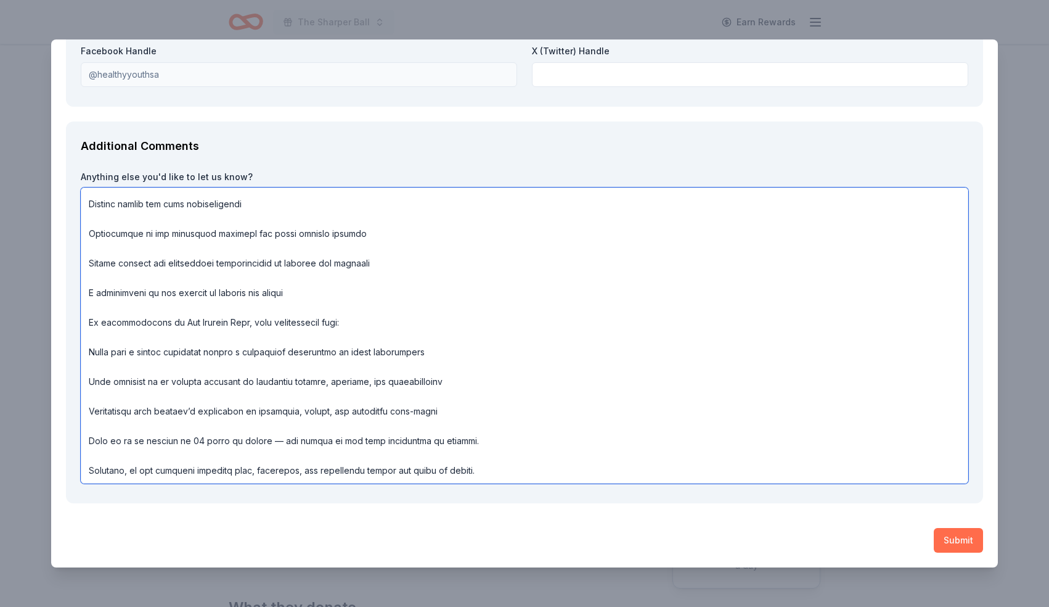
type textarea "The Sharper Ball — A Night of Celebration • A Legacy of Service Date: Sunday, D…"
click at [954, 532] on button "Submit" at bounding box center [958, 540] width 49 height 25
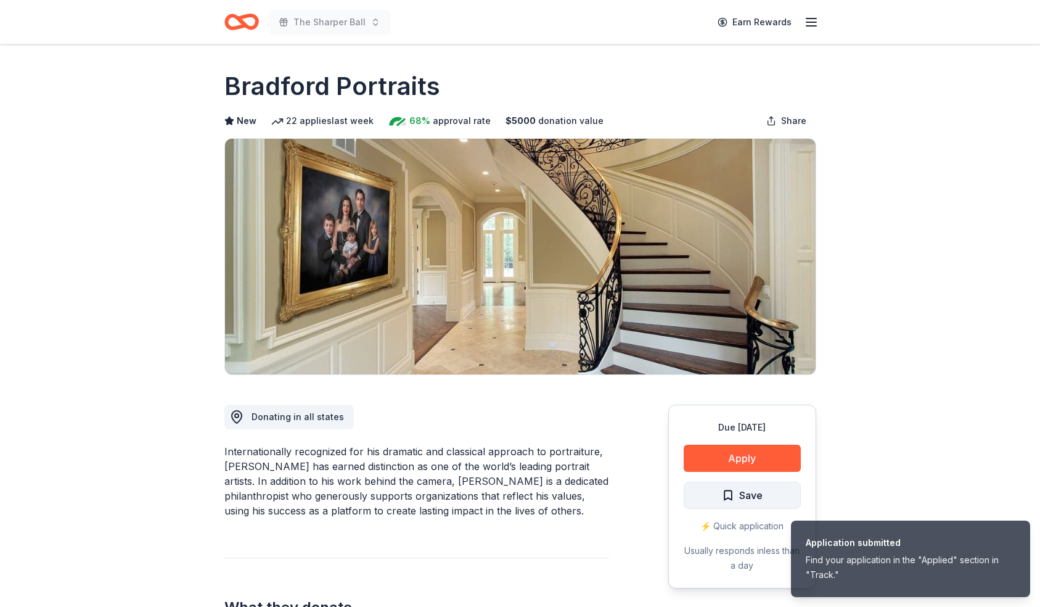
click at [739, 492] on span "Save" at bounding box center [750, 495] width 23 height 16
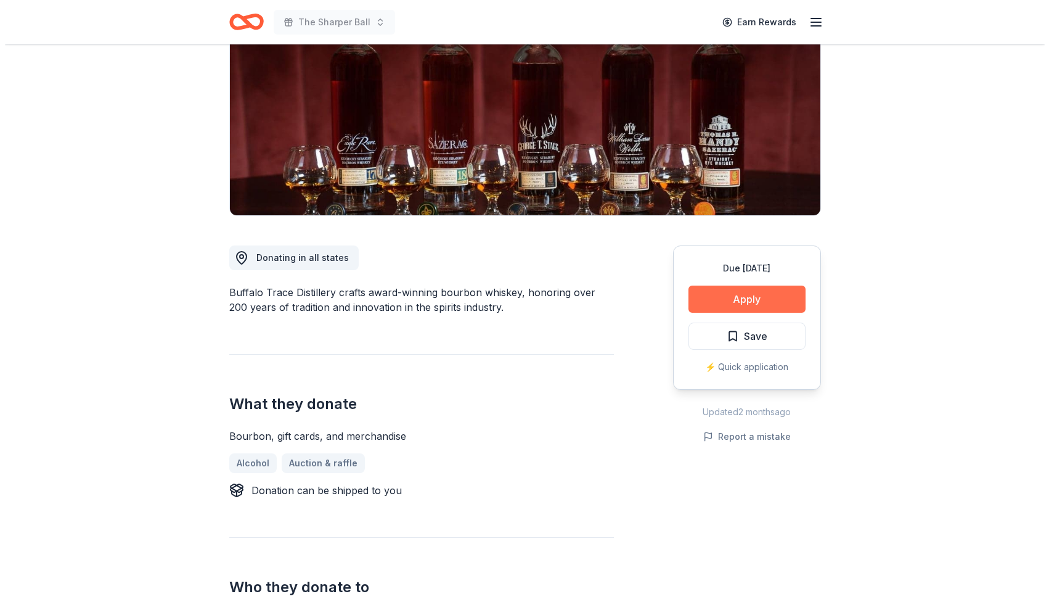
scroll to position [167, 0]
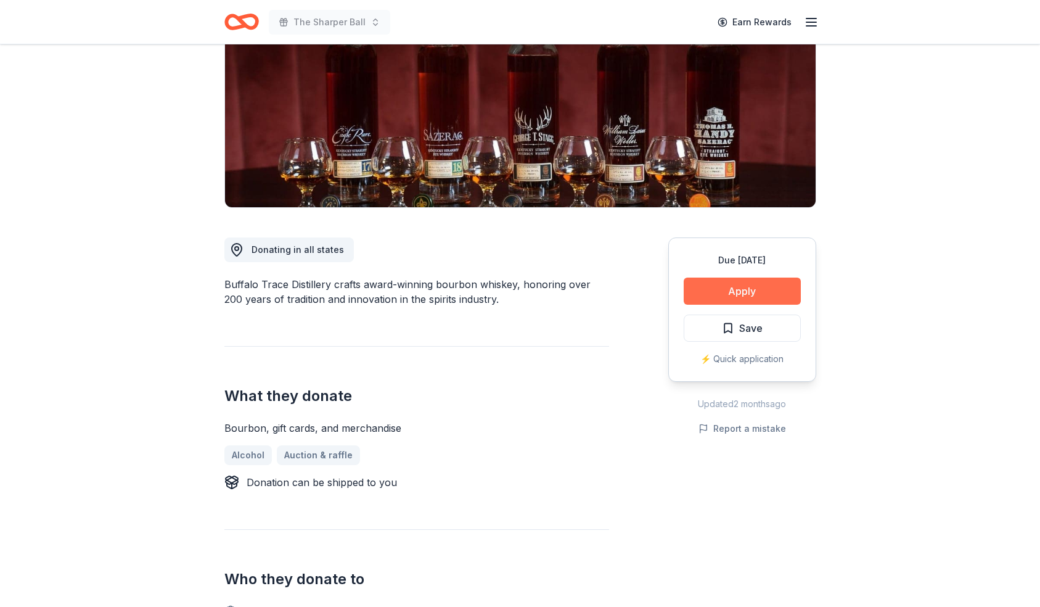
click at [732, 292] on button "Apply" at bounding box center [742, 290] width 117 height 27
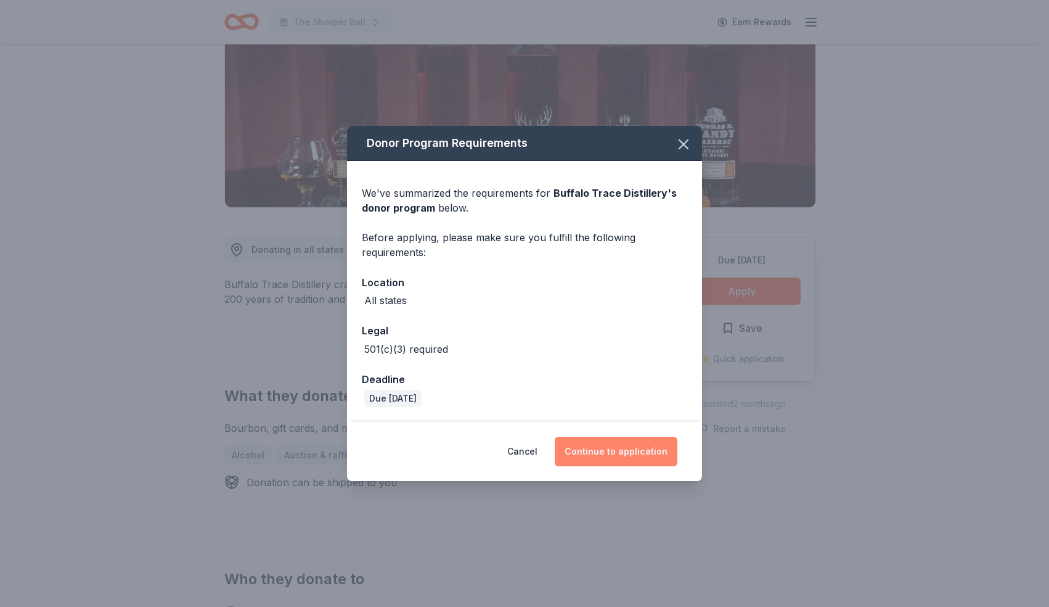
click at [653, 449] on button "Continue to application" at bounding box center [616, 452] width 123 height 30
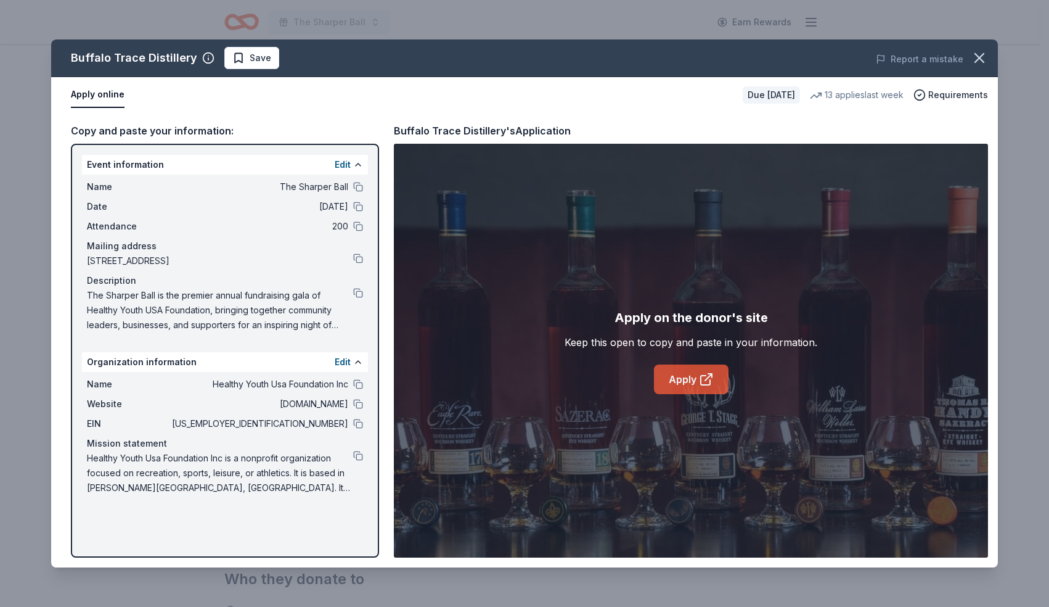
click at [712, 377] on icon at bounding box center [706, 379] width 15 height 15
click at [255, 57] on span "Save" at bounding box center [261, 58] width 22 height 15
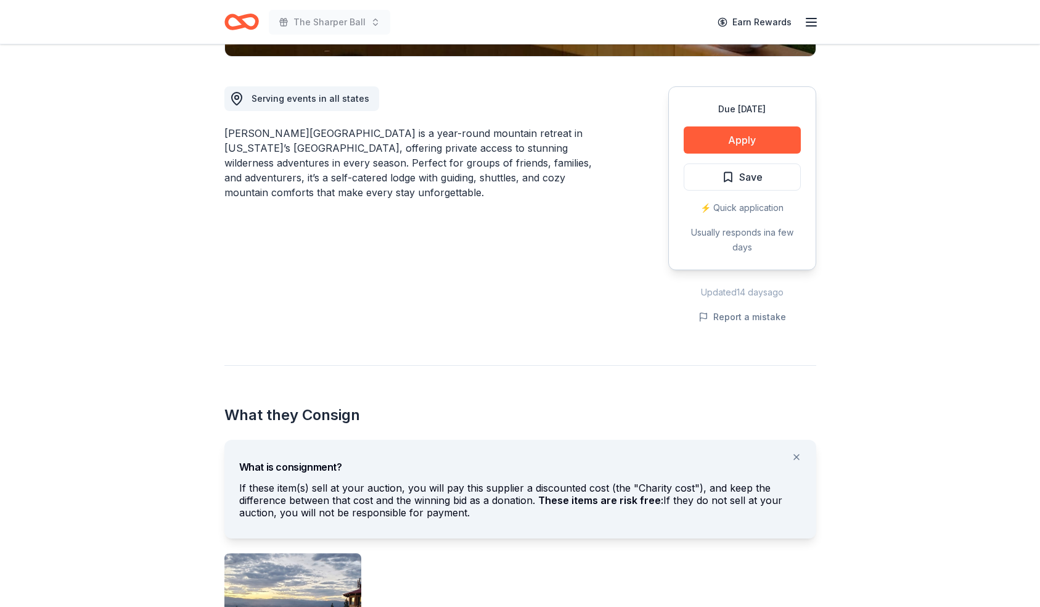
scroll to position [330, 0]
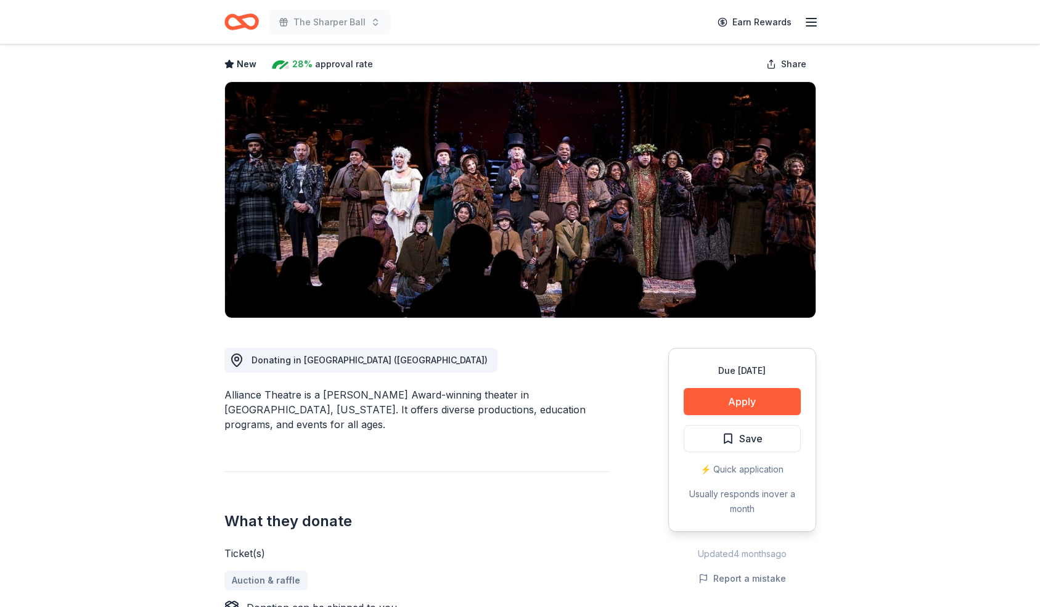
scroll to position [46, 0]
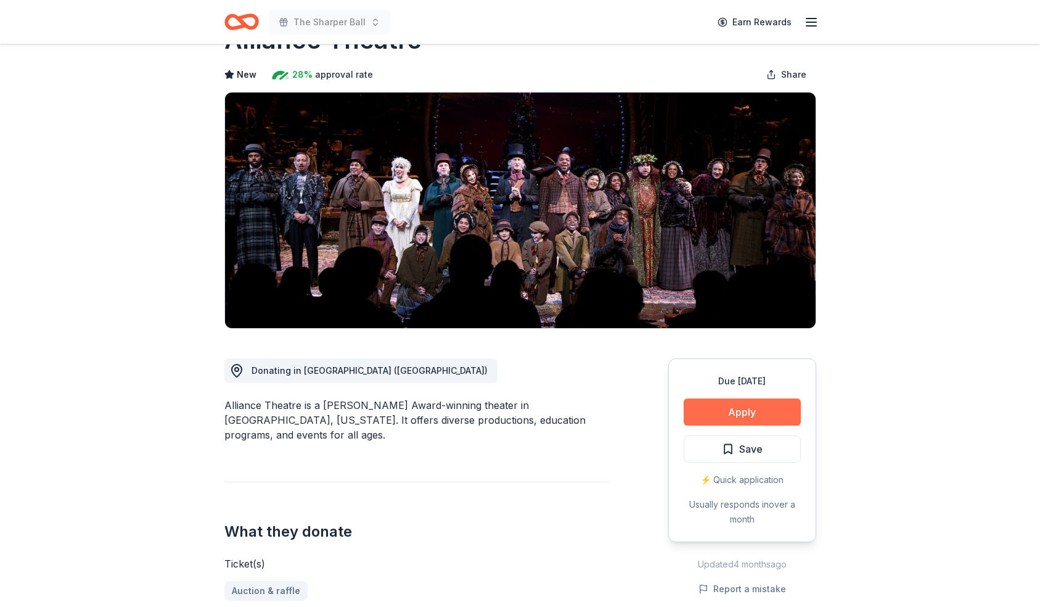
click at [712, 417] on button "Apply" at bounding box center [742, 411] width 117 height 27
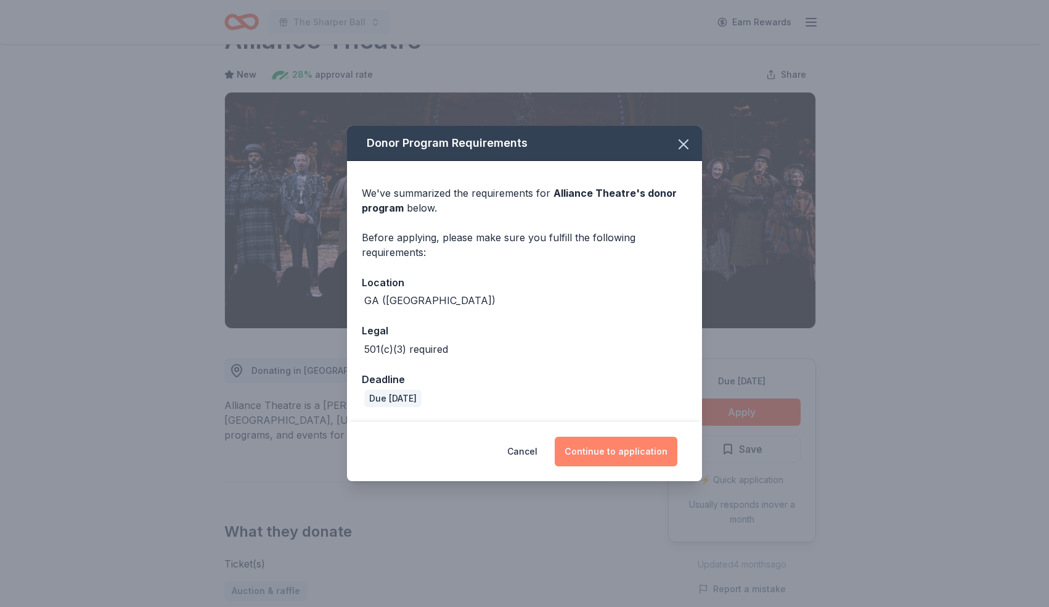
click at [599, 441] on button "Continue to application" at bounding box center [616, 452] width 123 height 30
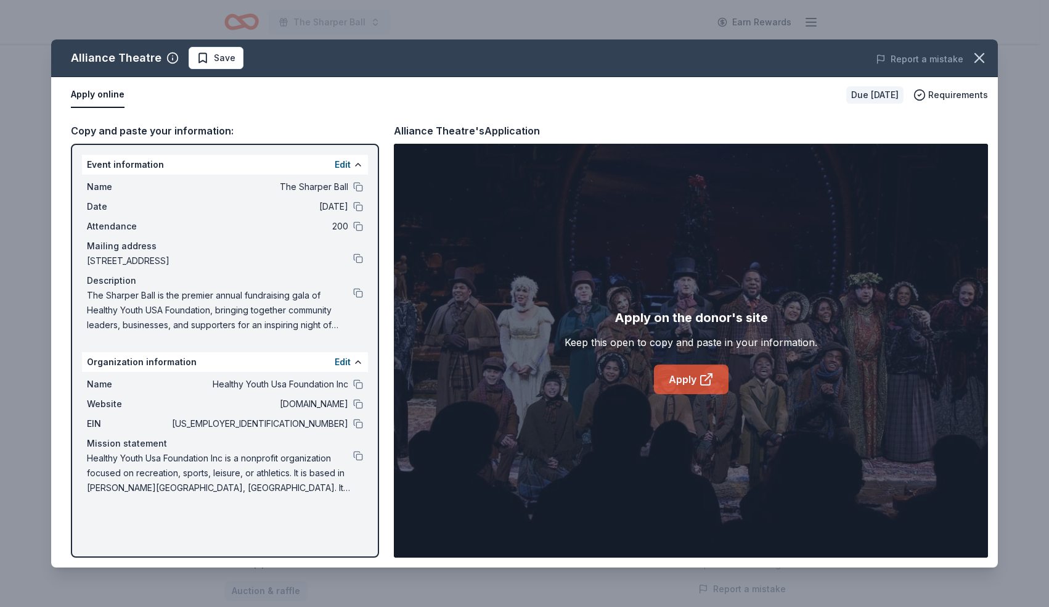
click at [672, 385] on link "Apply" at bounding box center [691, 379] width 75 height 30
click at [203, 57] on span "Save" at bounding box center [216, 58] width 39 height 15
click at [982, 57] on icon "button" at bounding box center [979, 57] width 17 height 17
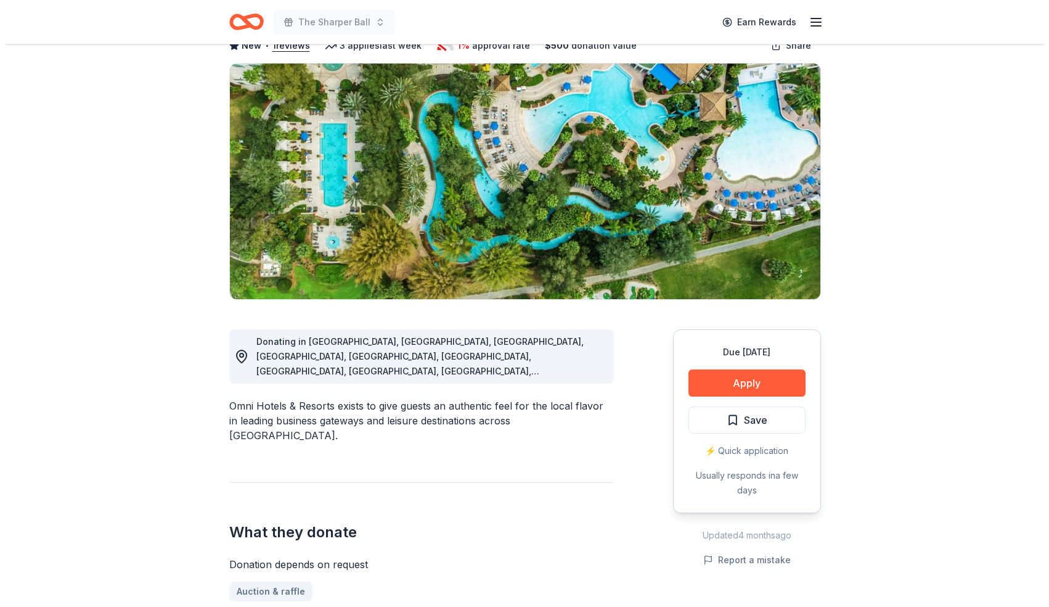
scroll to position [73, 0]
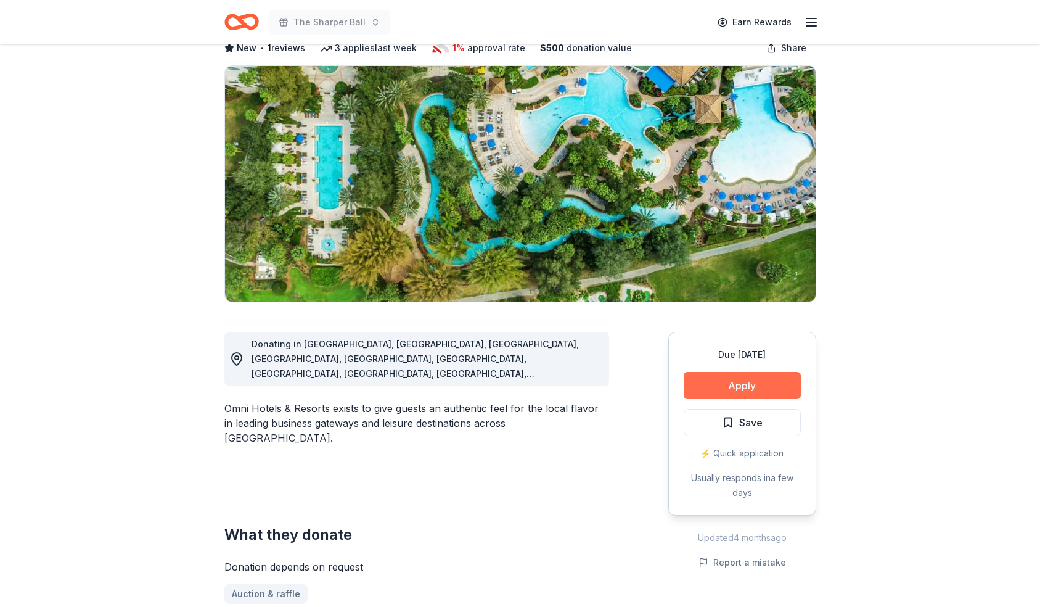
click at [714, 383] on button "Apply" at bounding box center [742, 385] width 117 height 27
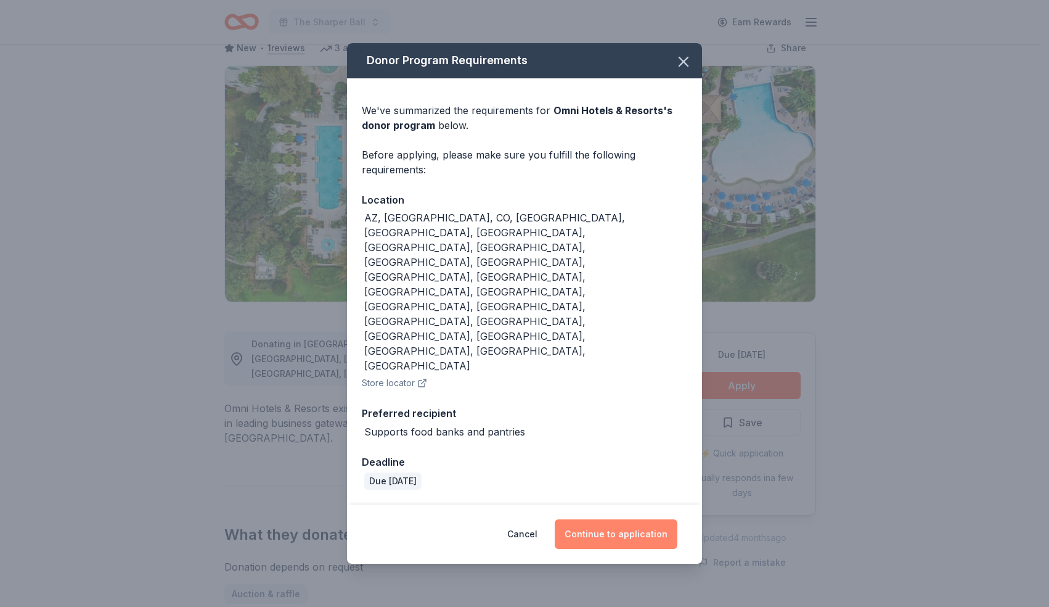
click at [612, 519] on button "Continue to application" at bounding box center [616, 534] width 123 height 30
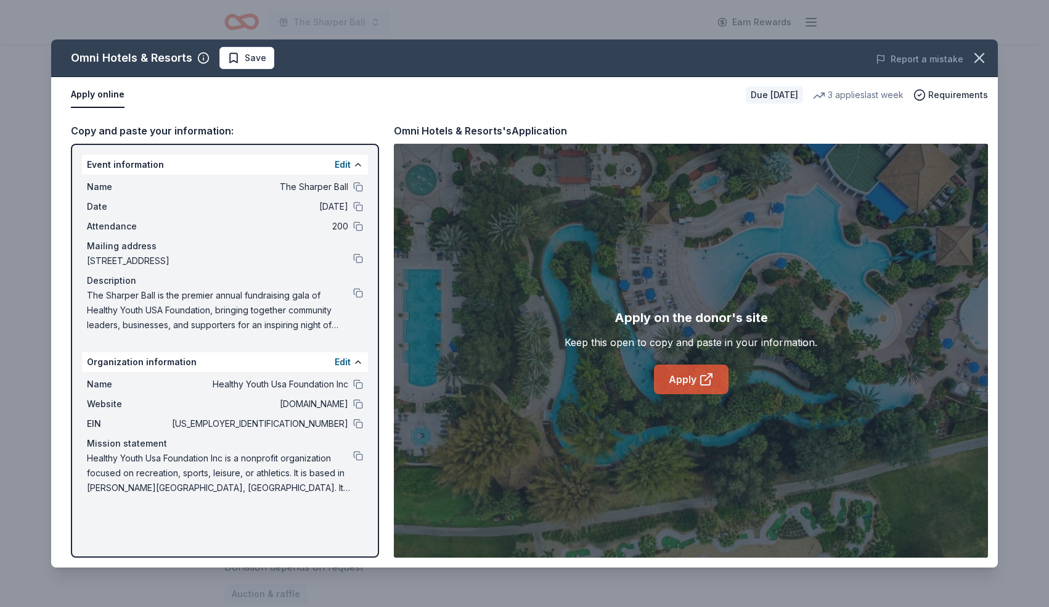
click at [683, 379] on link "Apply" at bounding box center [691, 379] width 75 height 30
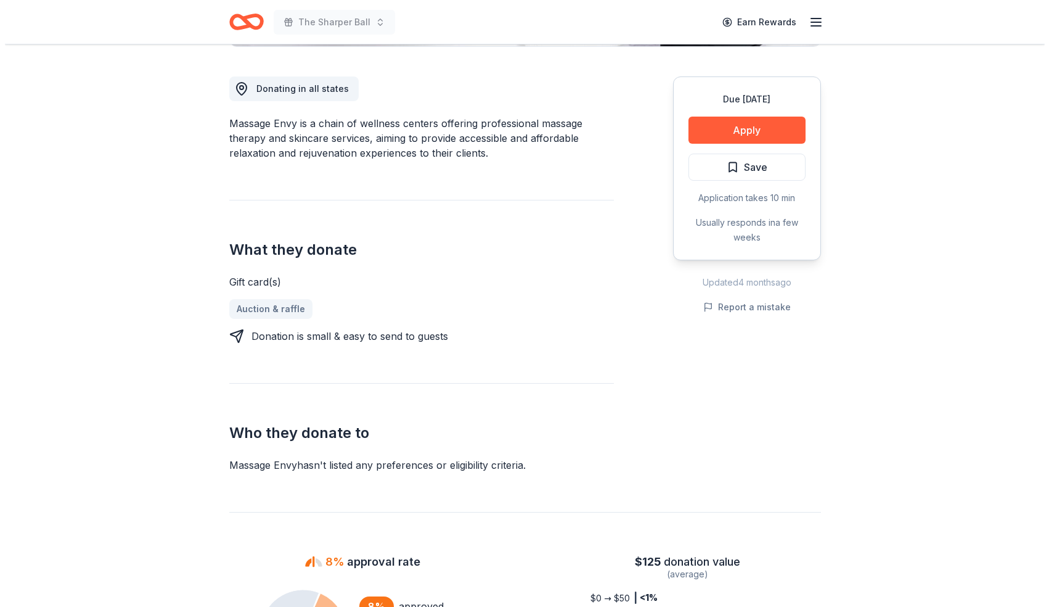
scroll to position [331, 0]
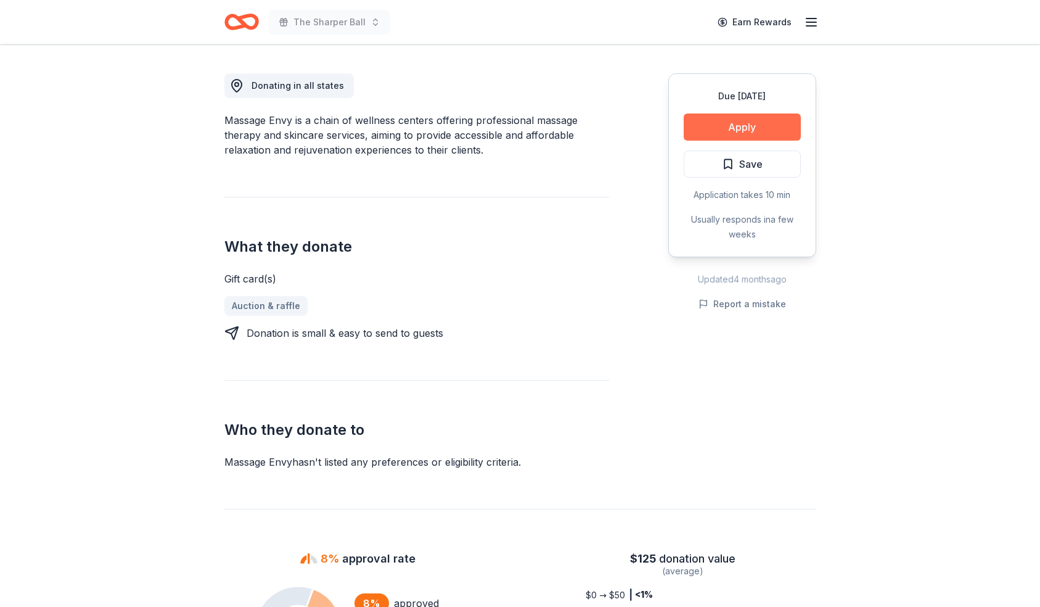
click at [733, 128] on button "Apply" at bounding box center [742, 126] width 117 height 27
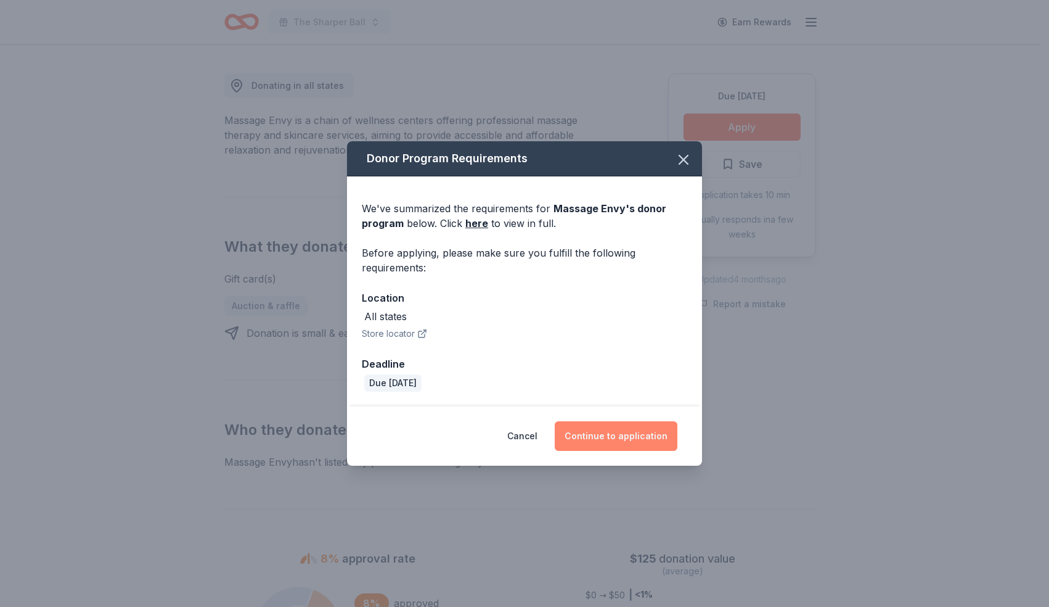
click at [614, 445] on button "Continue to application" at bounding box center [616, 436] width 123 height 30
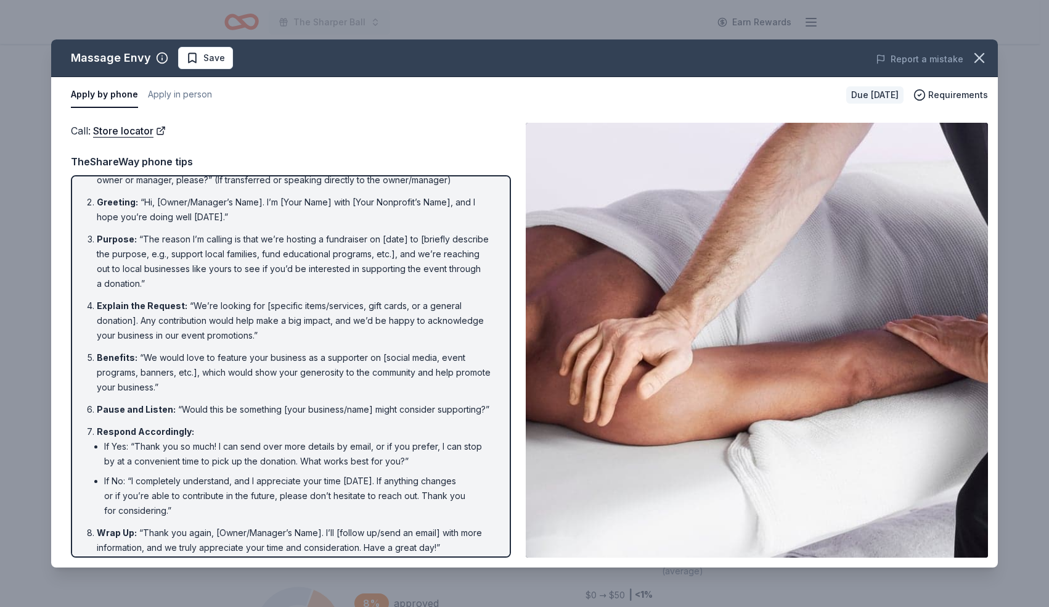
scroll to position [0, 0]
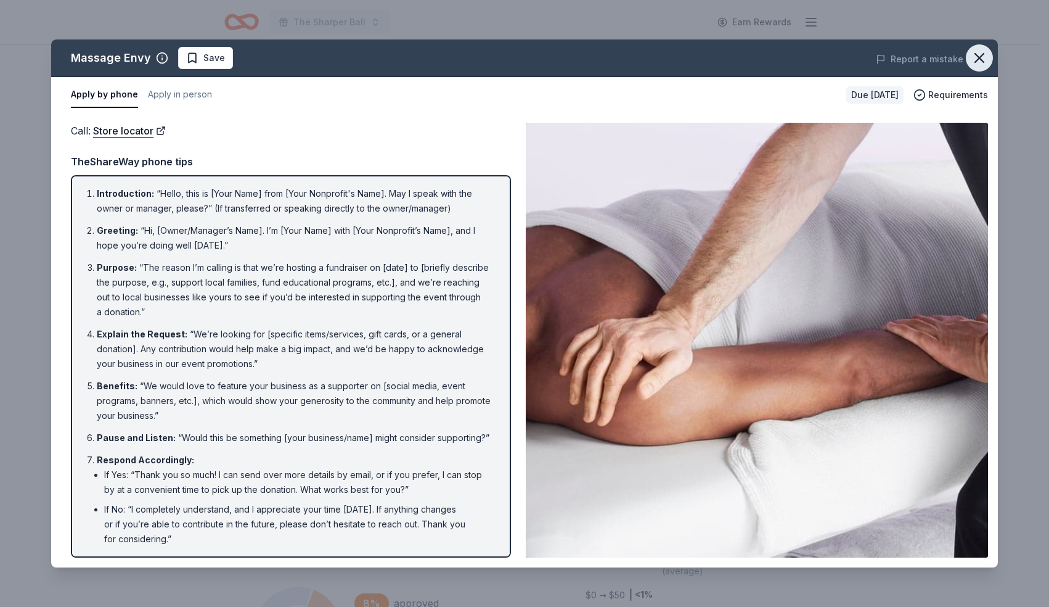
click at [983, 55] on icon "button" at bounding box center [979, 58] width 9 height 9
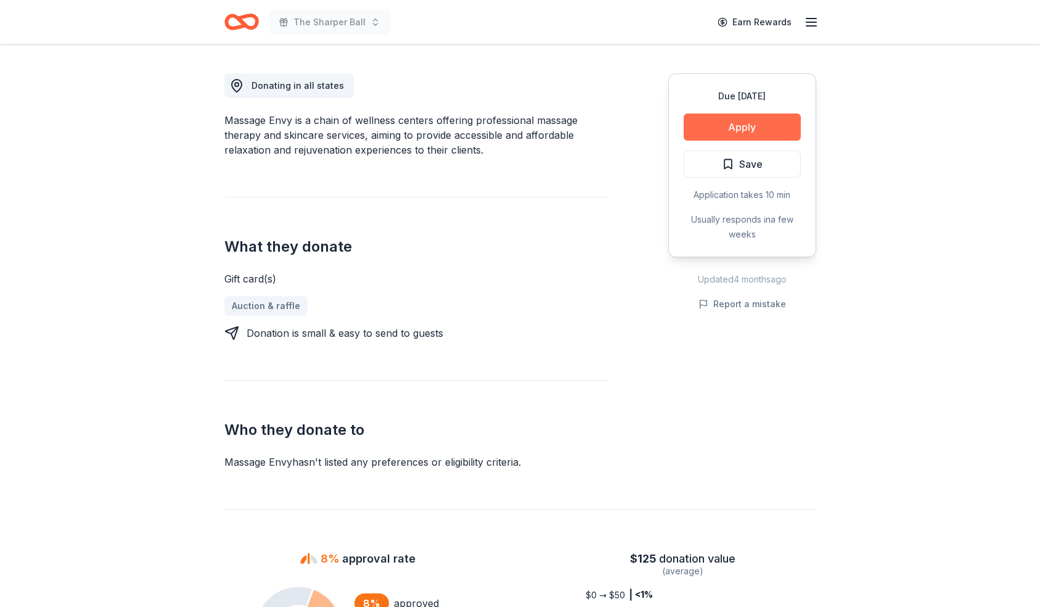
click at [765, 126] on button "Apply" at bounding box center [742, 126] width 117 height 27
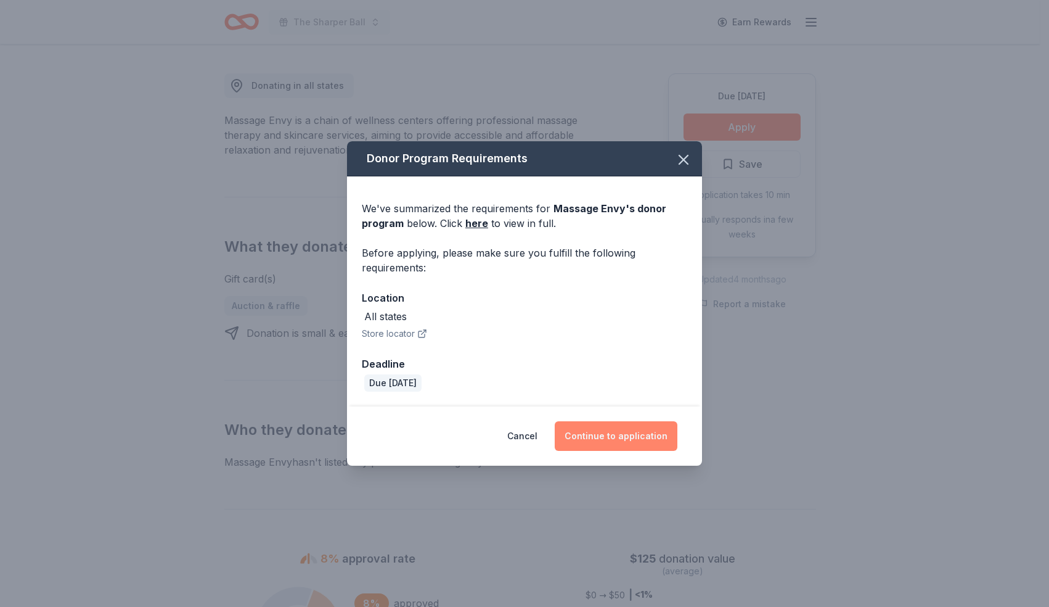
click at [605, 445] on button "Continue to application" at bounding box center [616, 436] width 123 height 30
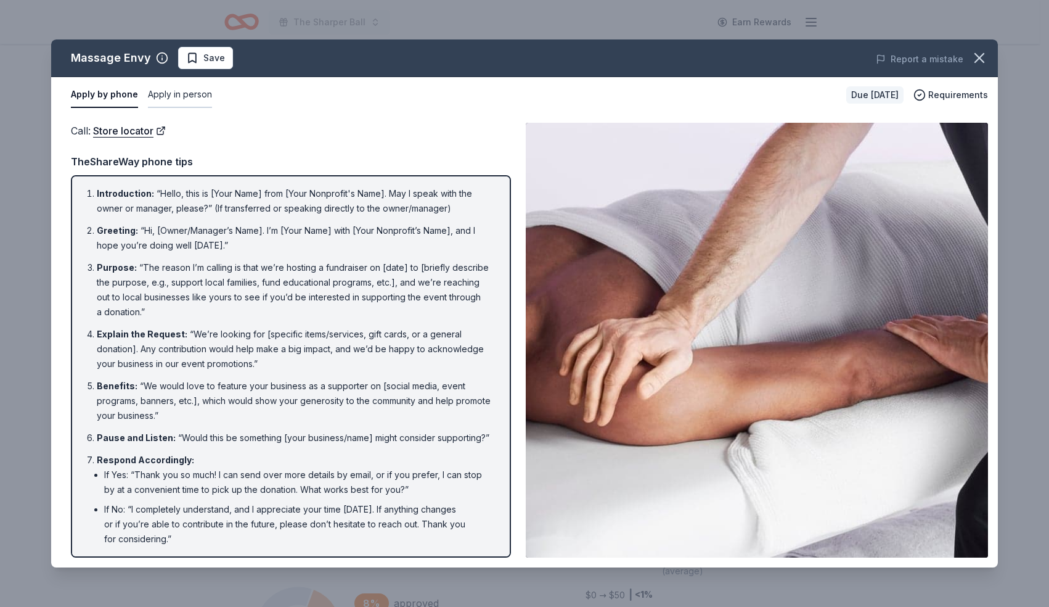
click at [198, 95] on button "Apply in person" at bounding box center [180, 95] width 64 height 26
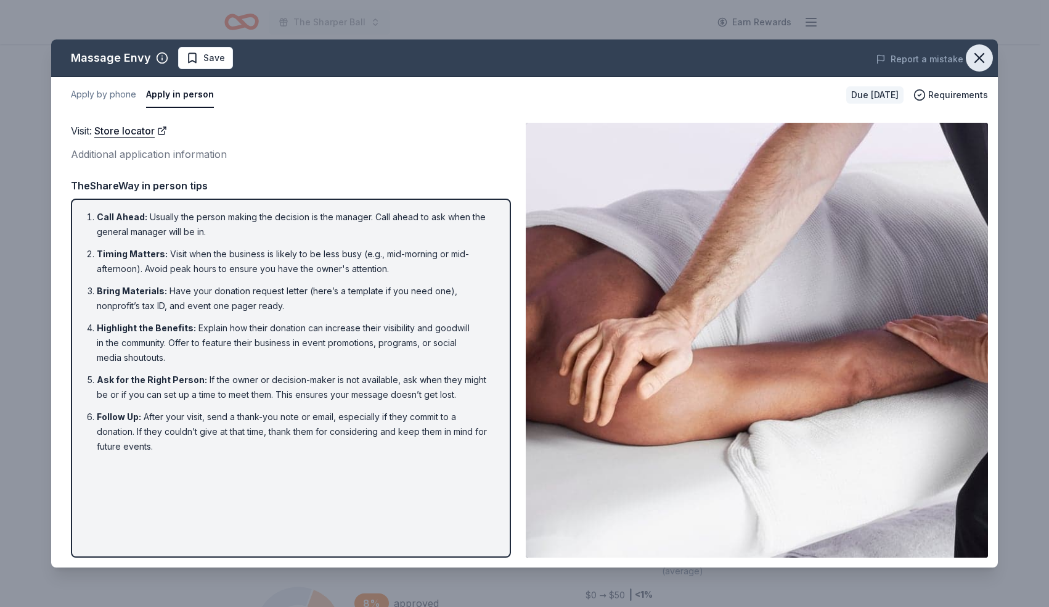
click at [983, 62] on icon "button" at bounding box center [979, 57] width 17 height 17
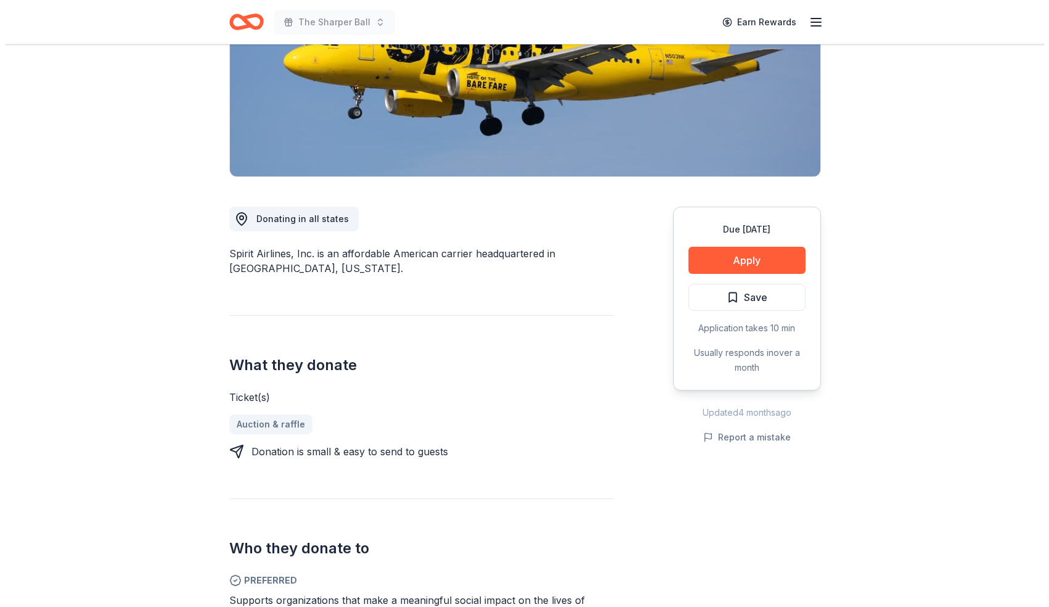
scroll to position [108, 0]
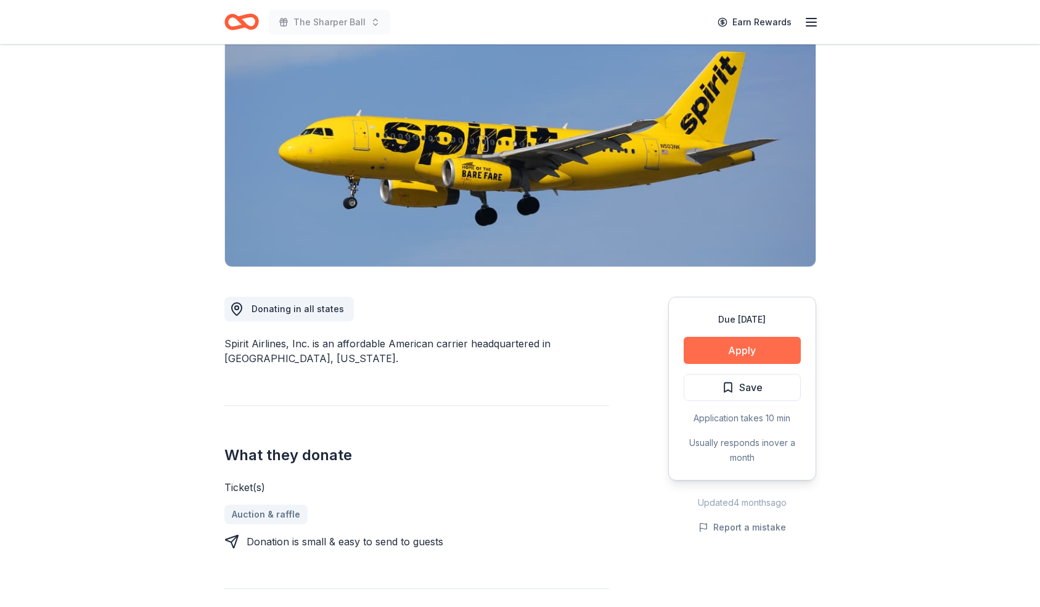
click at [711, 348] on button "Apply" at bounding box center [742, 350] width 117 height 27
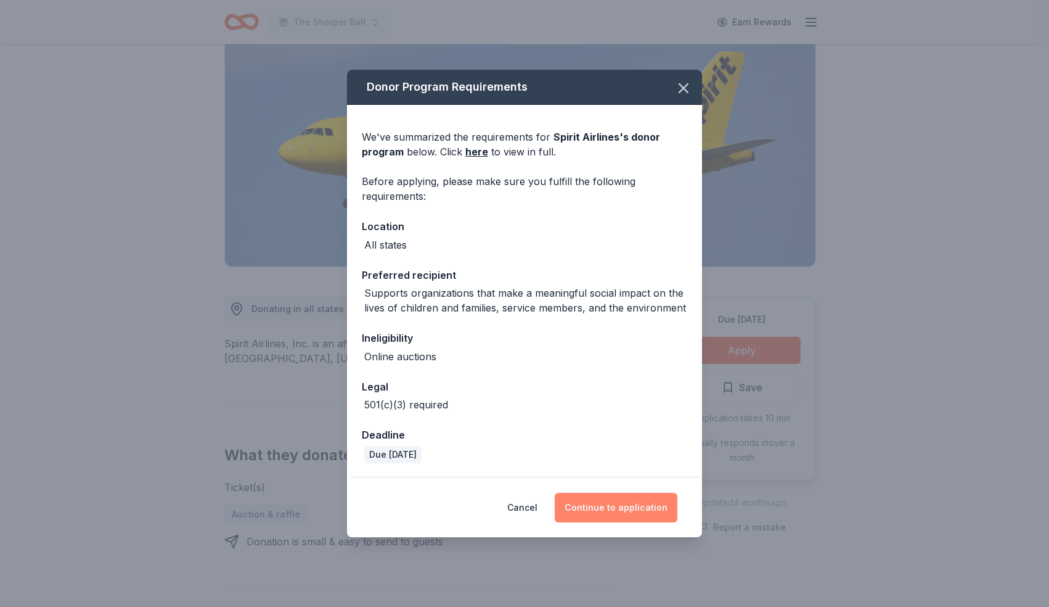
click at [612, 508] on button "Continue to application" at bounding box center [616, 508] width 123 height 30
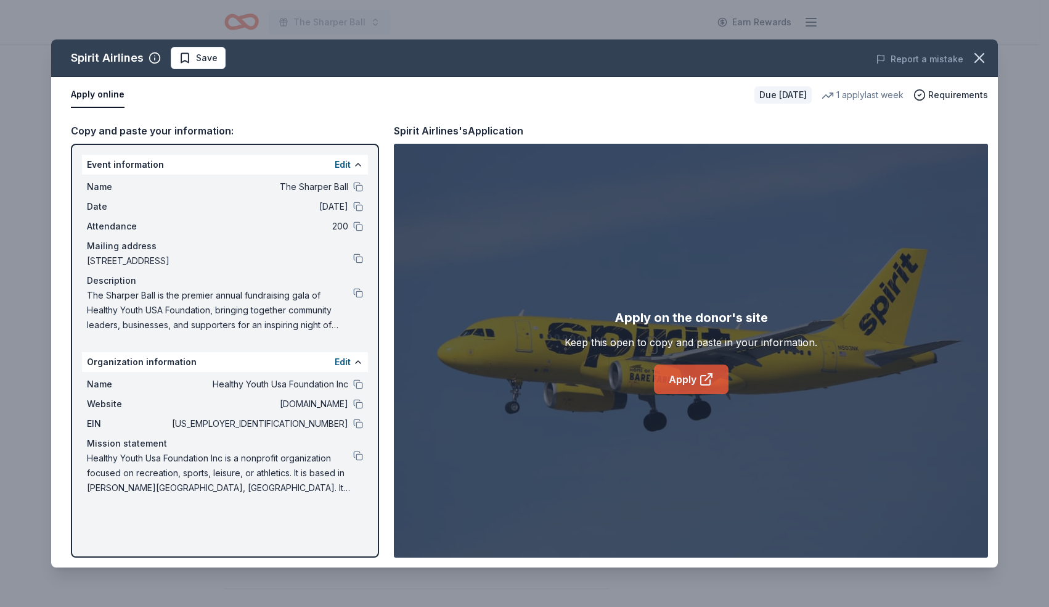
click at [676, 377] on link "Apply" at bounding box center [691, 379] width 75 height 30
click at [211, 54] on span "Save" at bounding box center [207, 58] width 22 height 15
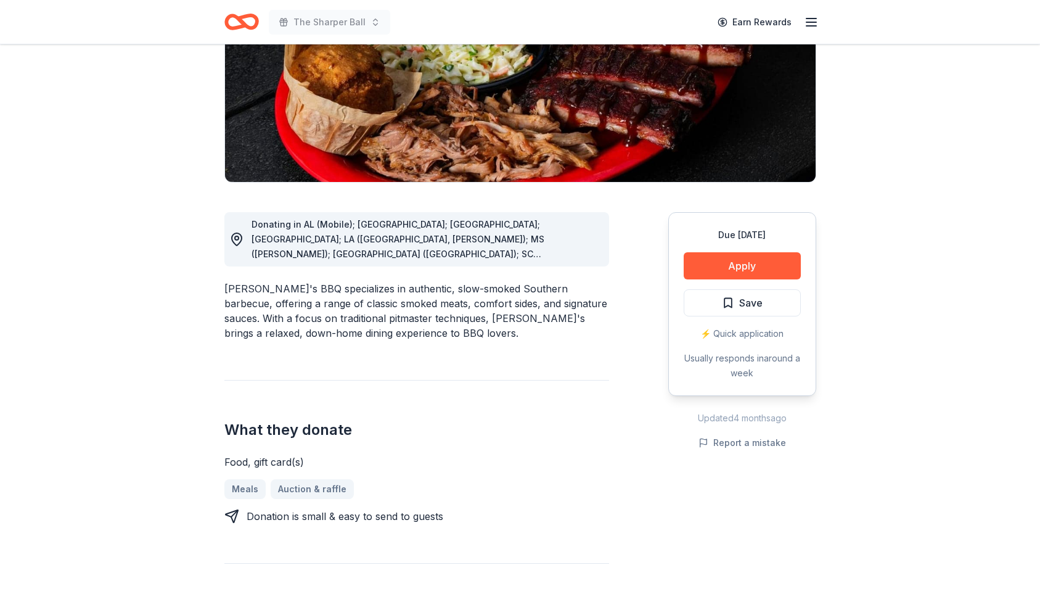
scroll to position [198, 0]
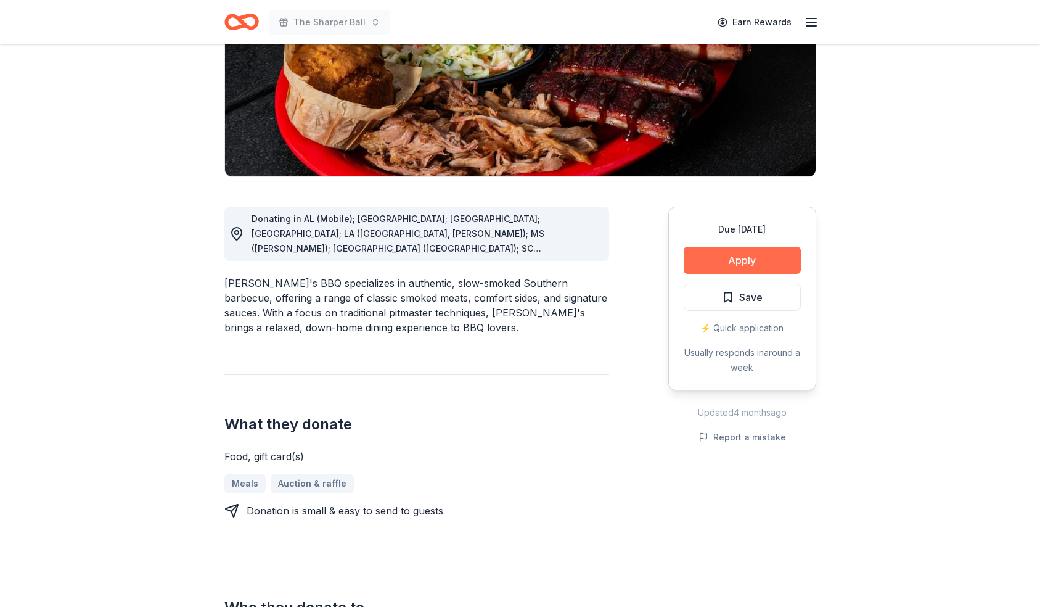
click at [742, 255] on button "Apply" at bounding box center [742, 260] width 117 height 27
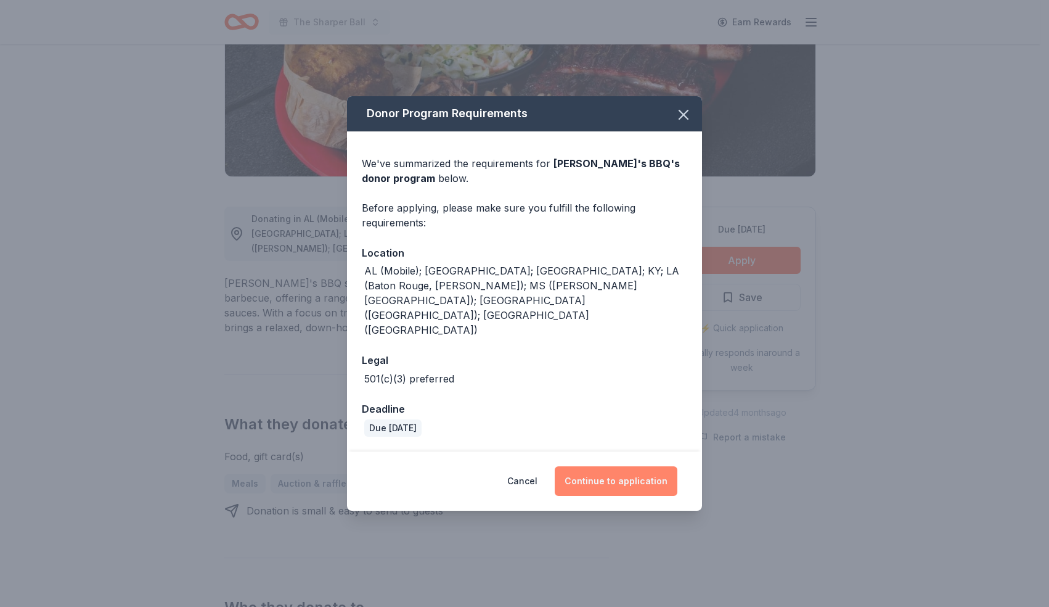
click at [621, 466] on button "Continue to application" at bounding box center [616, 481] width 123 height 30
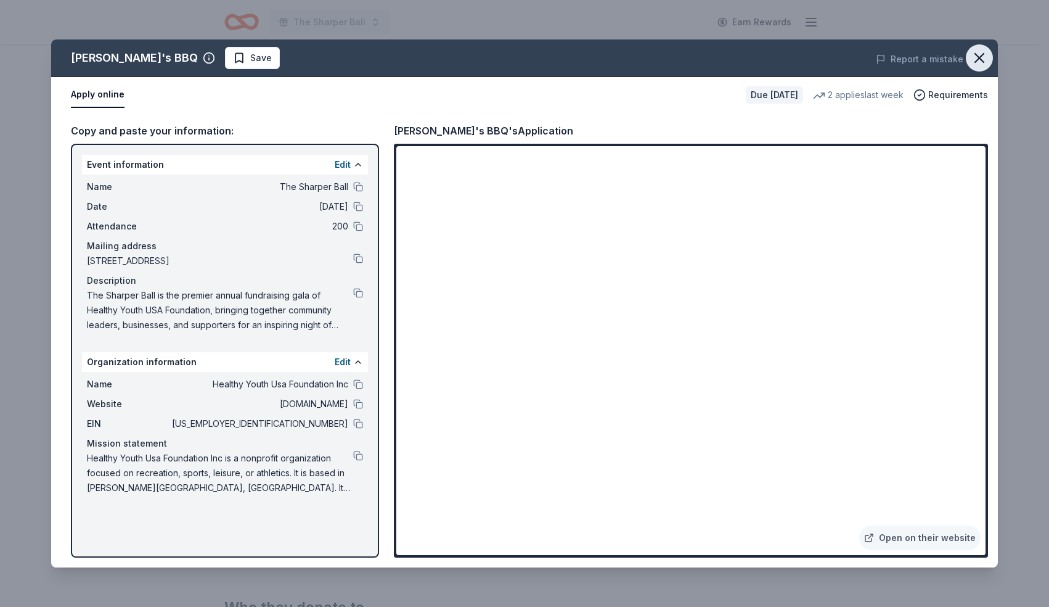
click at [986, 55] on icon "button" at bounding box center [979, 57] width 17 height 17
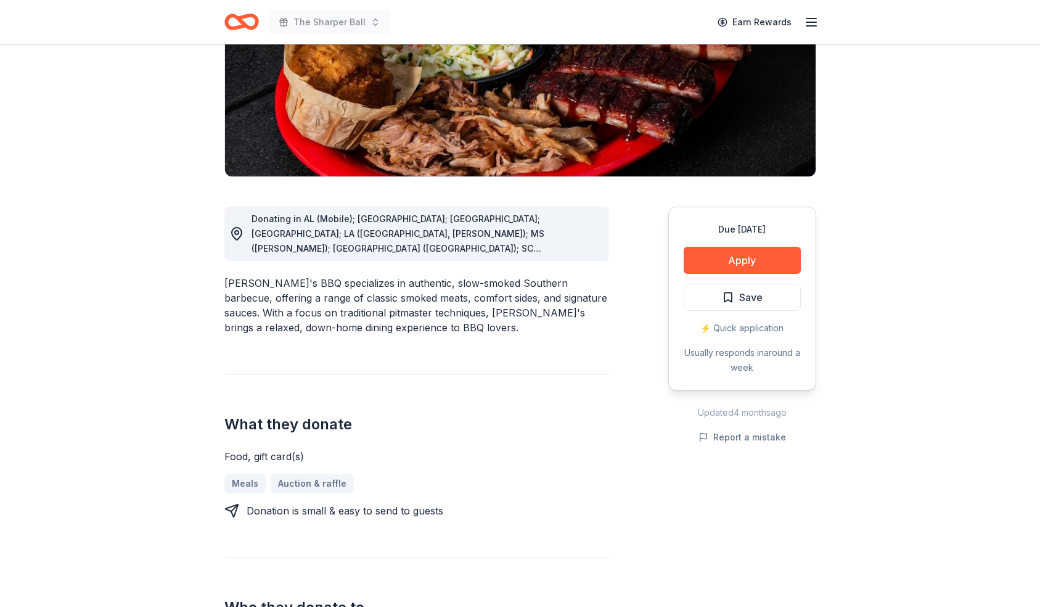
click at [728, 298] on span "Save" at bounding box center [742, 297] width 41 height 16
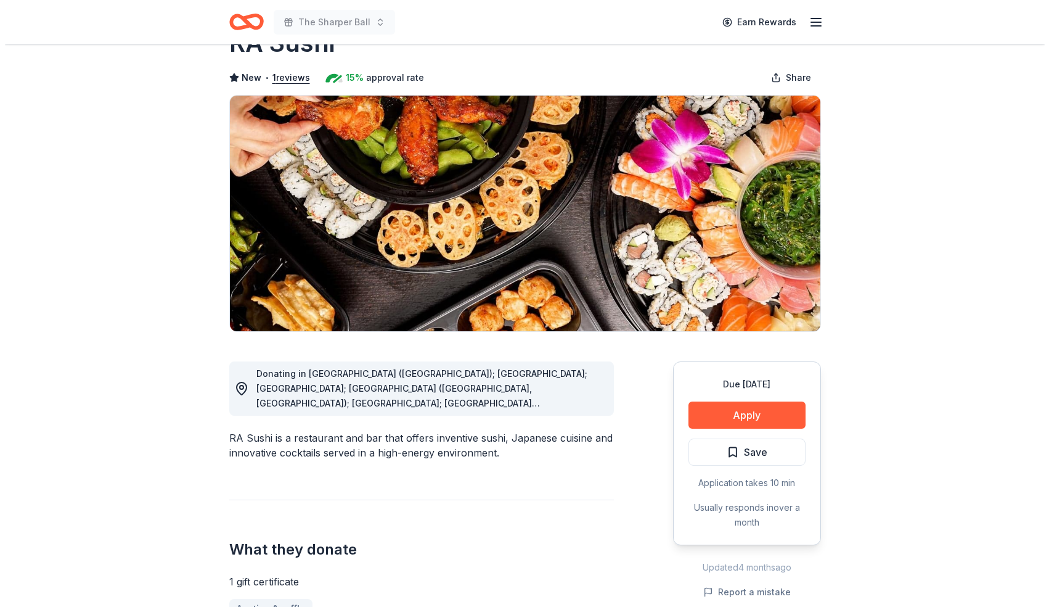
scroll to position [43, 0]
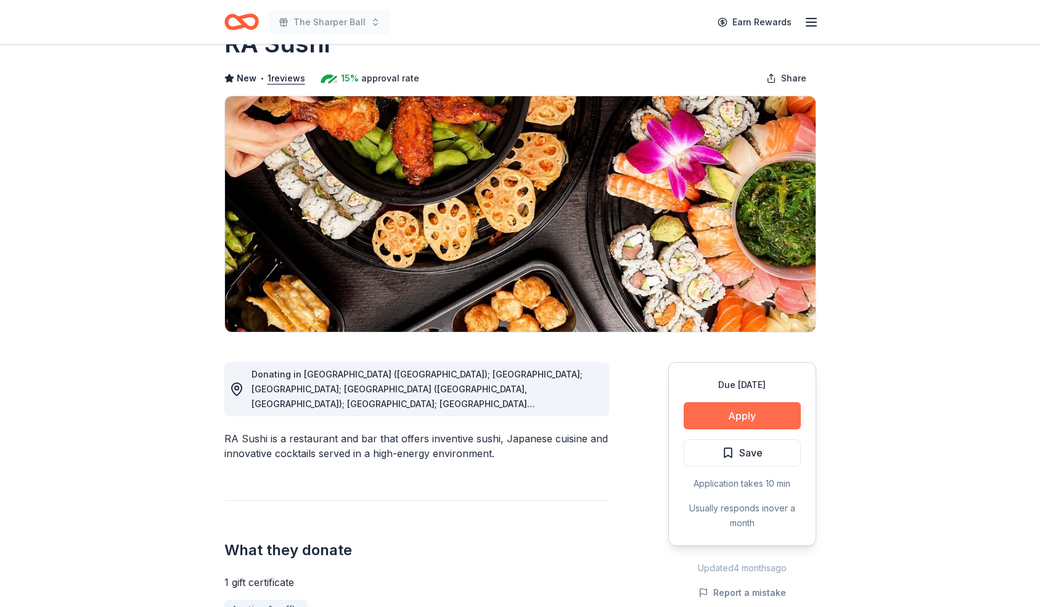
click at [752, 412] on button "Apply" at bounding box center [742, 415] width 117 height 27
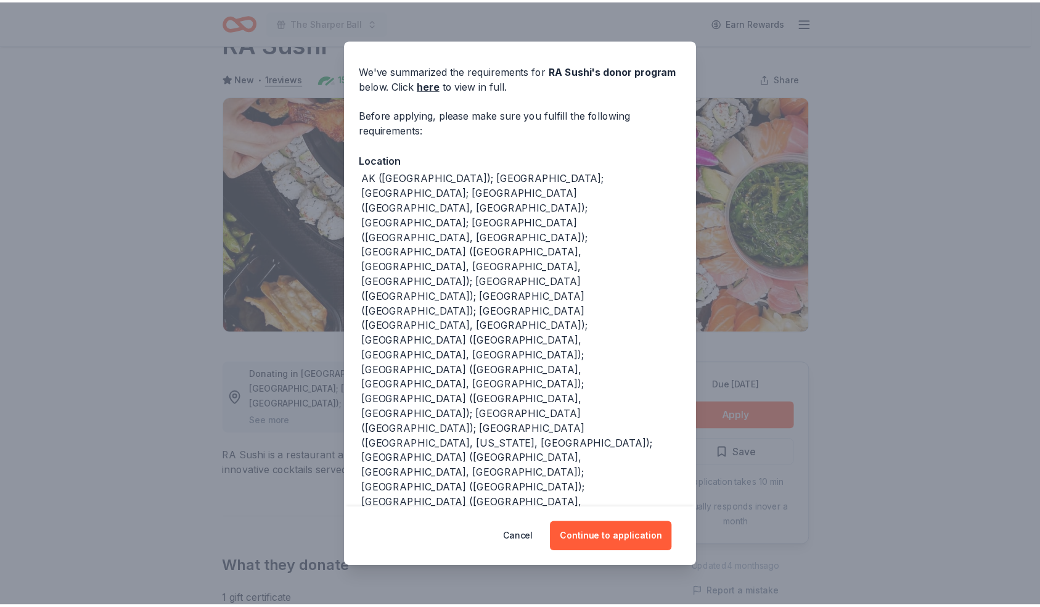
scroll to position [40, 0]
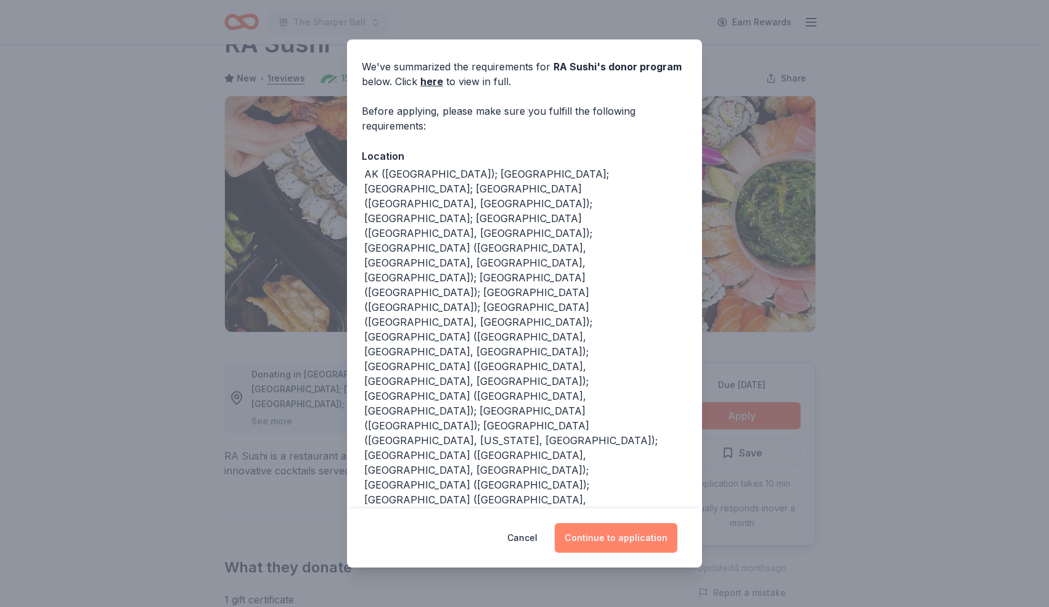
click at [635, 542] on button "Continue to application" at bounding box center [616, 538] width 123 height 30
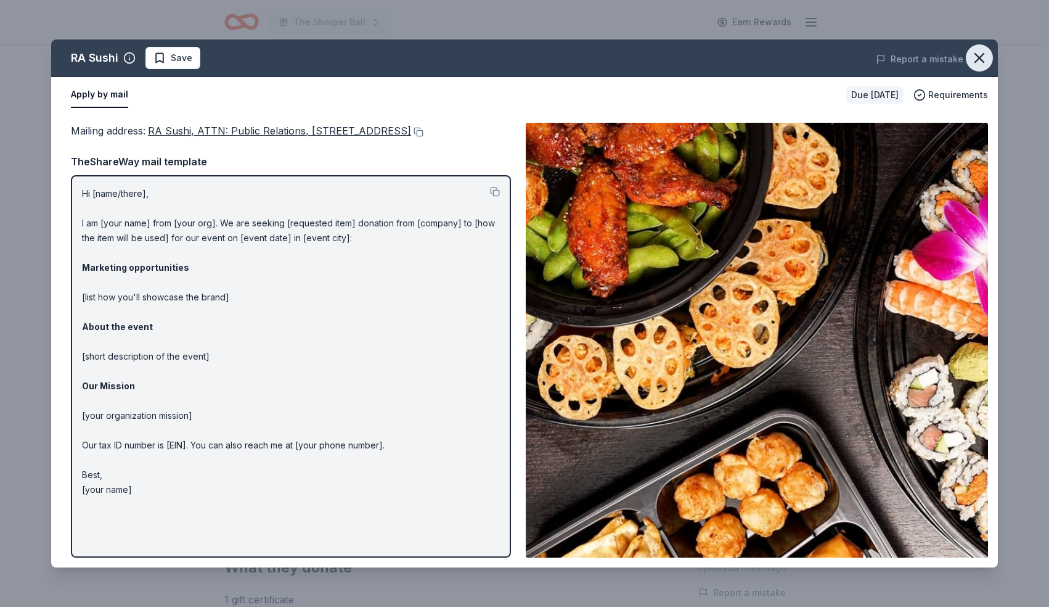
click at [983, 55] on icon "button" at bounding box center [979, 57] width 17 height 17
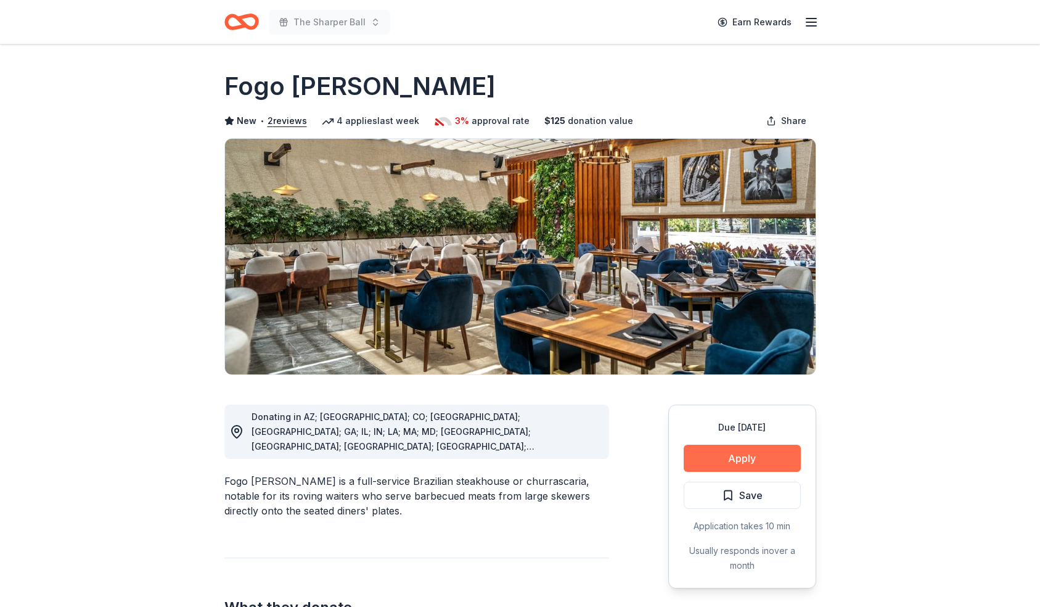
click at [708, 461] on button "Apply" at bounding box center [742, 458] width 117 height 27
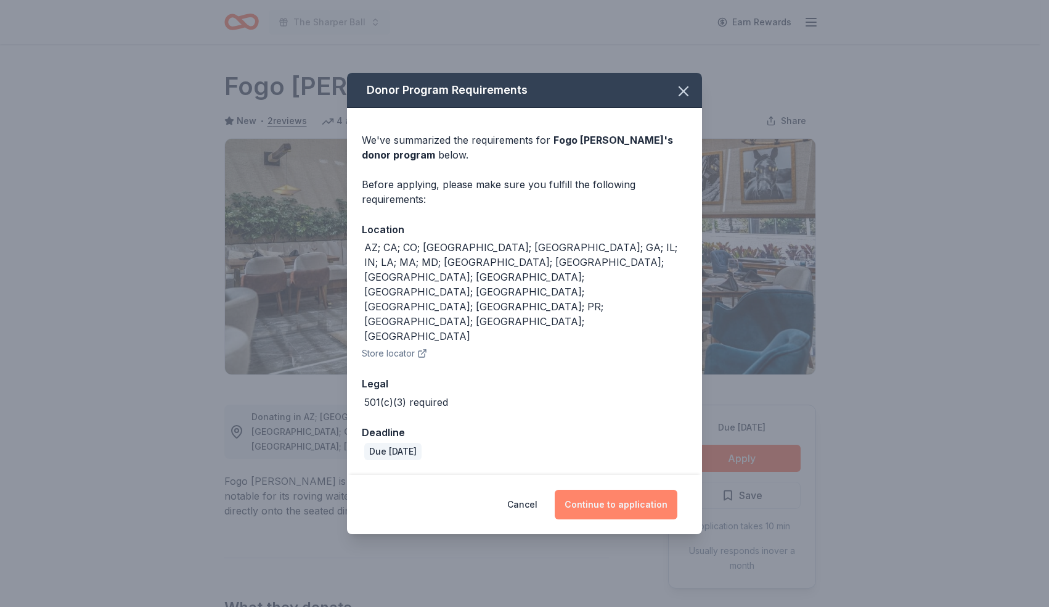
click at [591, 490] on button "Continue to application" at bounding box center [616, 505] width 123 height 30
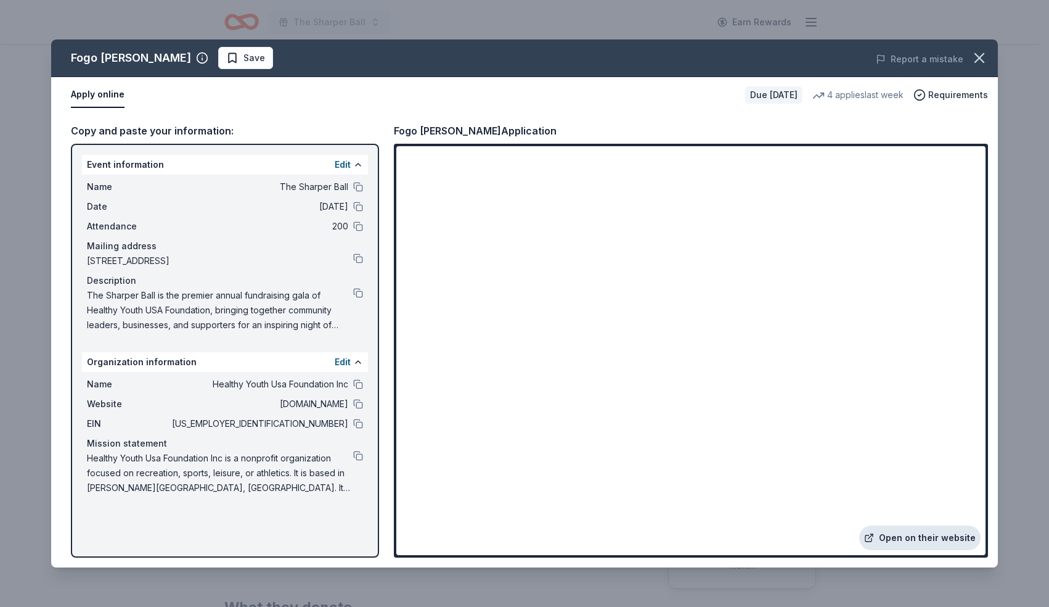
click at [936, 535] on link "Open on their website" at bounding box center [919, 537] width 121 height 25
click at [360, 454] on button at bounding box center [358, 456] width 10 height 10
click at [244, 54] on span "Save" at bounding box center [255, 58] width 22 height 15
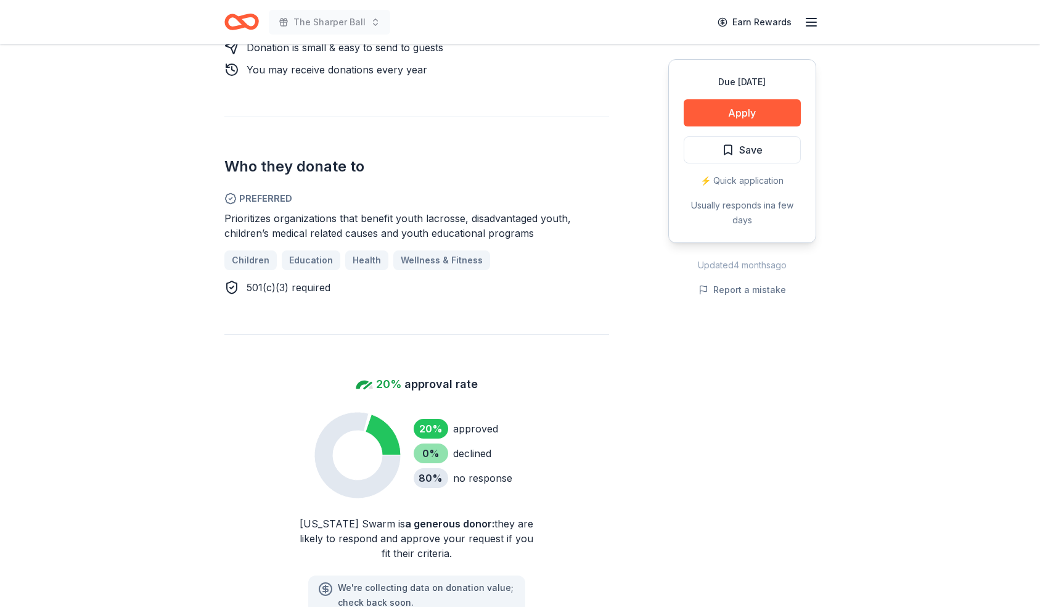
scroll to position [673, 0]
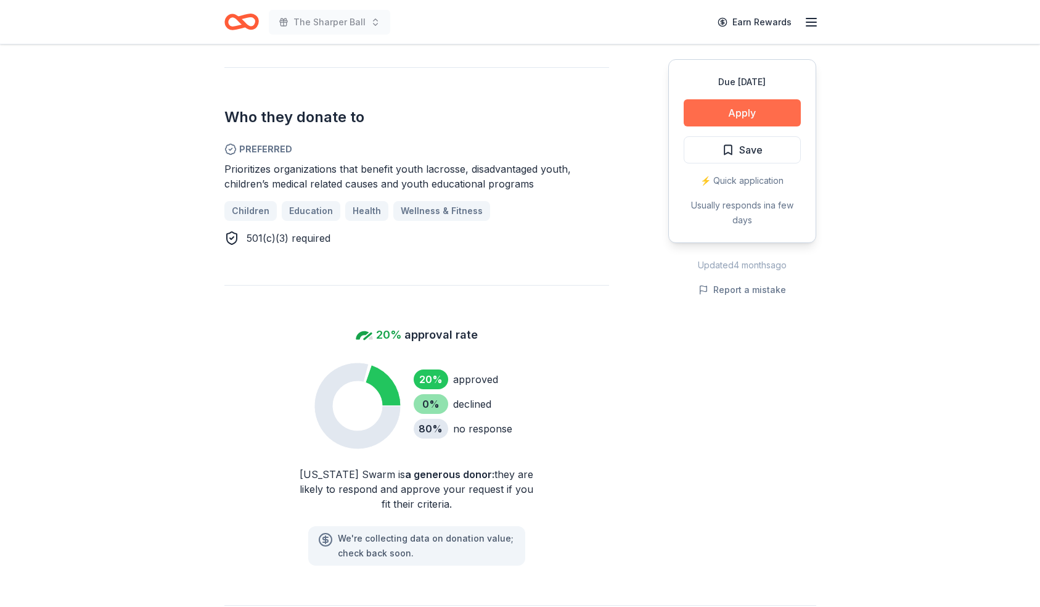
click at [721, 110] on button "Apply" at bounding box center [742, 112] width 117 height 27
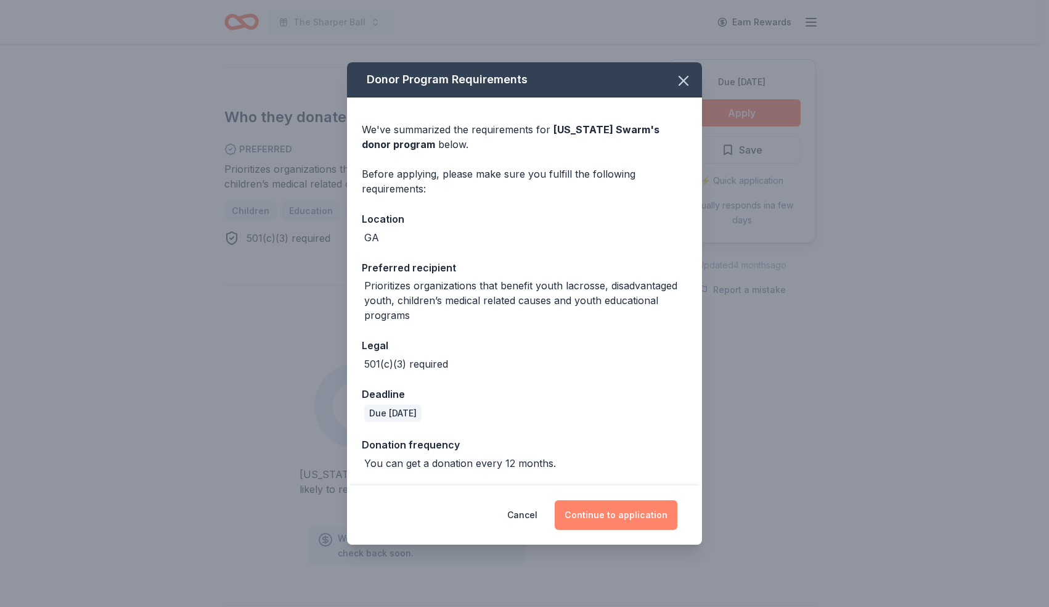
click at [623, 515] on button "Continue to application" at bounding box center [616, 515] width 123 height 30
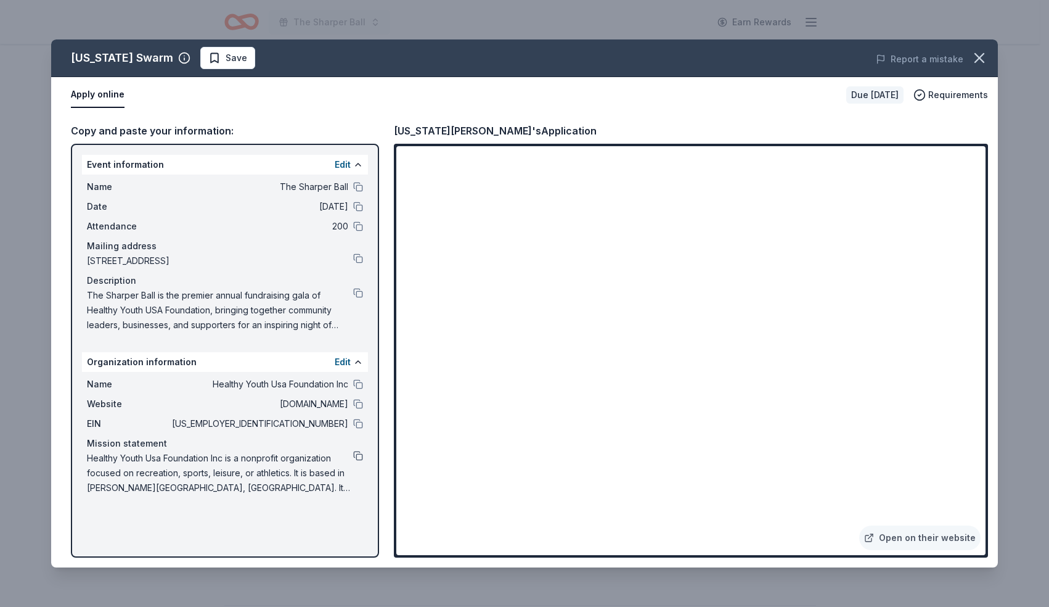
click at [356, 459] on button at bounding box center [358, 456] width 10 height 10
click at [226, 54] on span "Save" at bounding box center [237, 58] width 22 height 15
click at [985, 60] on icon "button" at bounding box center [979, 57] width 17 height 17
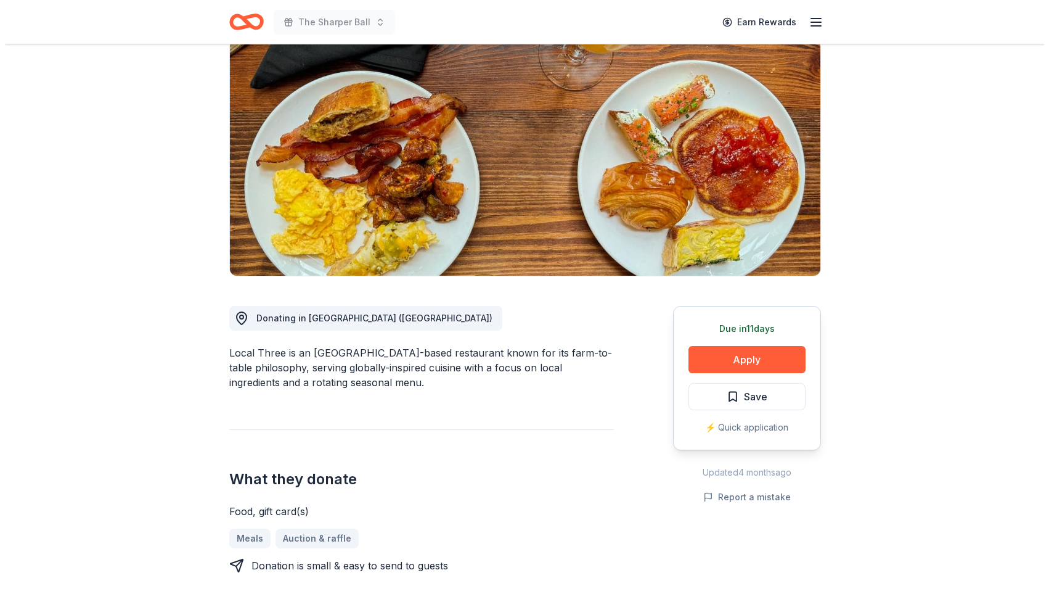
scroll to position [123, 0]
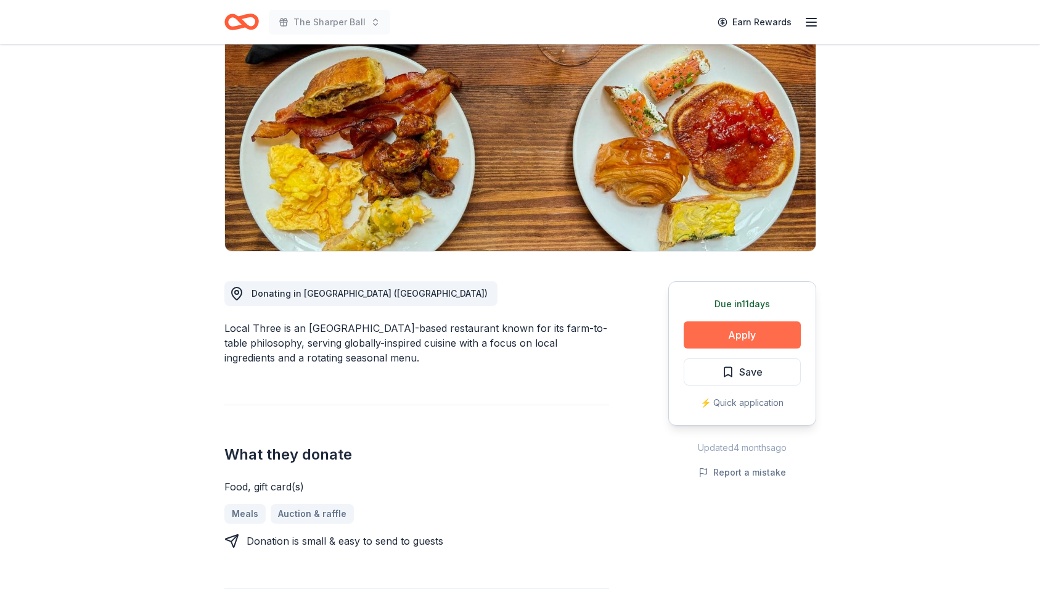
click at [722, 337] on button "Apply" at bounding box center [742, 334] width 117 height 27
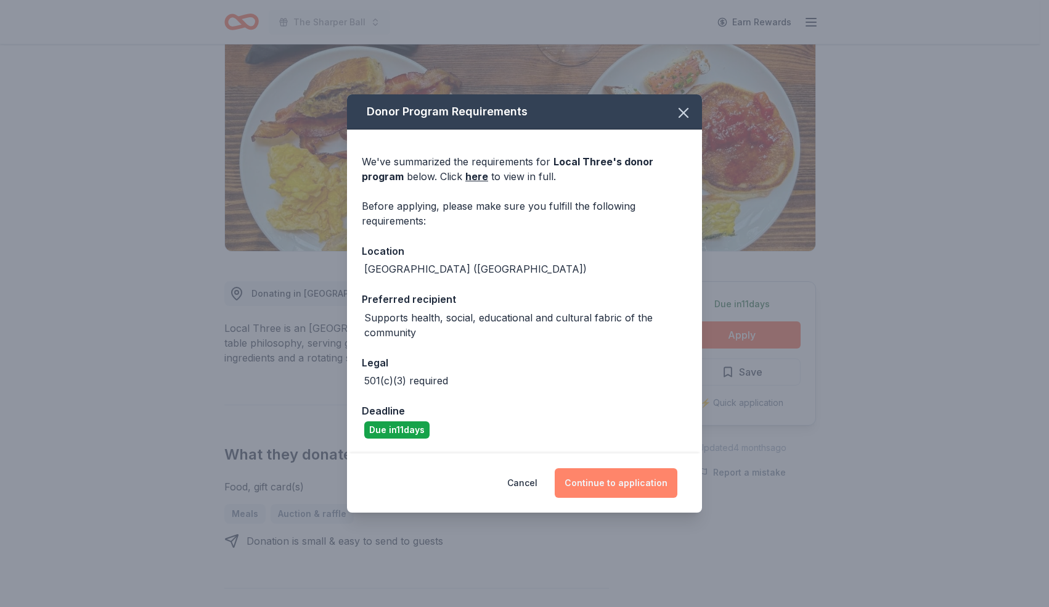
click at [599, 489] on button "Continue to application" at bounding box center [616, 483] width 123 height 30
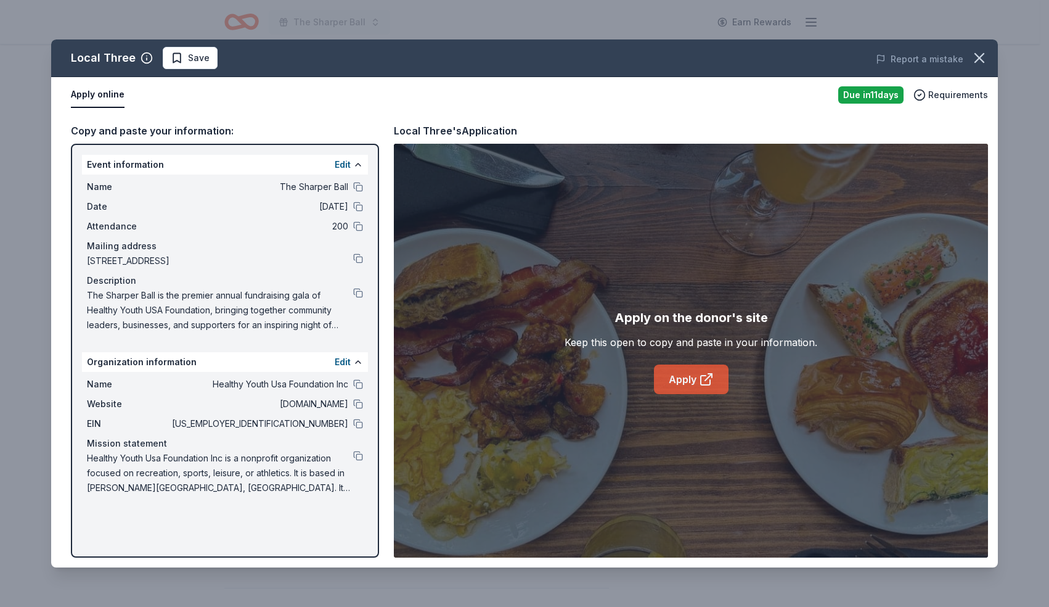
click at [699, 388] on link "Apply" at bounding box center [691, 379] width 75 height 30
click at [184, 54] on span "Save" at bounding box center [190, 58] width 39 height 15
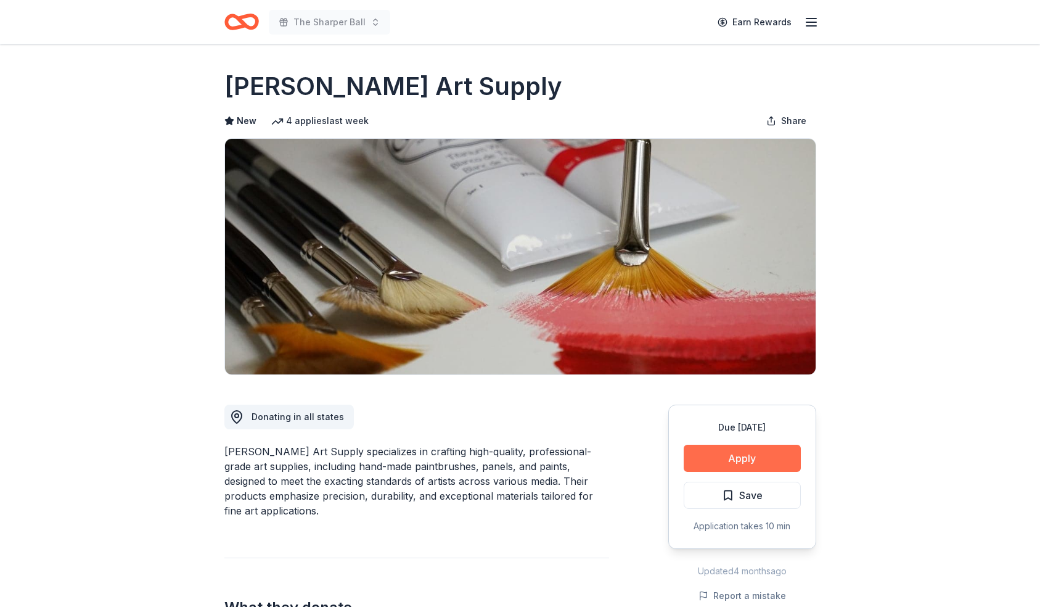
click at [706, 464] on button "Apply" at bounding box center [742, 458] width 117 height 27
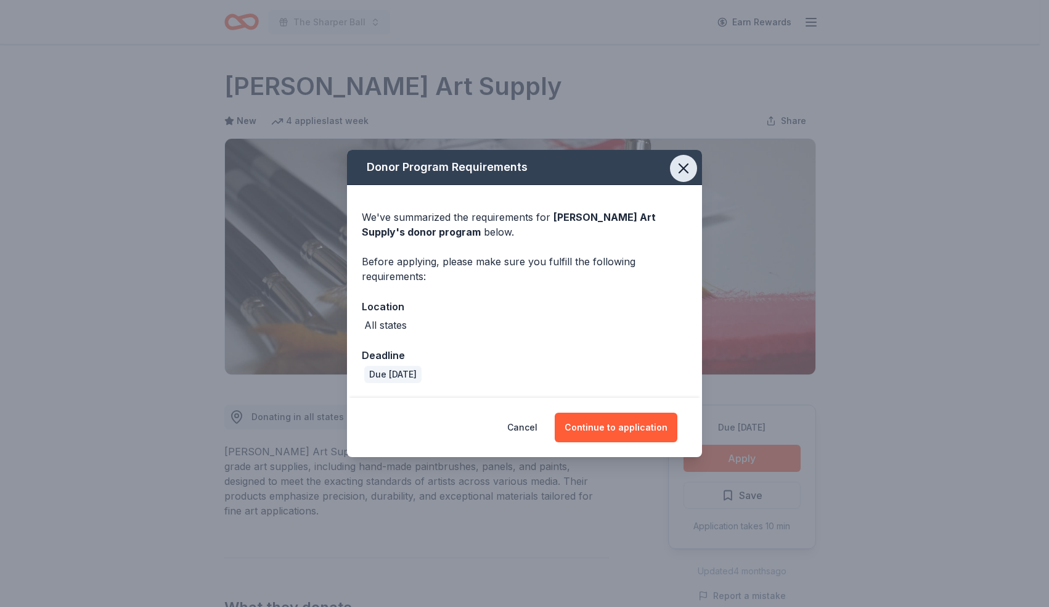
click at [681, 170] on icon "button" at bounding box center [683, 168] width 9 height 9
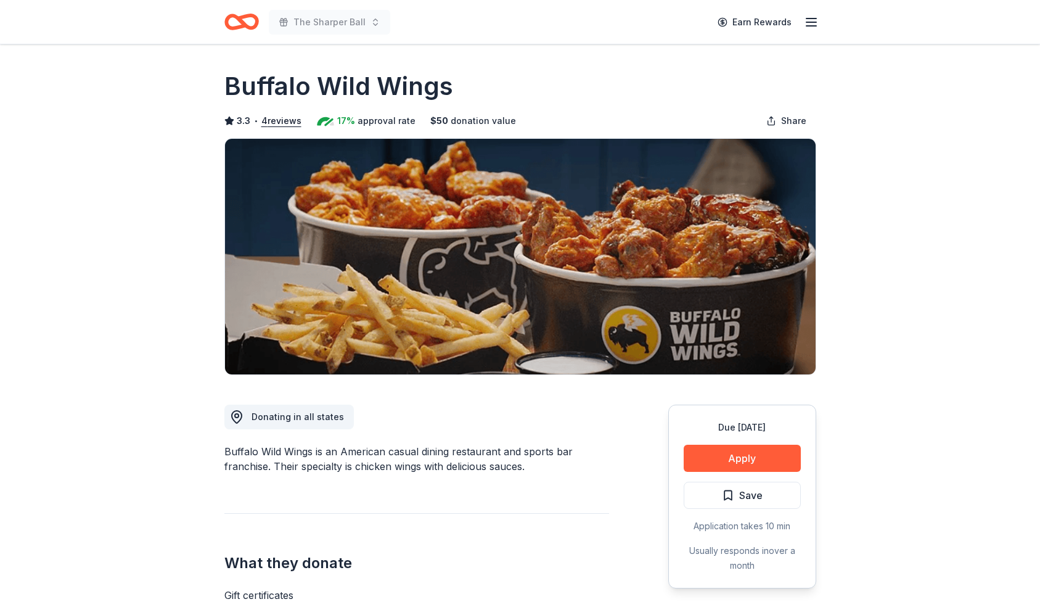
click at [543, 551] on div "What they donate Gift certificates Desserts Meals Auction & raffle Snacks Donat…" at bounding box center [416, 585] width 385 height 144
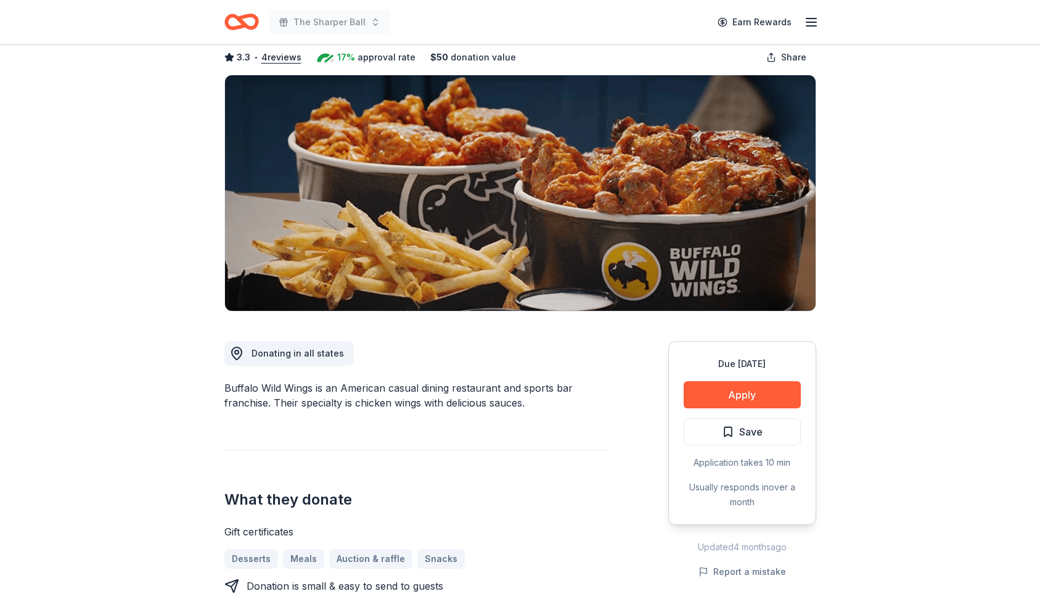
scroll to position [99, 0]
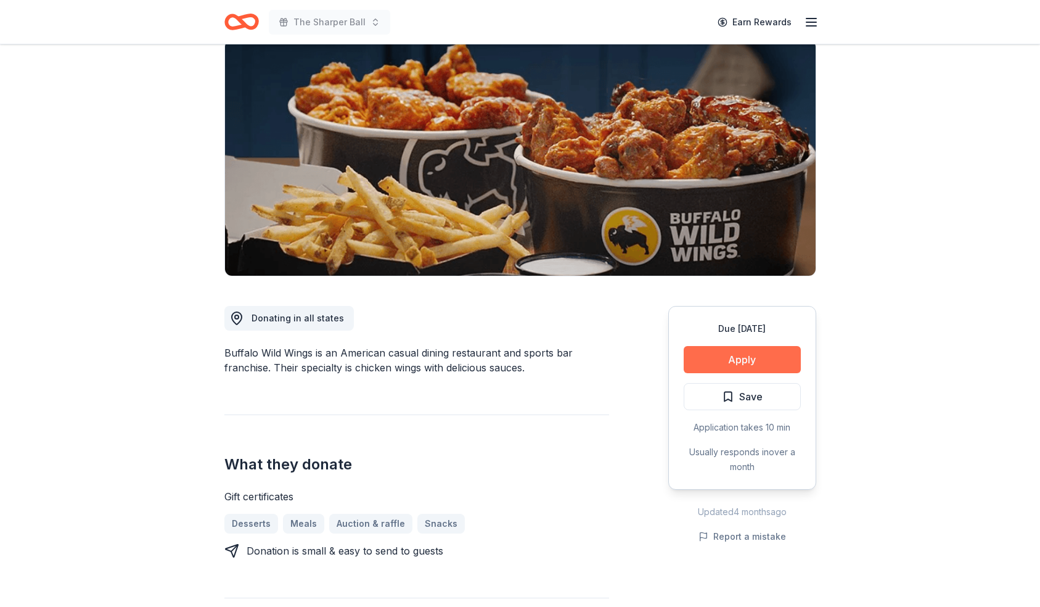
click at [744, 360] on button "Apply" at bounding box center [742, 359] width 117 height 27
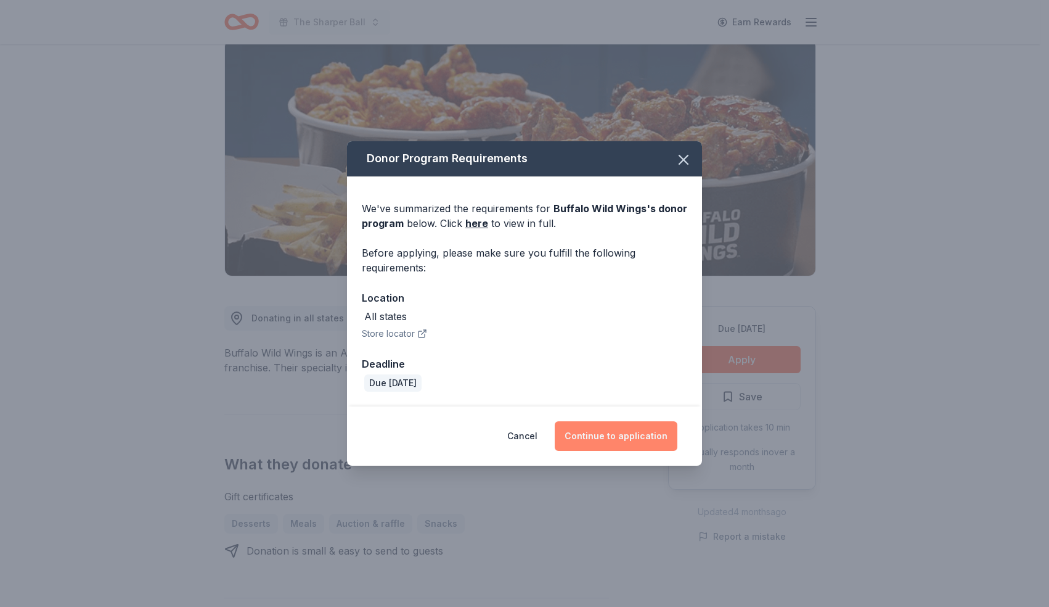
click at [589, 433] on button "Continue to application" at bounding box center [616, 436] width 123 height 30
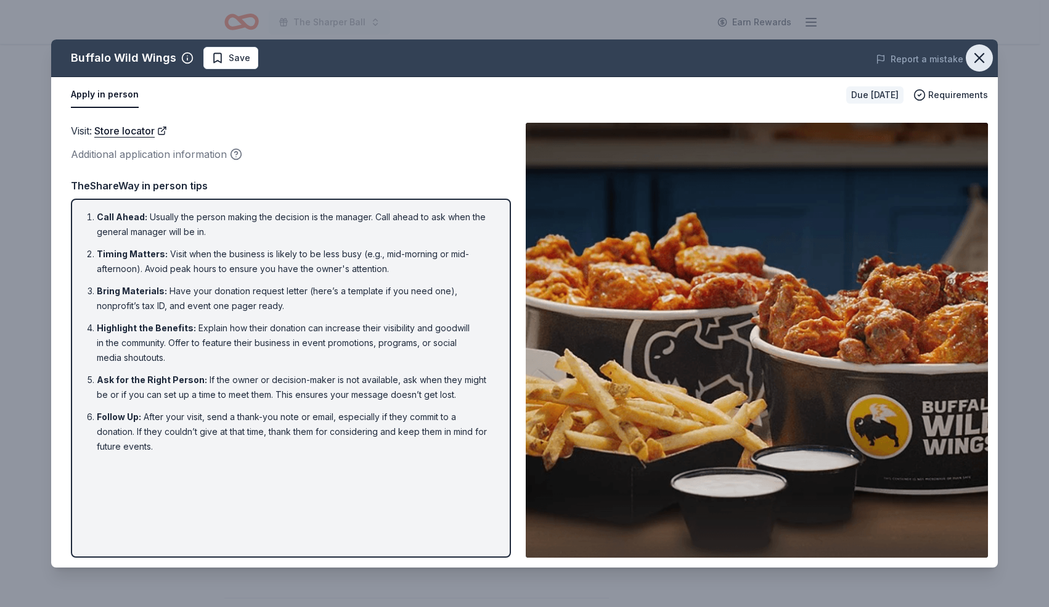
click at [981, 57] on icon "button" at bounding box center [979, 57] width 17 height 17
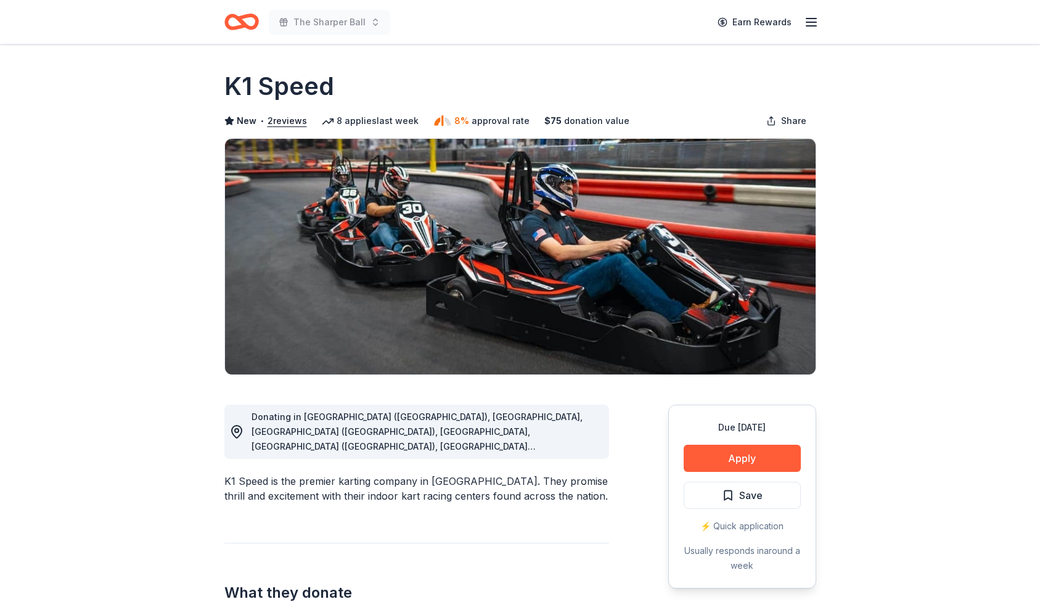
click at [551, 511] on div "Donating in Phoenix (AZ), CA, Denver (CO), FL, Atlanta (GA), Addison (IL), Buff…" at bounding box center [416, 612] width 385 height 475
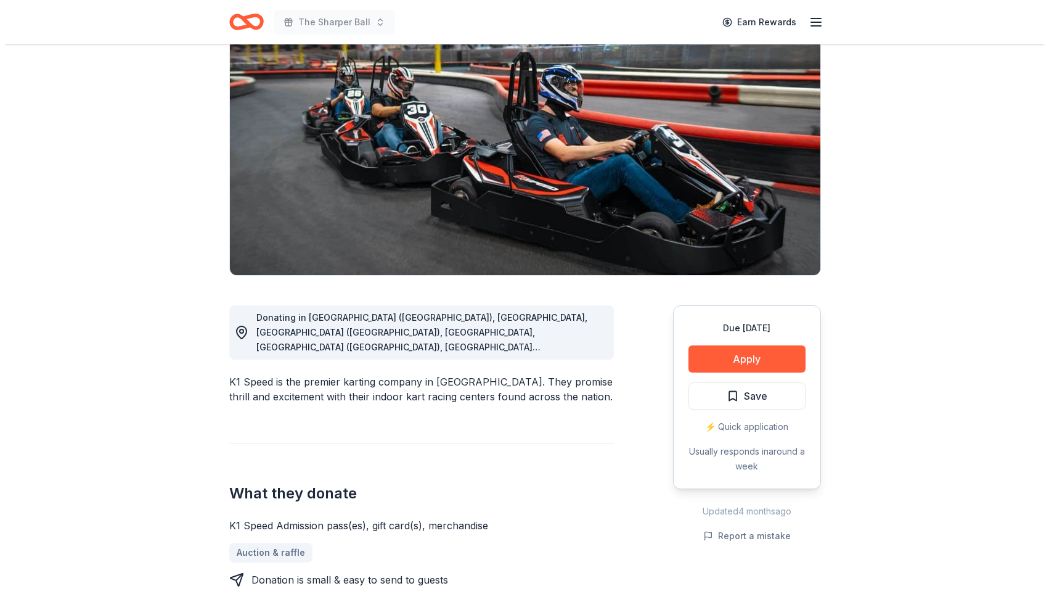
scroll to position [99, 0]
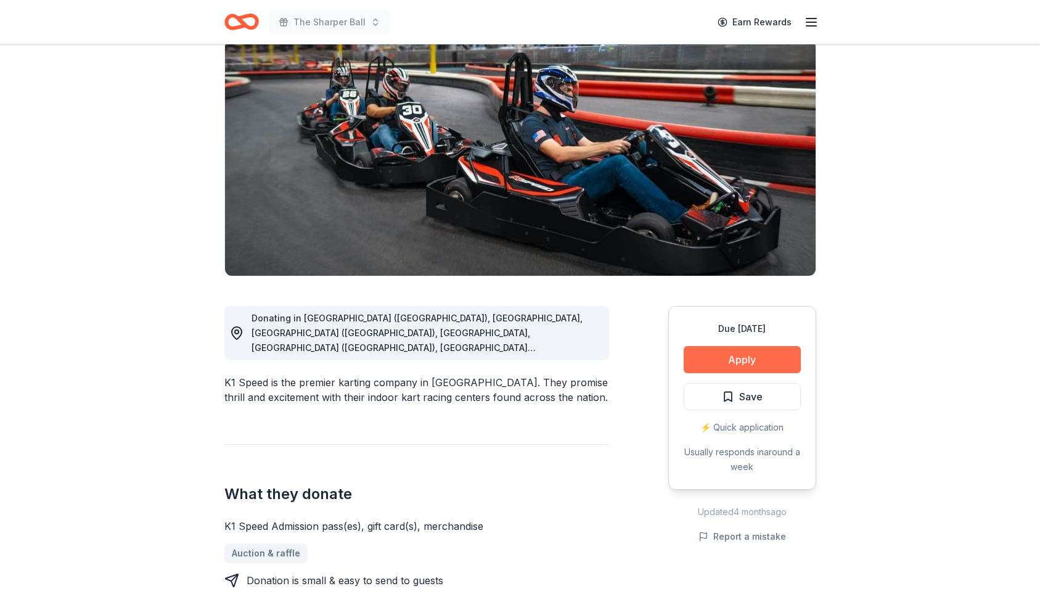
click at [758, 356] on button "Apply" at bounding box center [742, 359] width 117 height 27
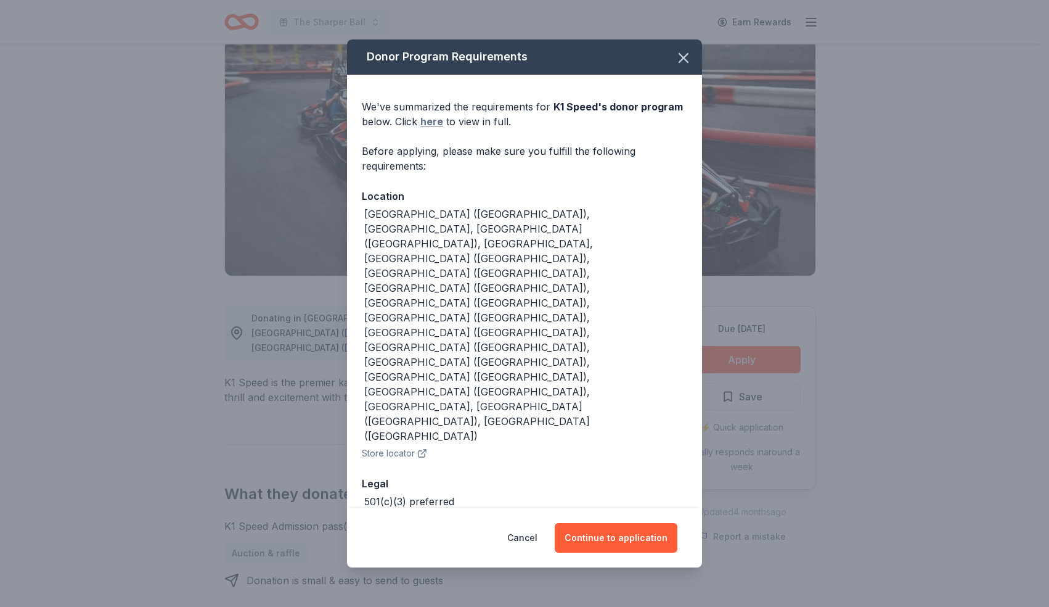
click at [434, 129] on link "here" at bounding box center [431, 121] width 23 height 15
click at [647, 523] on button "Continue to application" at bounding box center [616, 538] width 123 height 30
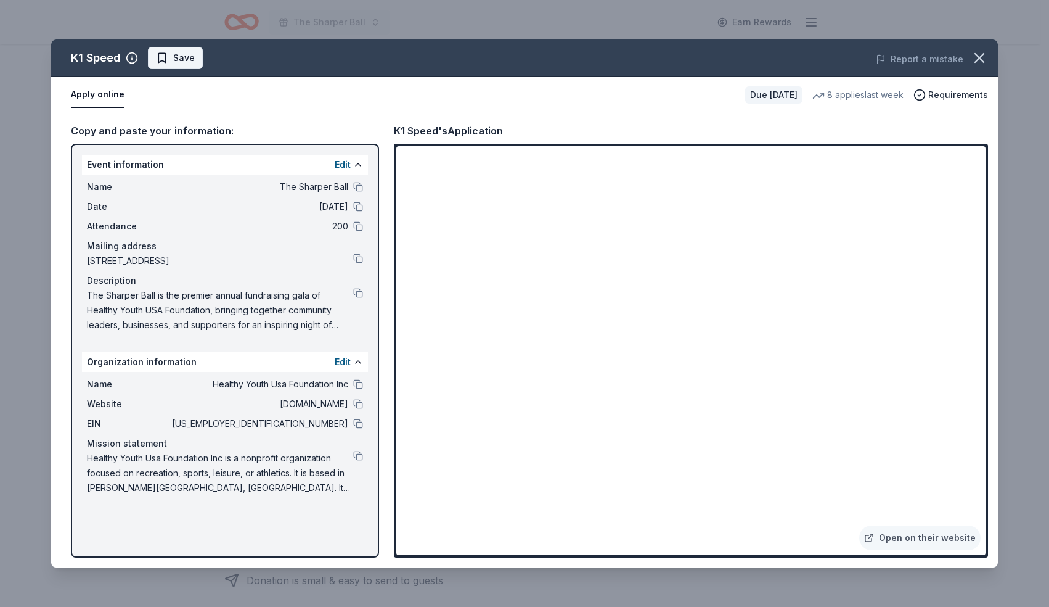
click at [180, 52] on span "Save" at bounding box center [184, 58] width 22 height 15
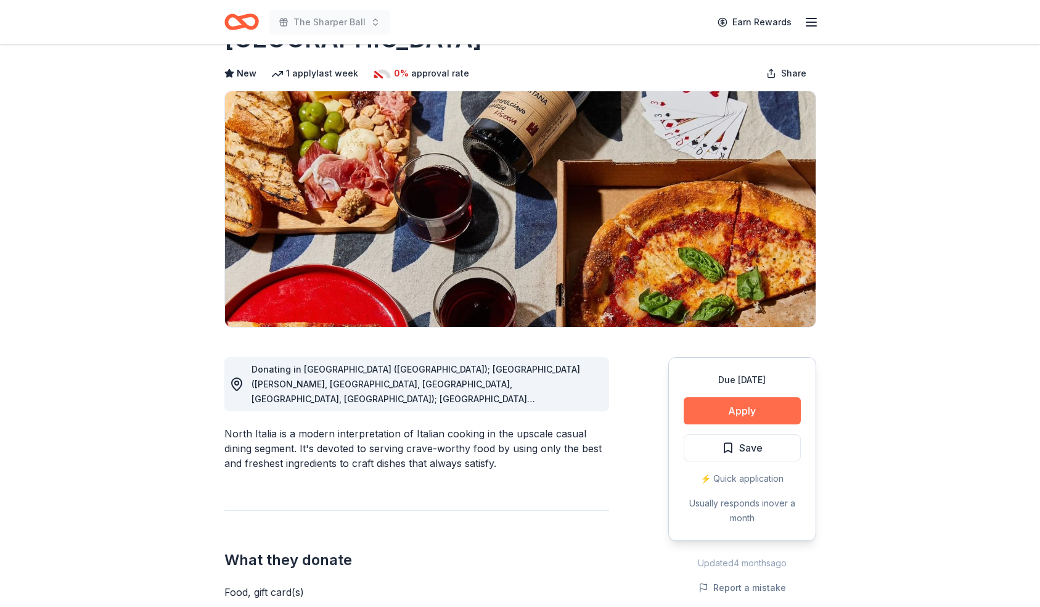
scroll to position [25, 0]
